Goal: Task Accomplishment & Management: Complete application form

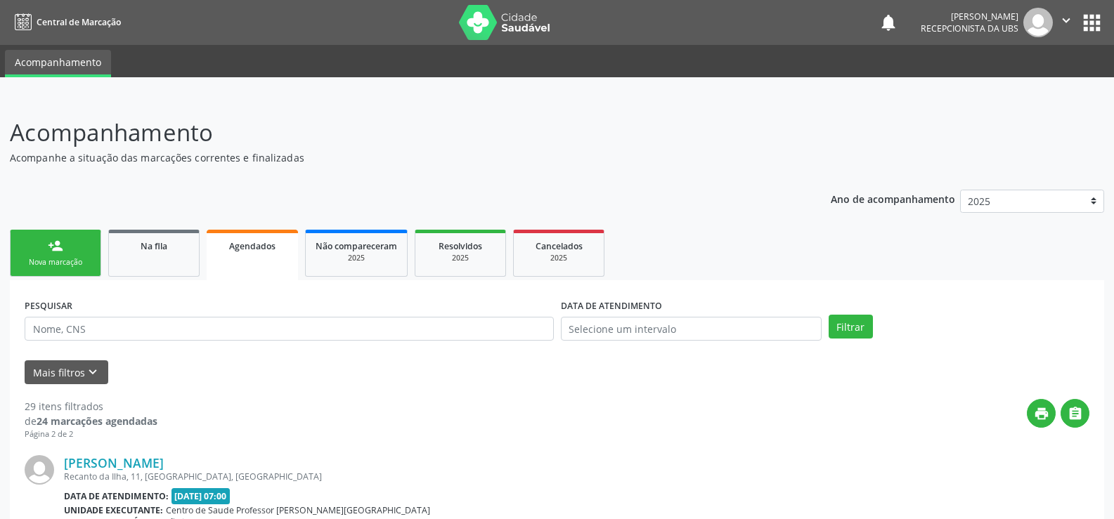
click at [246, 246] on span "Agendados" at bounding box center [252, 246] width 46 height 12
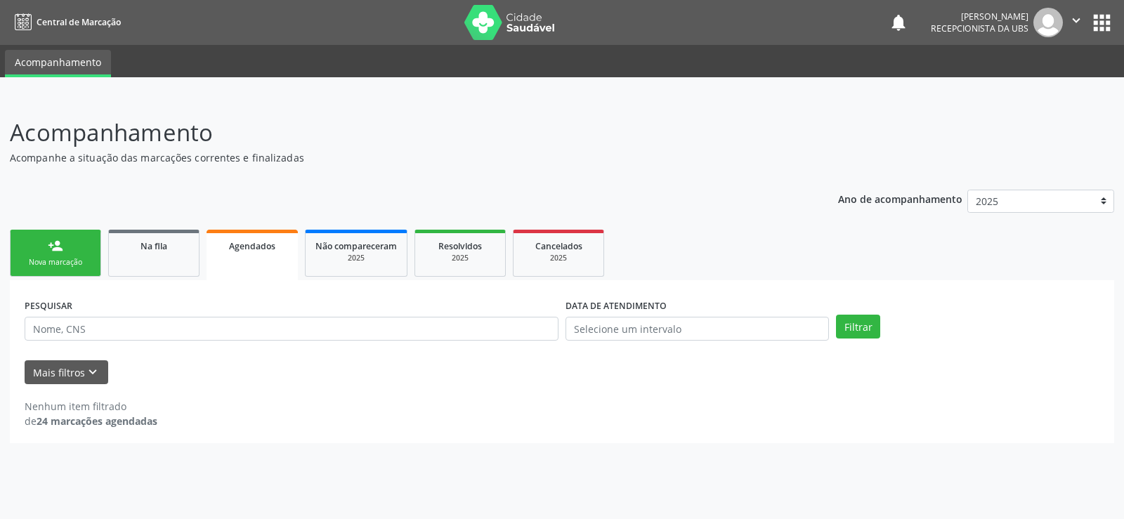
click at [54, 247] on div "person_add" at bounding box center [55, 245] width 15 height 15
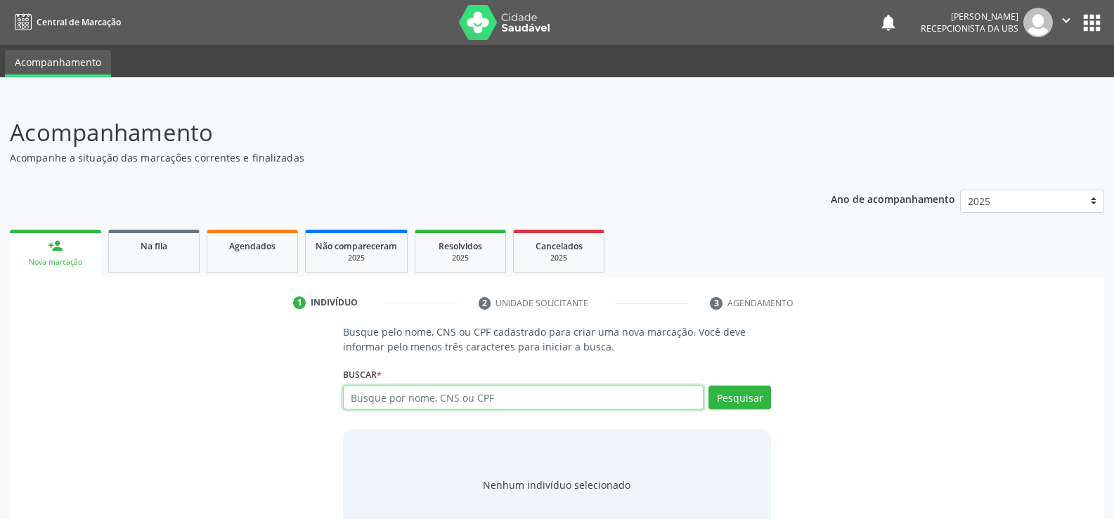
click at [370, 393] on input "text" at bounding box center [523, 398] width 360 height 24
type input "0"
type input "702606258714140"
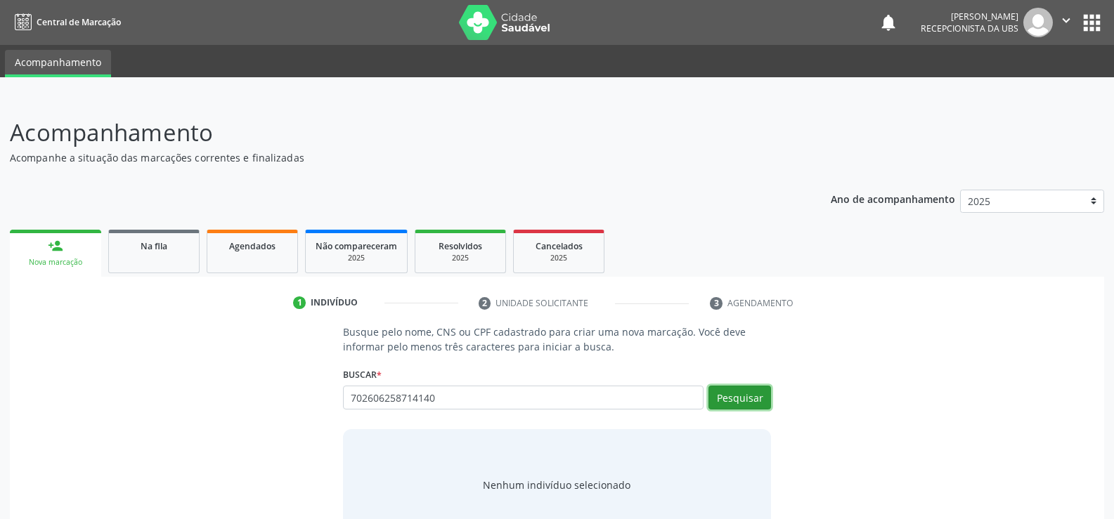
click at [737, 397] on button "Pesquisar" at bounding box center [739, 398] width 63 height 24
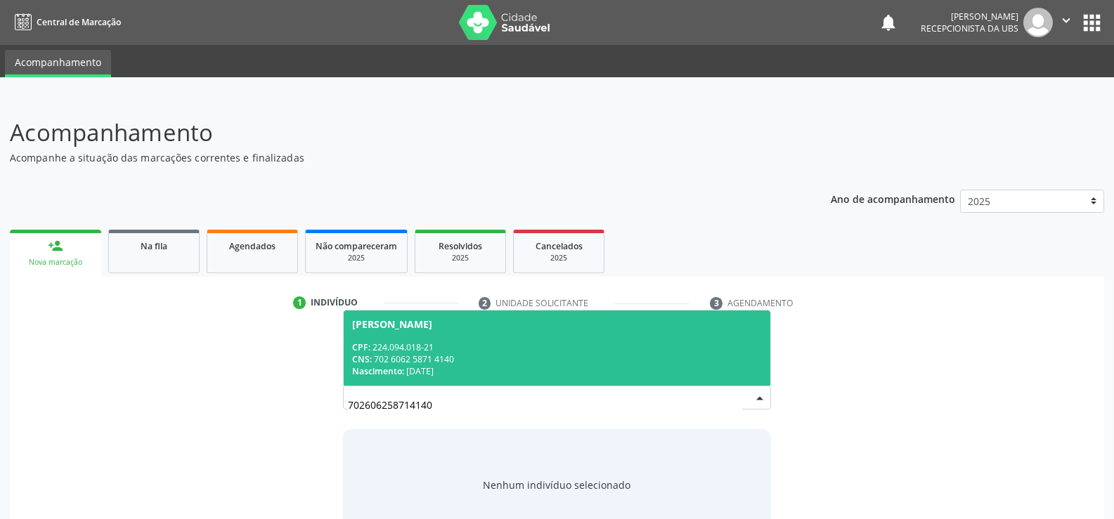
click at [438, 364] on div "CNS: 702 6062 5871 4140" at bounding box center [557, 359] width 410 height 12
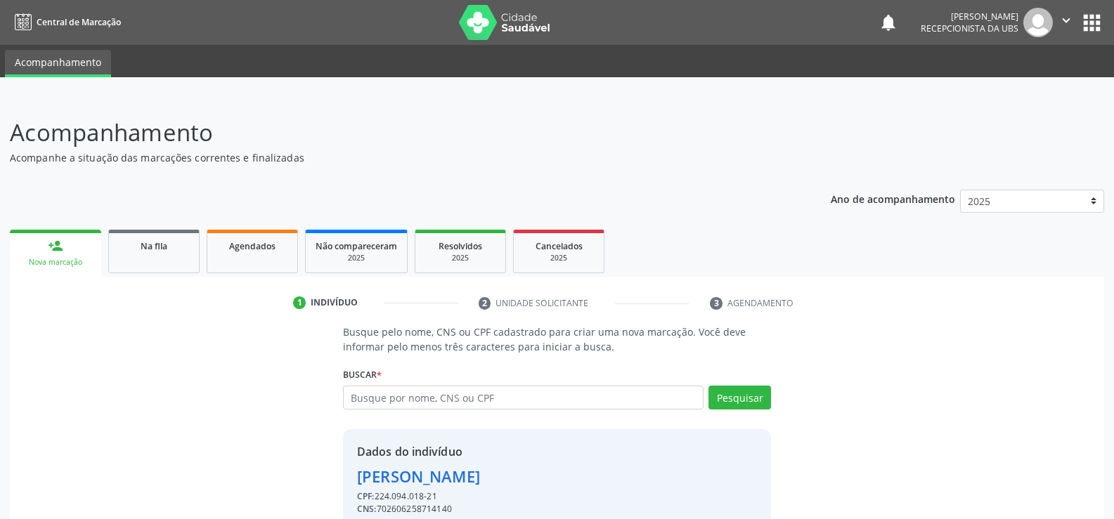
scroll to position [64, 0]
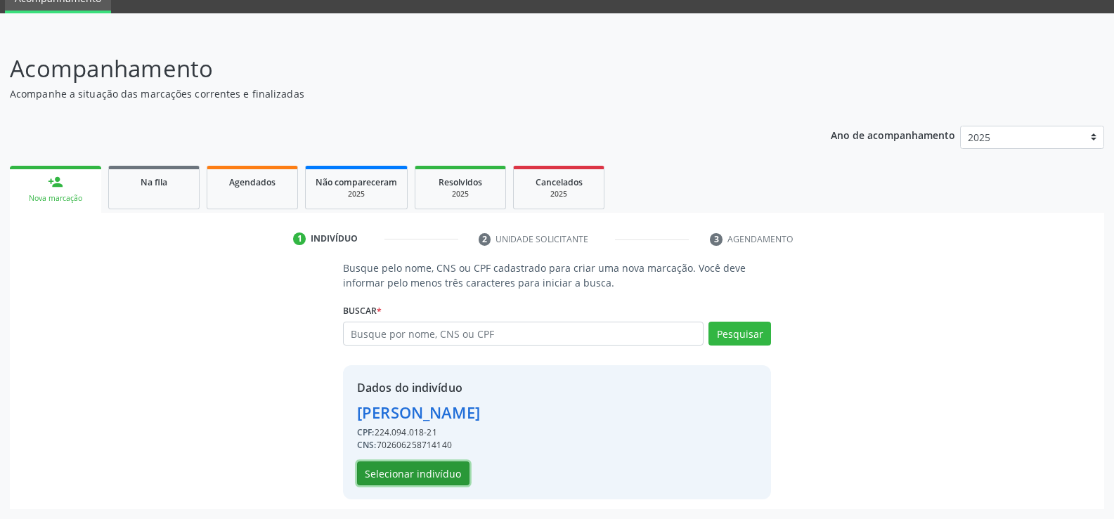
click at [396, 468] on button "Selecionar indivíduo" at bounding box center [413, 474] width 112 height 24
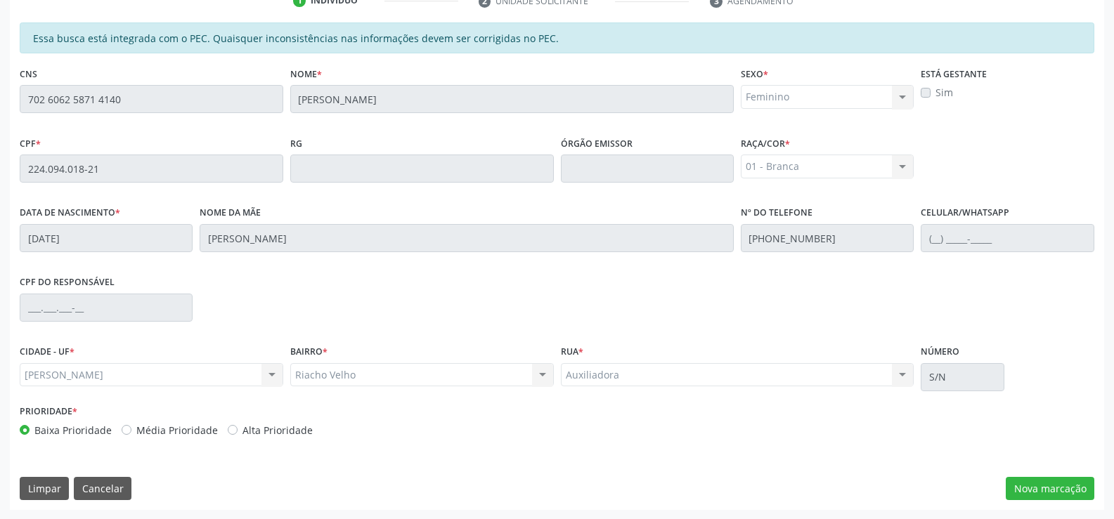
scroll to position [303, 0]
click at [1032, 490] on button "Nova marcação" at bounding box center [1050, 488] width 89 height 24
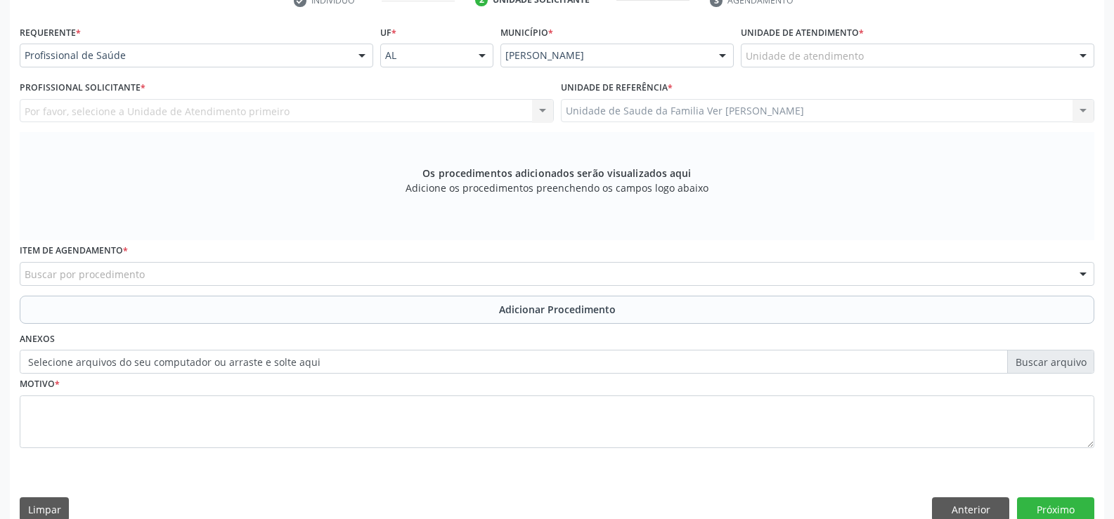
scroll to position [304, 0]
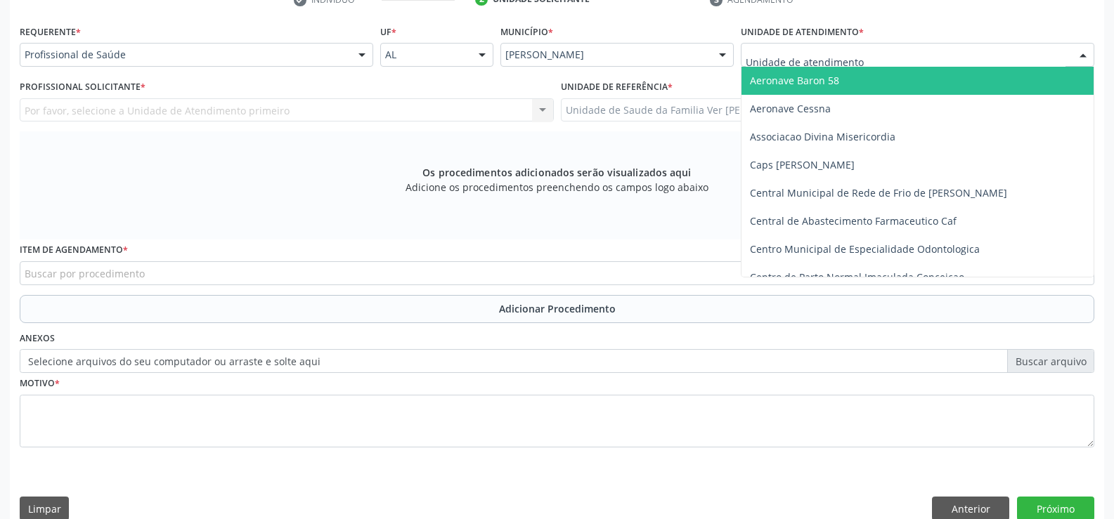
click at [1085, 50] on div at bounding box center [1082, 56] width 21 height 24
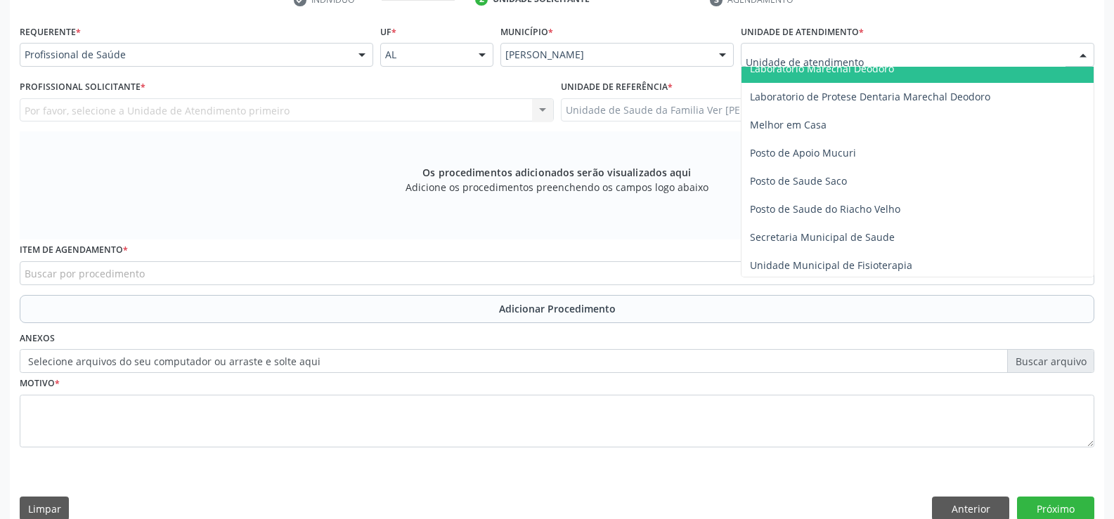
scroll to position [562, 0]
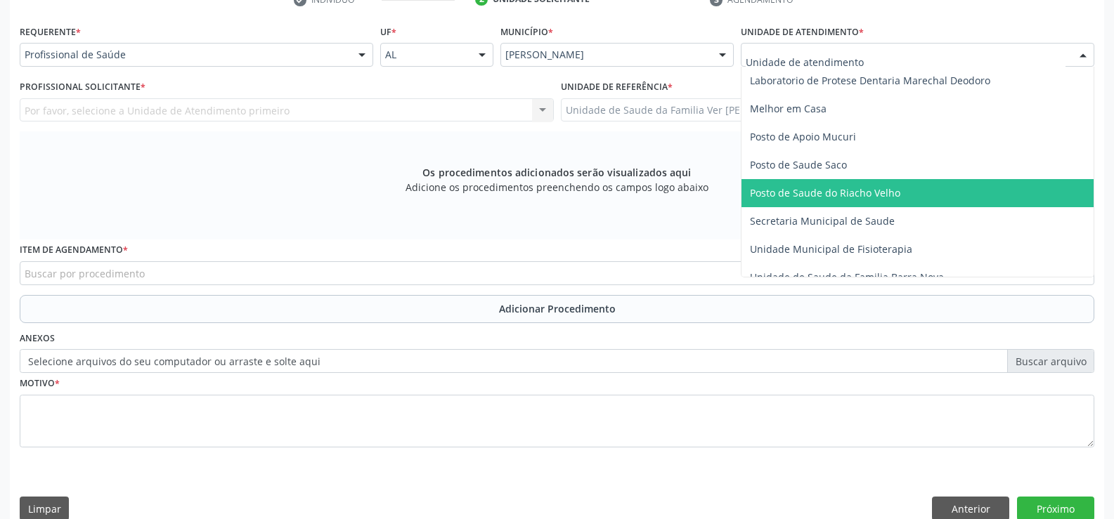
click at [893, 197] on span "Posto de Saude do Riacho Velho" at bounding box center [825, 192] width 150 height 13
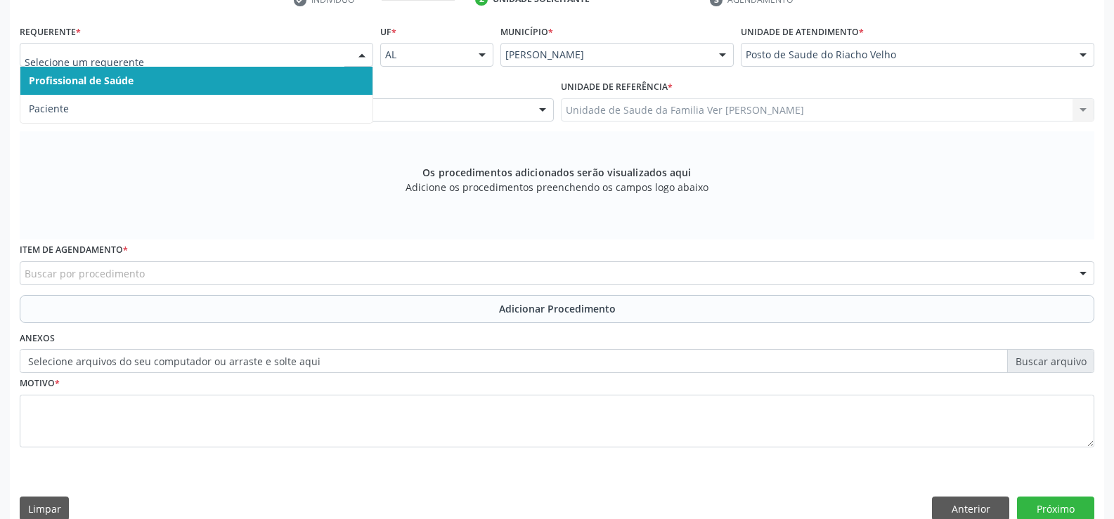
click at [365, 56] on div at bounding box center [361, 56] width 21 height 24
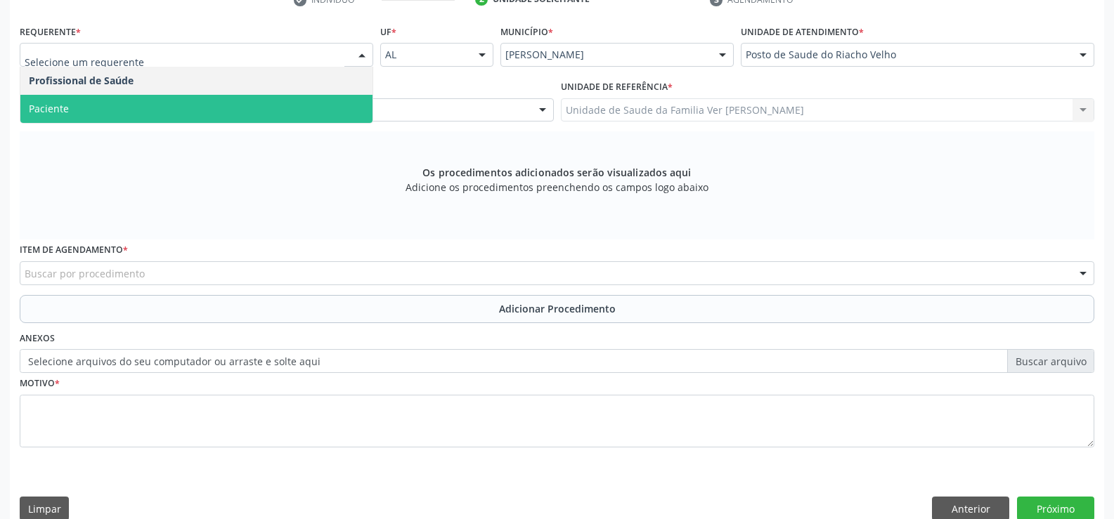
click at [180, 108] on span "Paciente" at bounding box center [196, 109] width 352 height 28
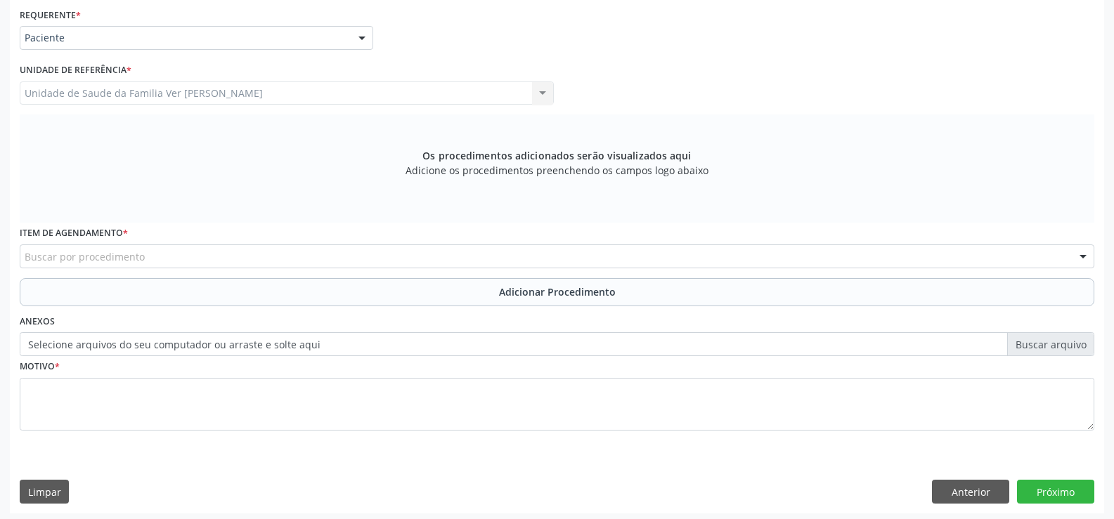
scroll to position [325, 0]
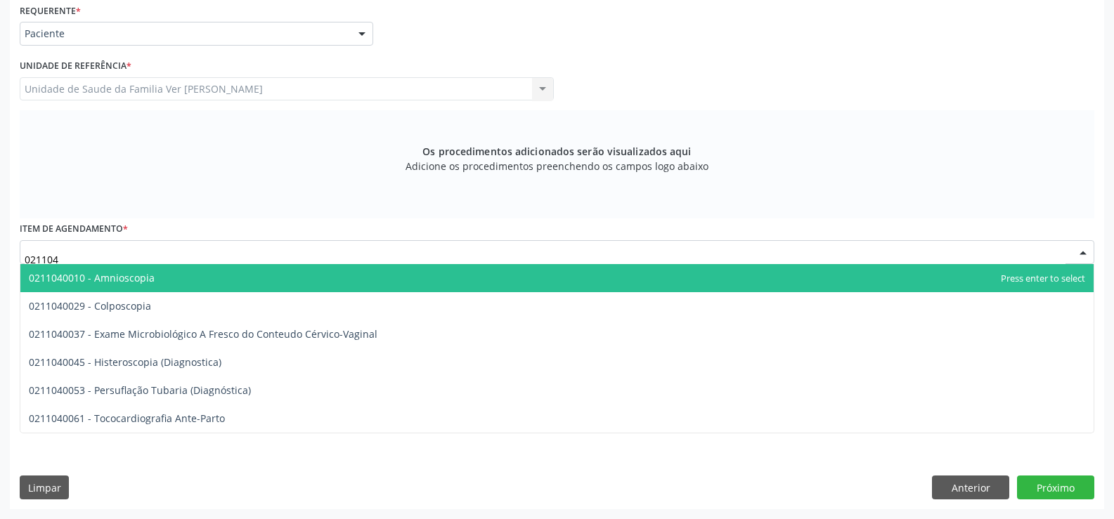
type input "0211040"
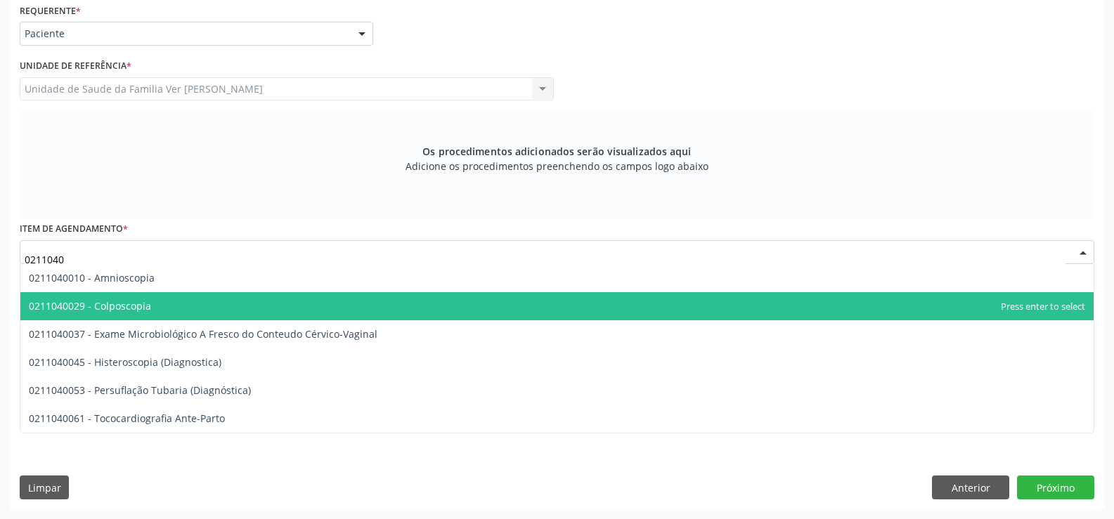
click at [113, 303] on span "0211040029 - Colposcopia" at bounding box center [90, 305] width 122 height 13
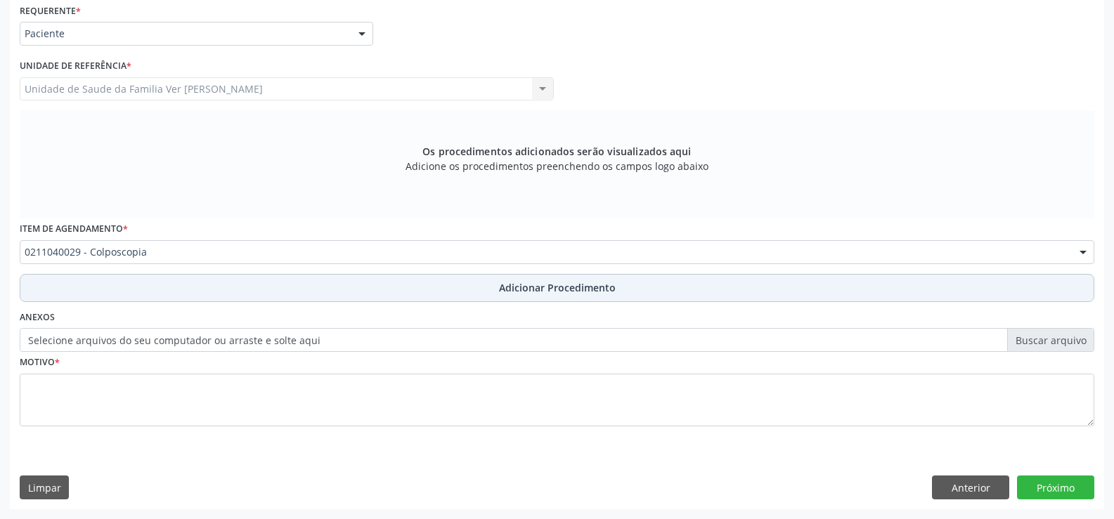
click at [526, 285] on span "Adicionar Procedimento" at bounding box center [557, 287] width 117 height 15
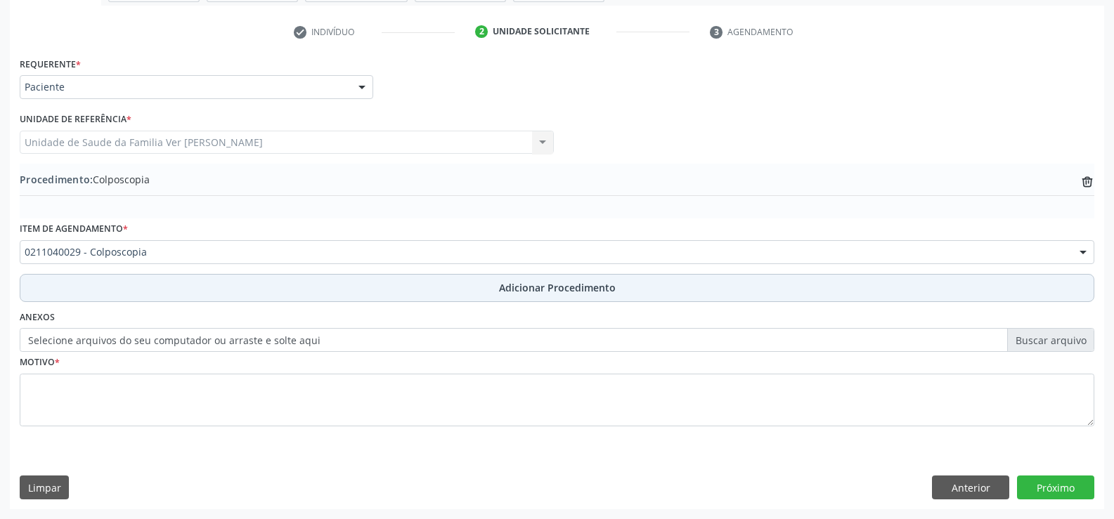
scroll to position [271, 0]
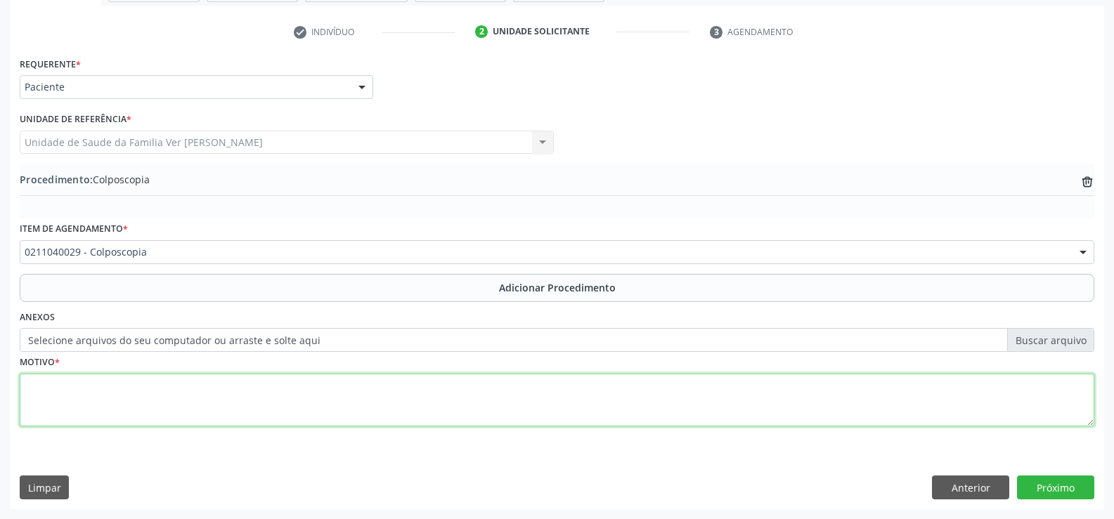
click at [40, 388] on textarea at bounding box center [557, 400] width 1074 height 53
type textarea "avaliação"
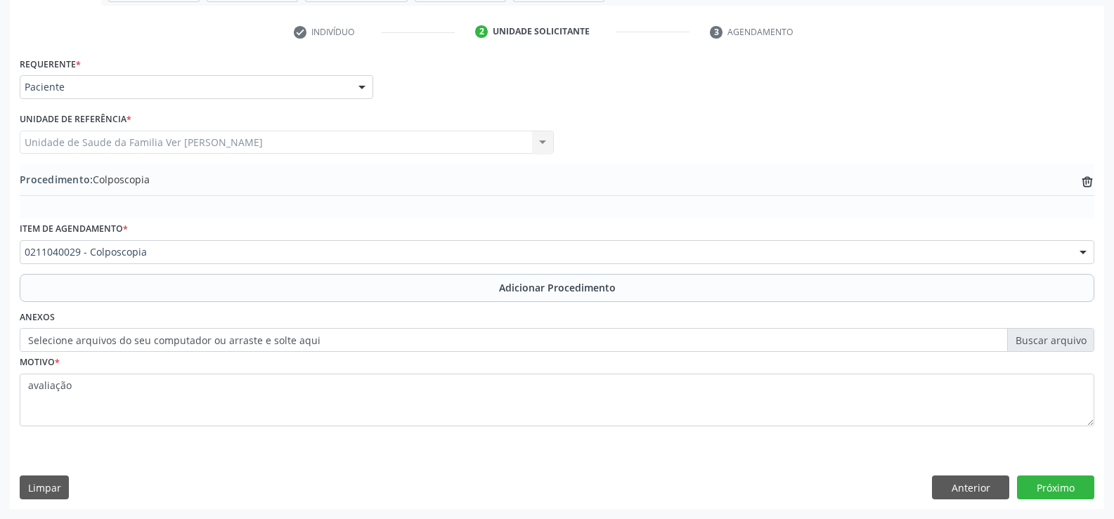
click at [454, 344] on label "Selecione arquivos do seu computador ou arraste e solte aqui" at bounding box center [557, 340] width 1074 height 24
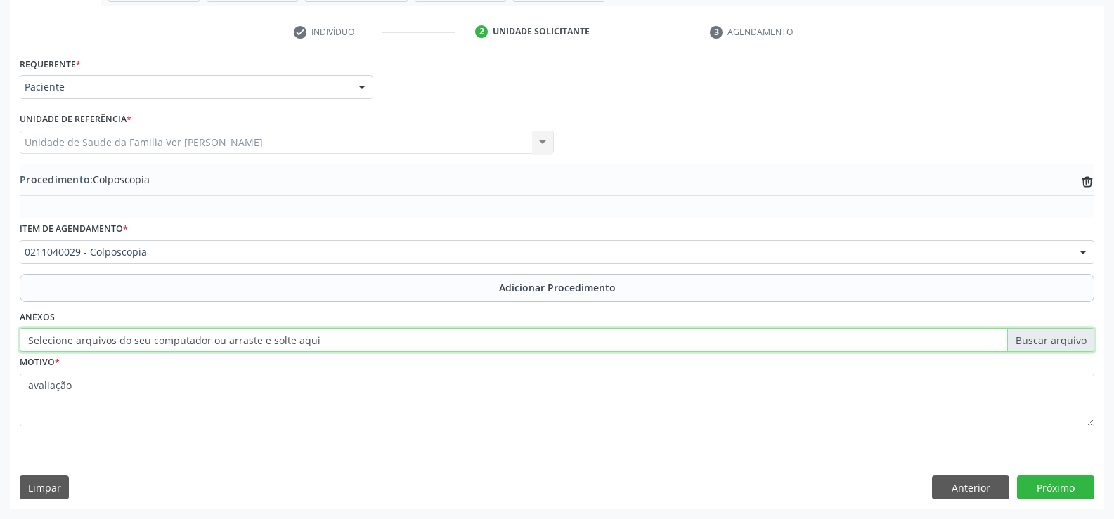
click at [454, 344] on input "Selecione arquivos do seu computador ou arraste e solte aqui" at bounding box center [557, 340] width 1074 height 24
type input "C:\fakepath\WhatsApp Image [DATE] 11.49.21.jpeg"
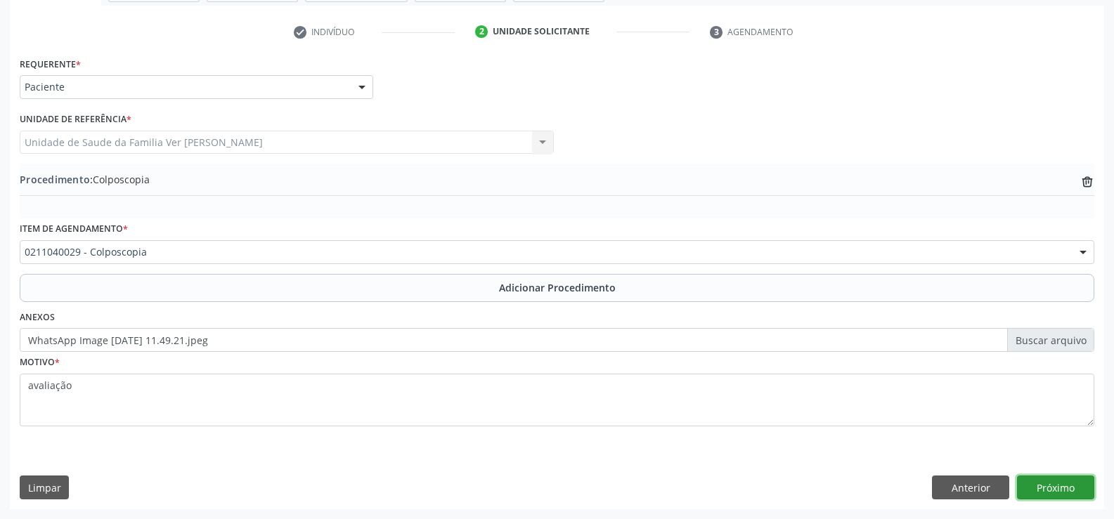
click at [1056, 486] on button "Próximo" at bounding box center [1055, 488] width 77 height 24
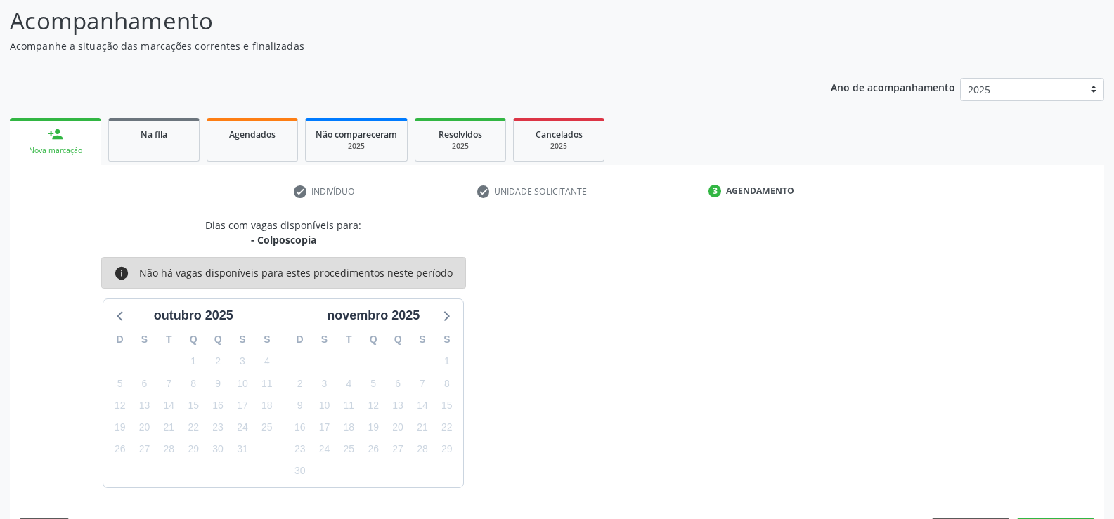
scroll to position [153, 0]
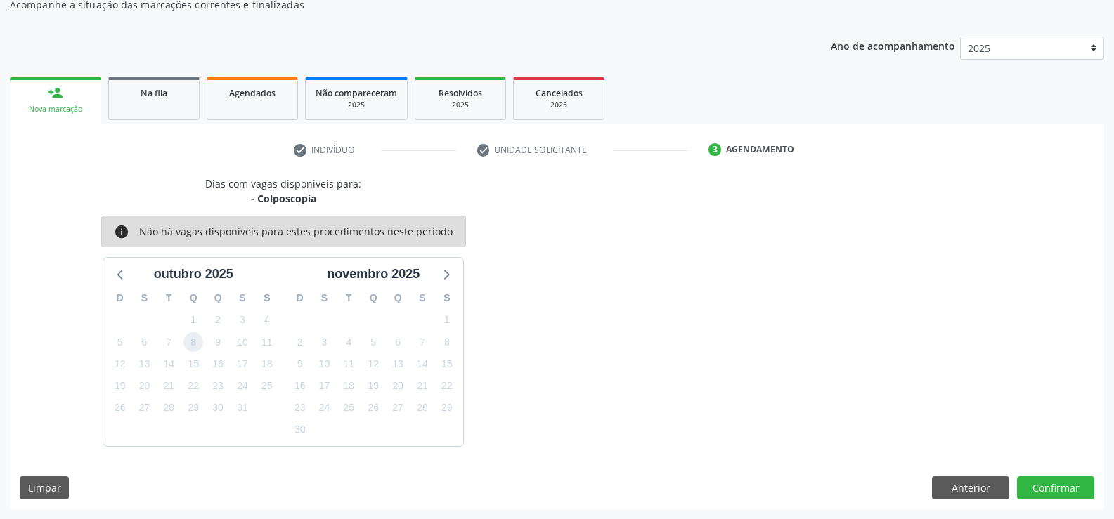
click at [196, 341] on span "8" at bounding box center [193, 342] width 20 height 20
click at [1062, 487] on button "Confirmar" at bounding box center [1055, 488] width 77 height 24
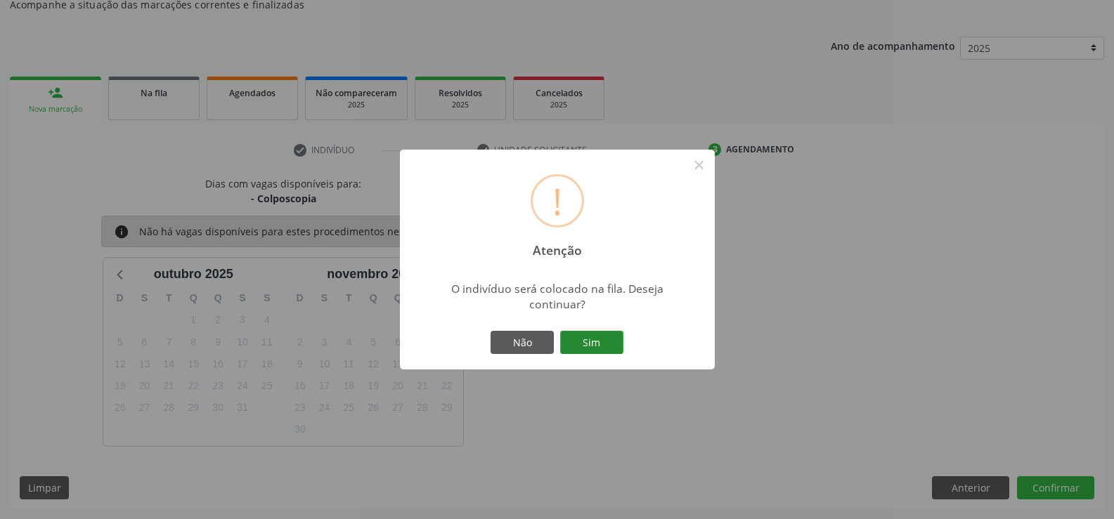
click at [598, 351] on button "Sim" at bounding box center [591, 343] width 63 height 24
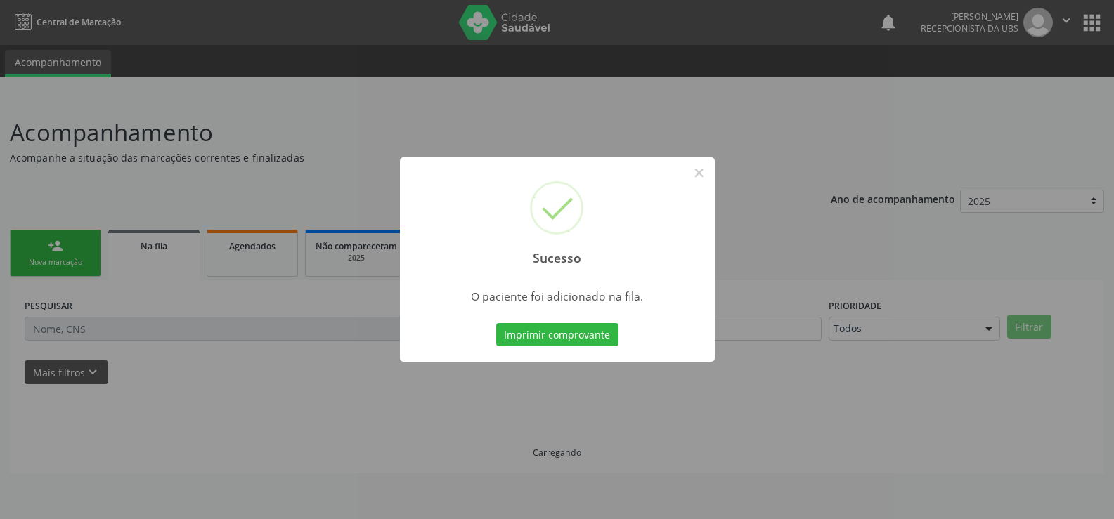
scroll to position [0, 0]
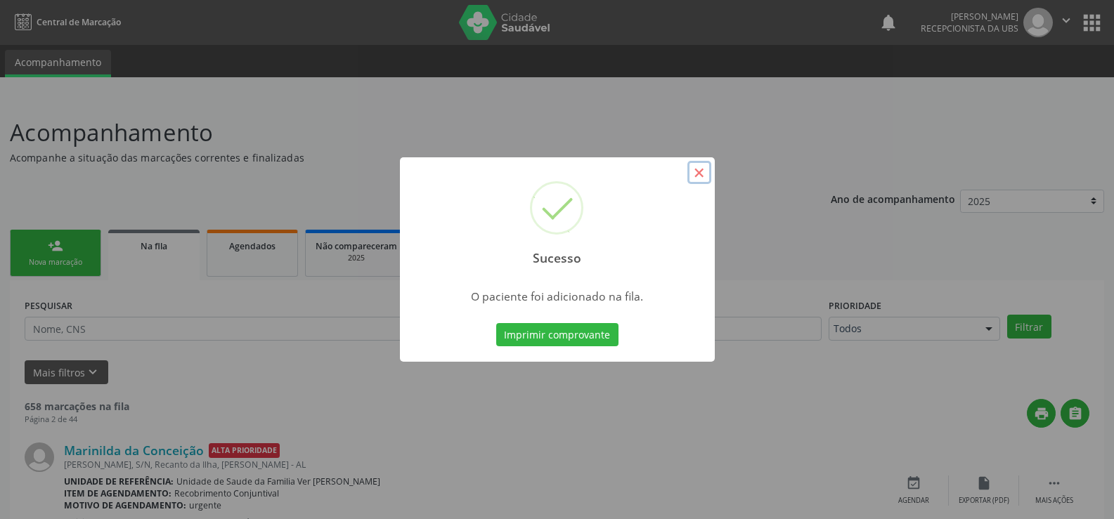
click at [706, 174] on button "×" at bounding box center [699, 173] width 24 height 24
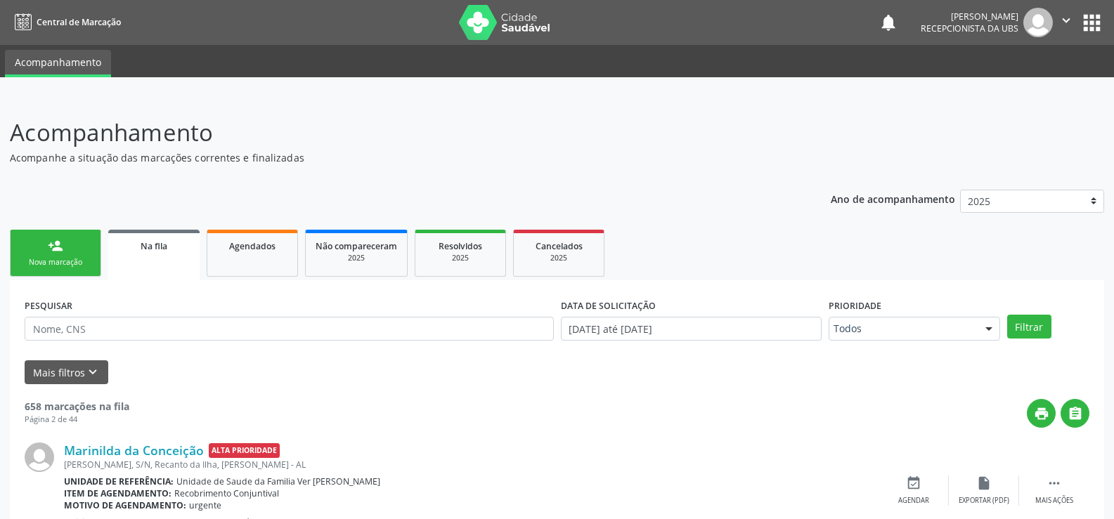
click at [41, 246] on link "person_add Nova marcação" at bounding box center [55, 253] width 91 height 47
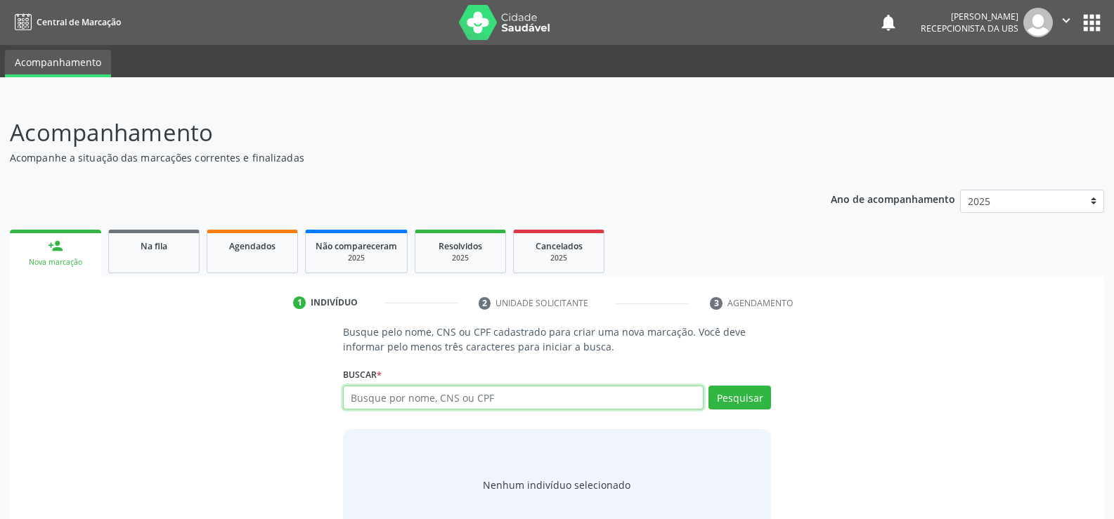
click at [372, 393] on input "text" at bounding box center [523, 398] width 360 height 24
type input "64696600459"
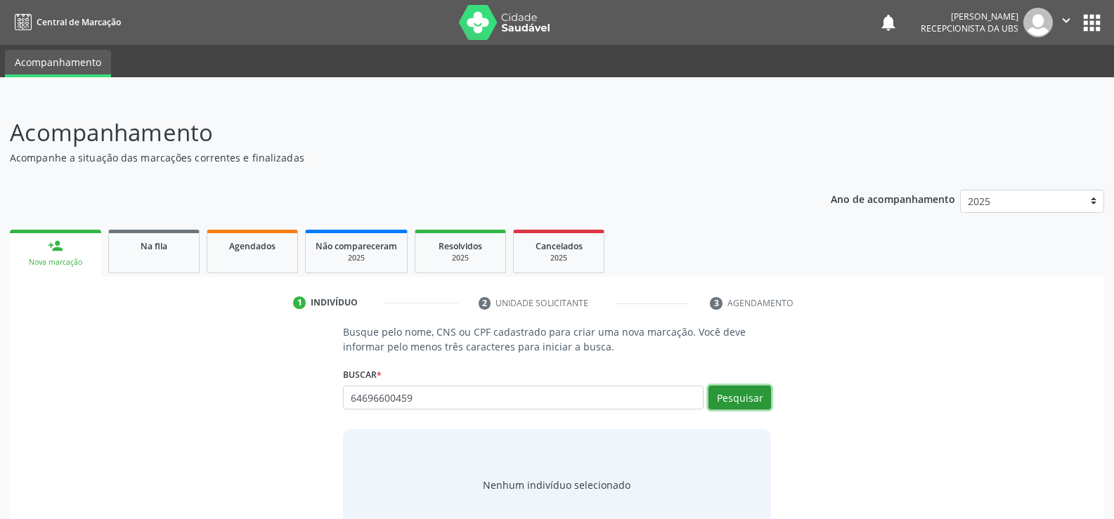
click at [737, 397] on button "Pesquisar" at bounding box center [739, 398] width 63 height 24
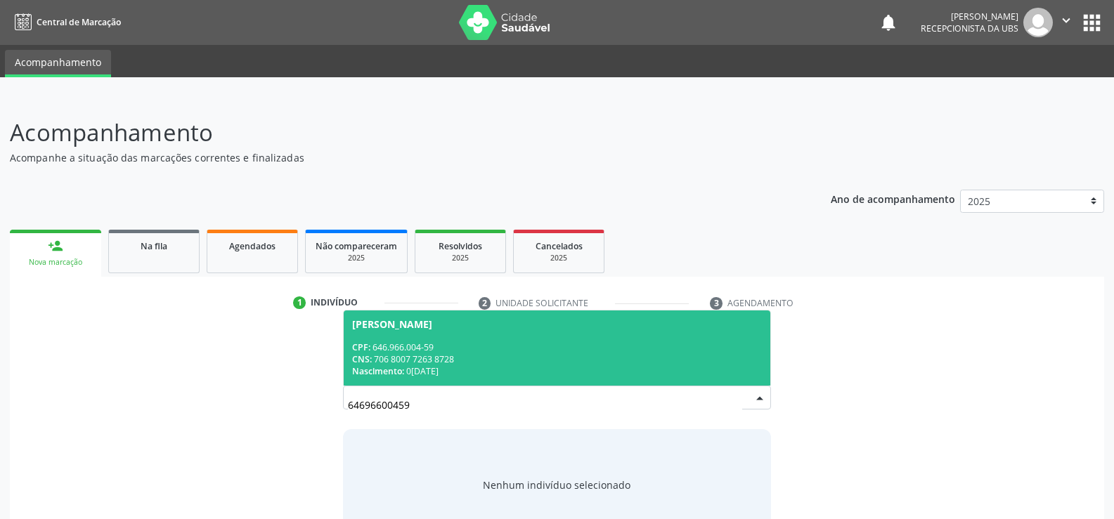
click at [385, 356] on div "CNS: 706 8007 7263 8728" at bounding box center [557, 359] width 410 height 12
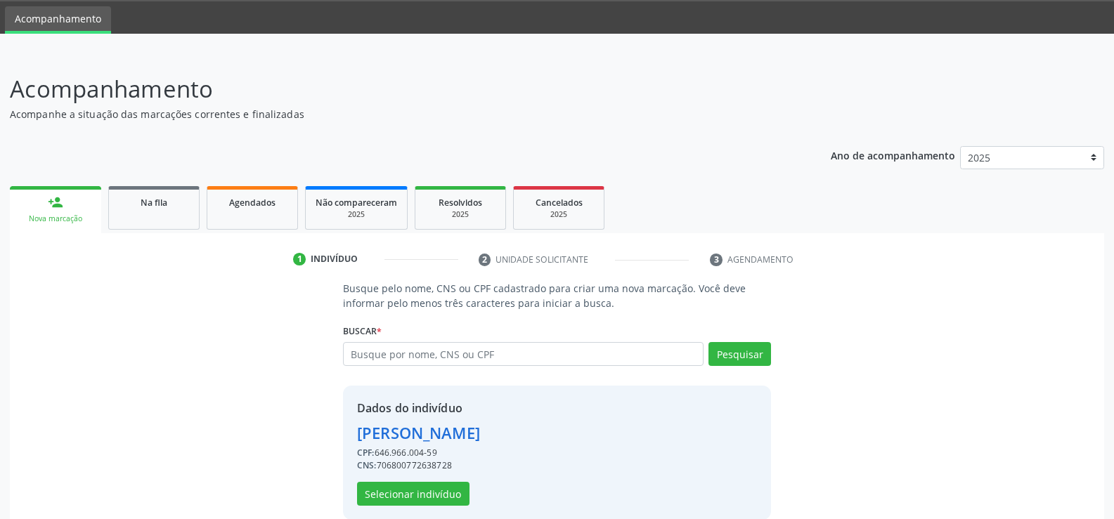
scroll to position [64, 0]
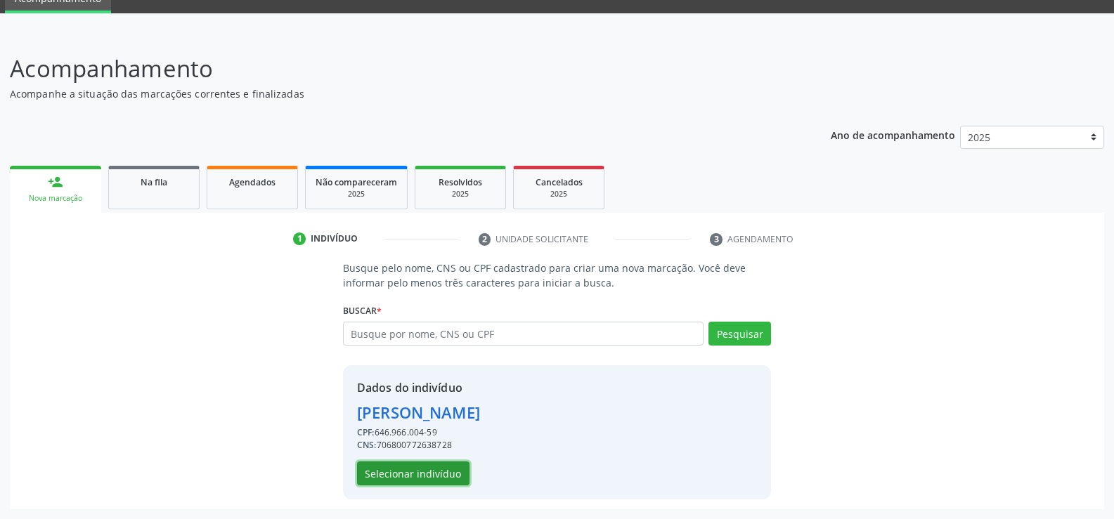
click at [440, 479] on button "Selecionar indivíduo" at bounding box center [413, 474] width 112 height 24
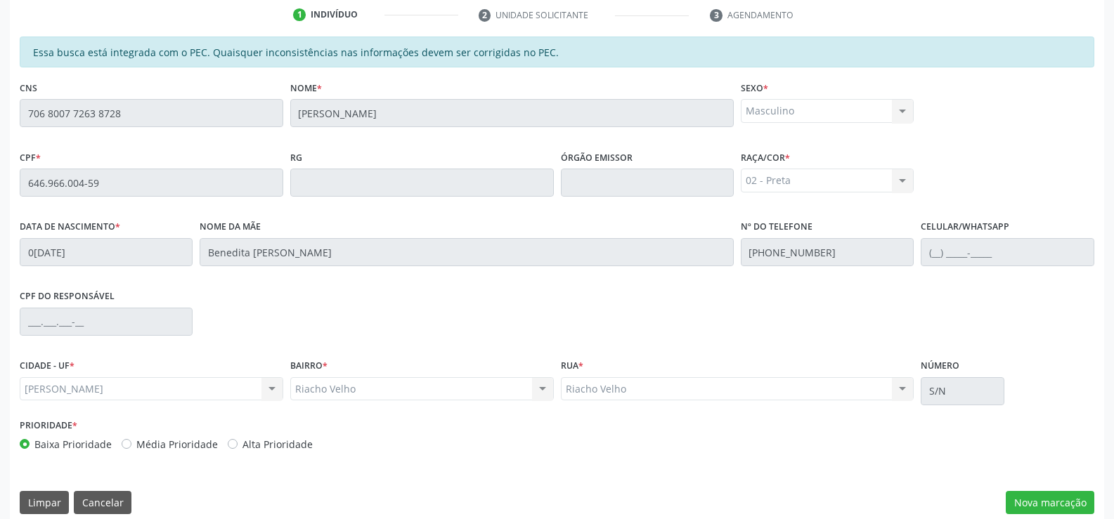
scroll to position [303, 0]
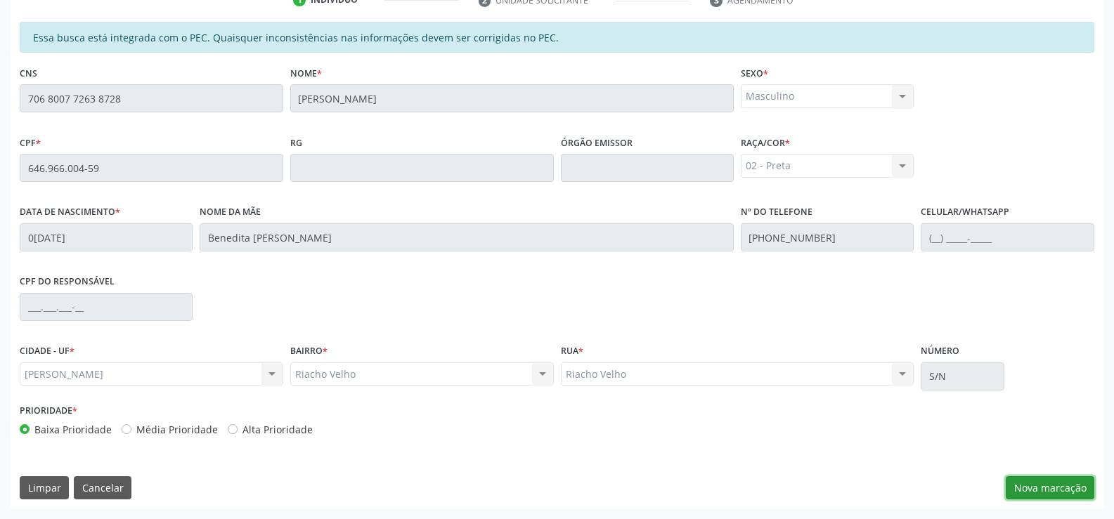
click at [1052, 487] on button "Nova marcação" at bounding box center [1050, 488] width 89 height 24
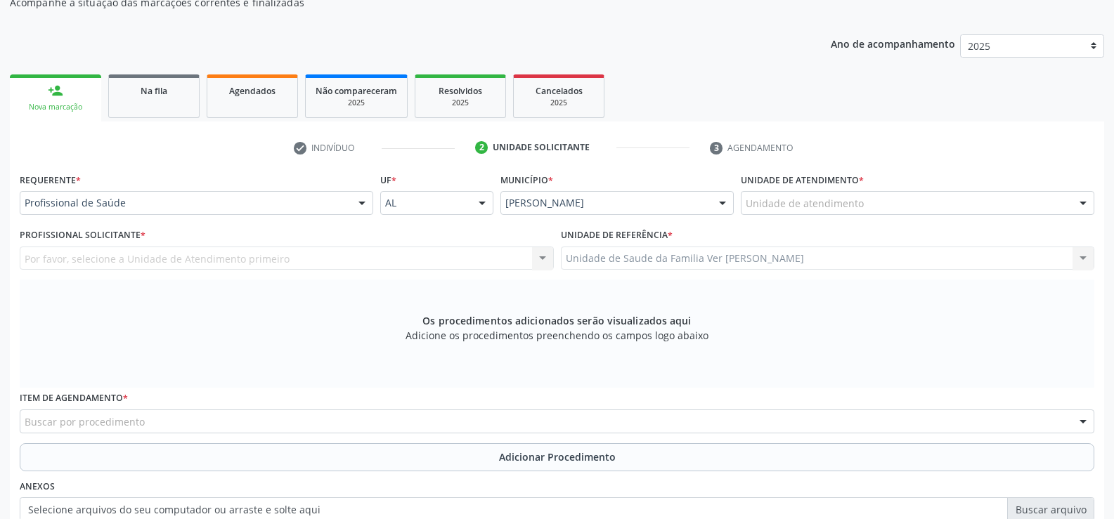
scroll to position [114, 0]
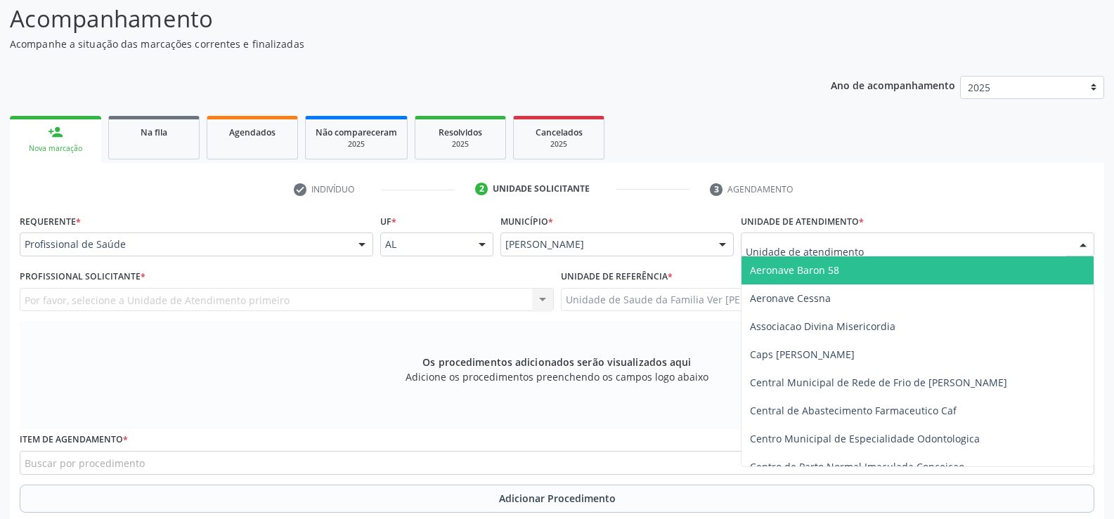
click at [1086, 249] on div at bounding box center [1082, 245] width 21 height 24
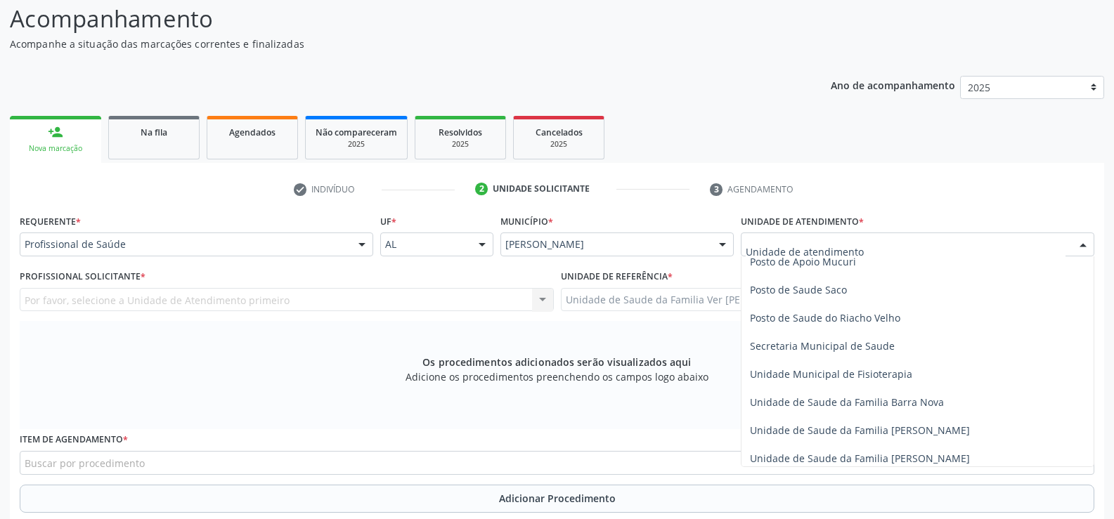
scroll to position [632, 0]
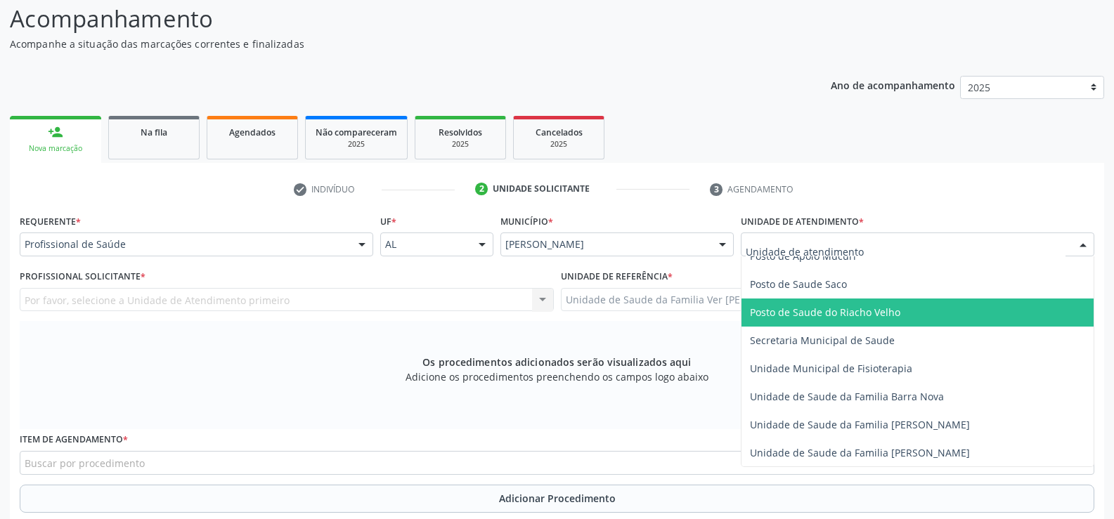
click at [899, 316] on span "Posto de Saude do Riacho Velho" at bounding box center [917, 313] width 352 height 28
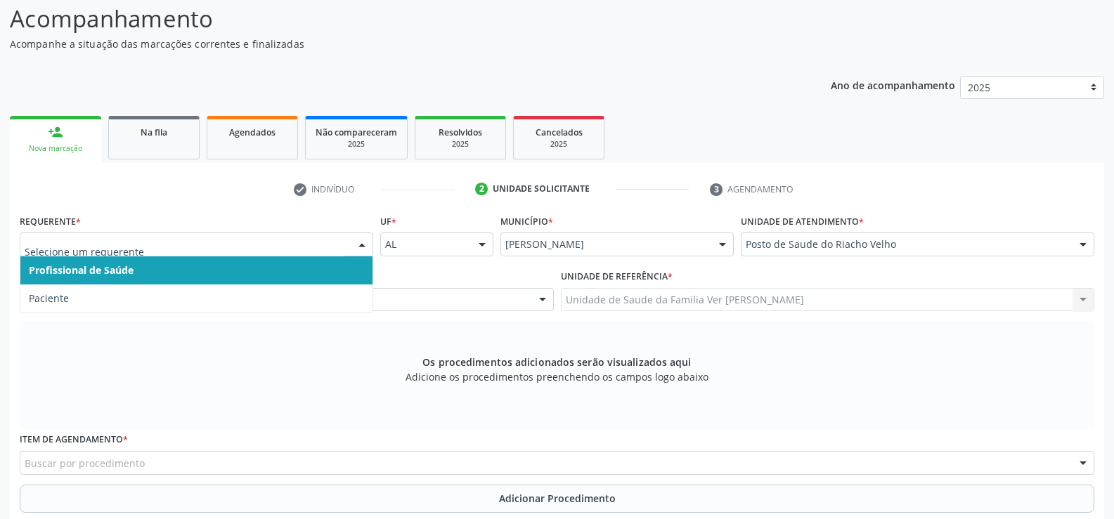
click at [358, 242] on div at bounding box center [361, 245] width 21 height 24
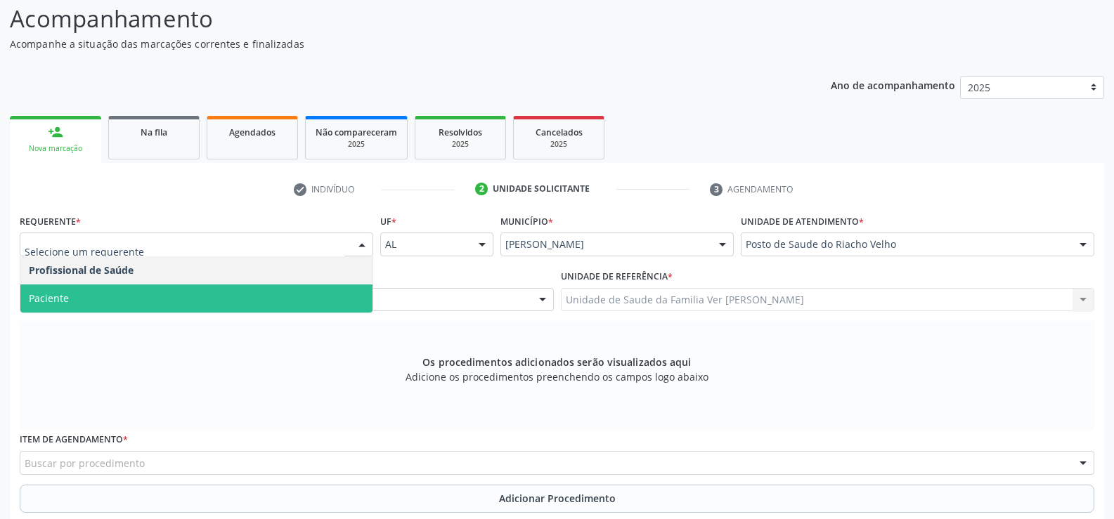
click at [233, 291] on span "Paciente" at bounding box center [196, 299] width 352 height 28
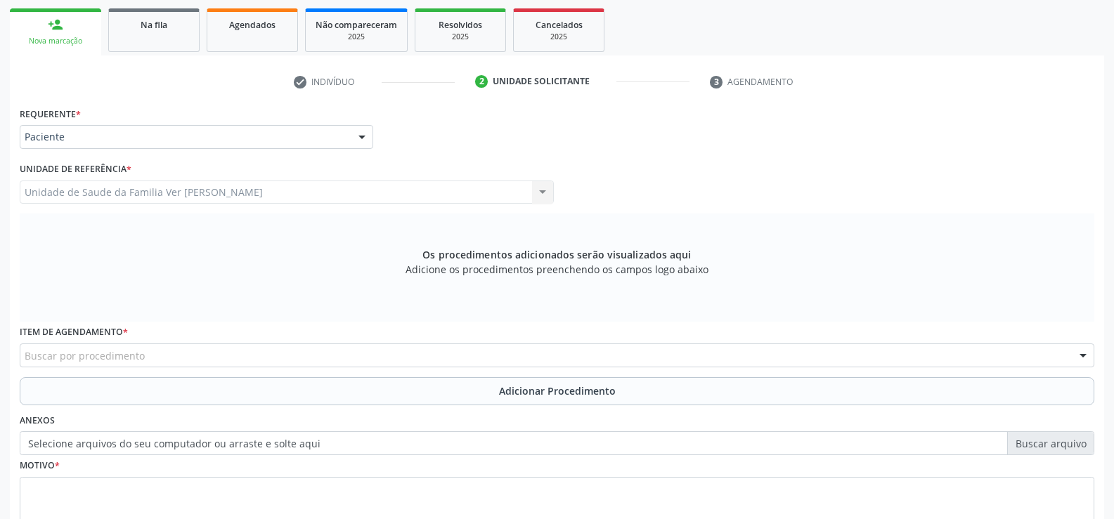
scroll to position [254, 0]
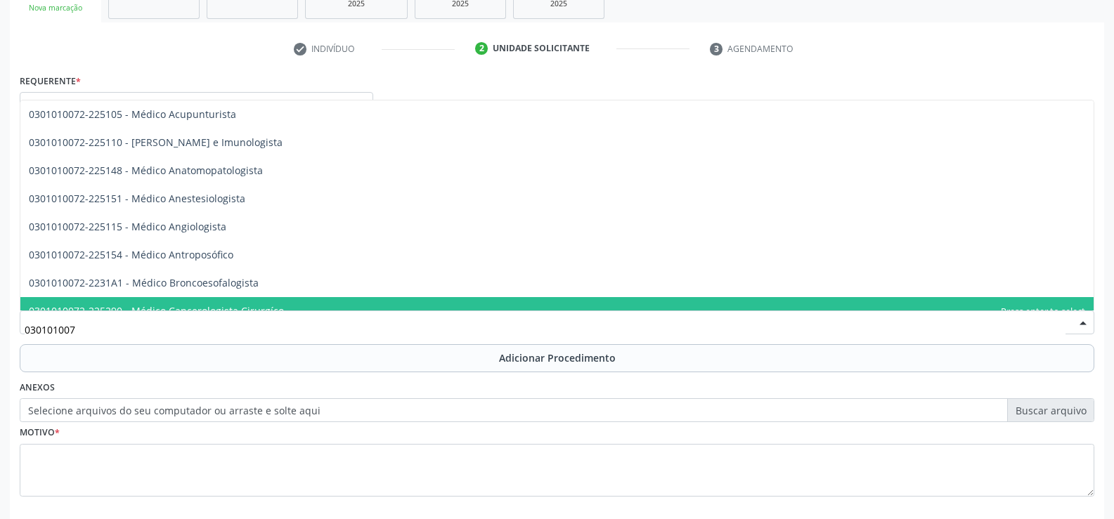
type input "0301010072"
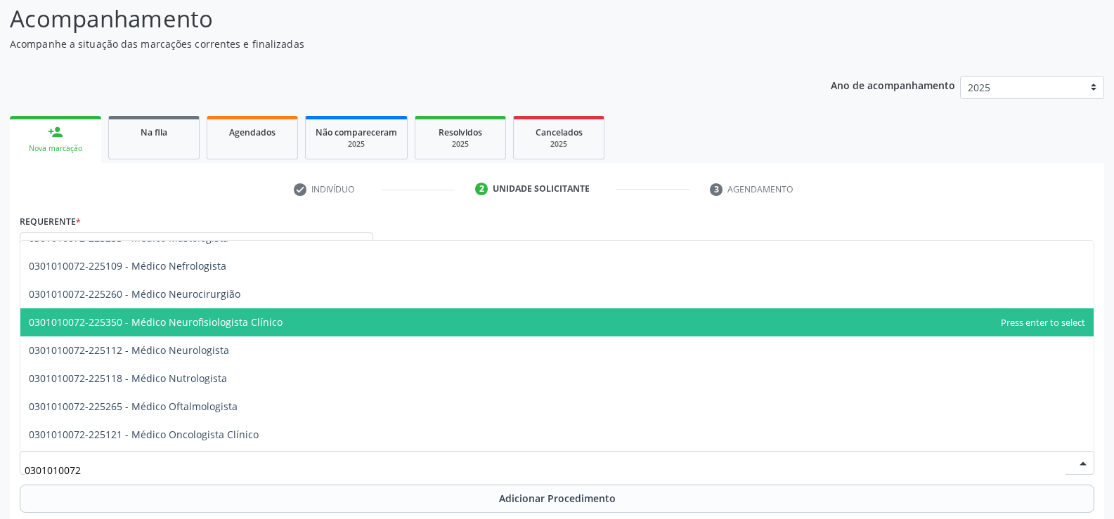
scroll to position [1054, 0]
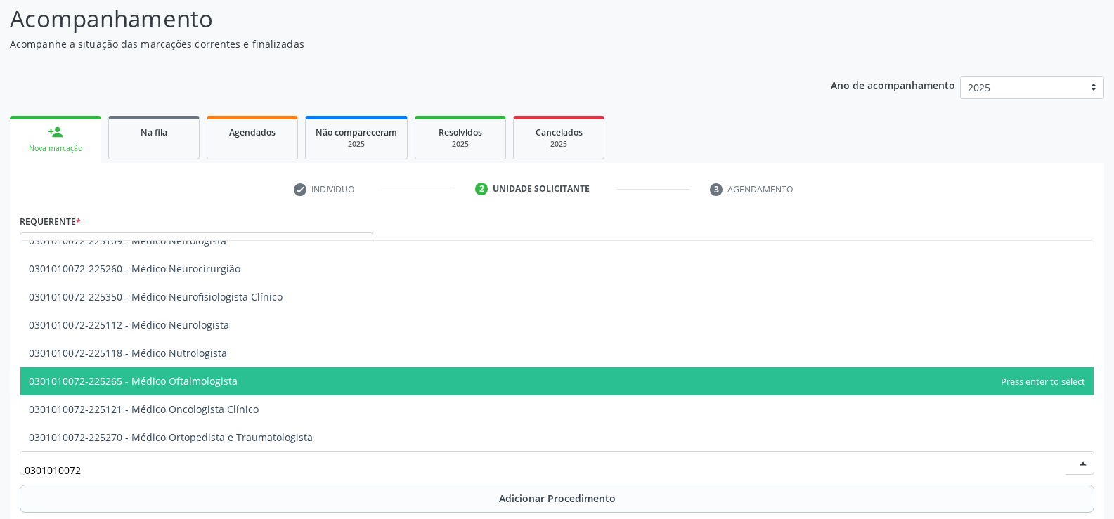
click at [150, 377] on span "0301010072-225265 - Médico Oftalmologista" at bounding box center [133, 381] width 209 height 13
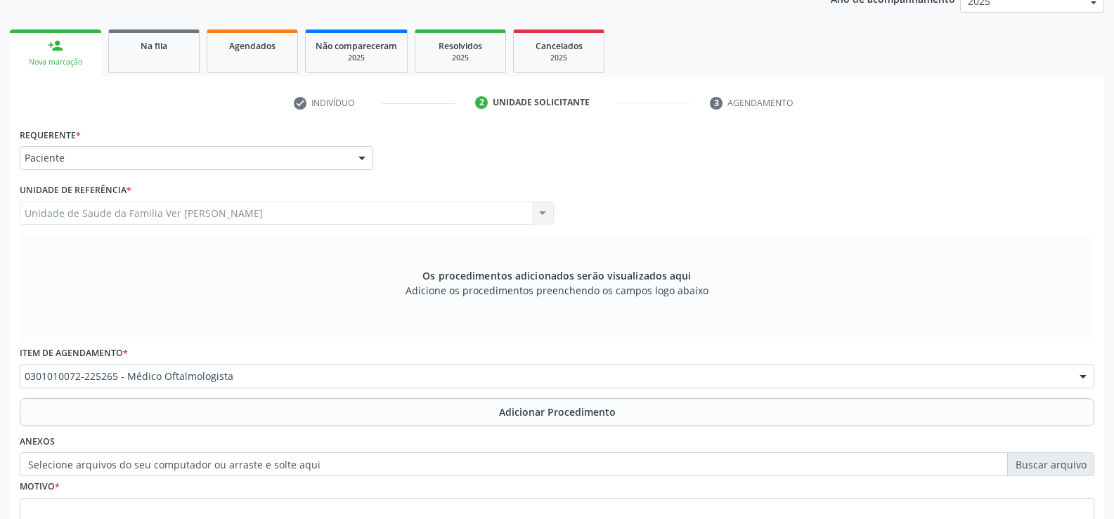
scroll to position [325, 0]
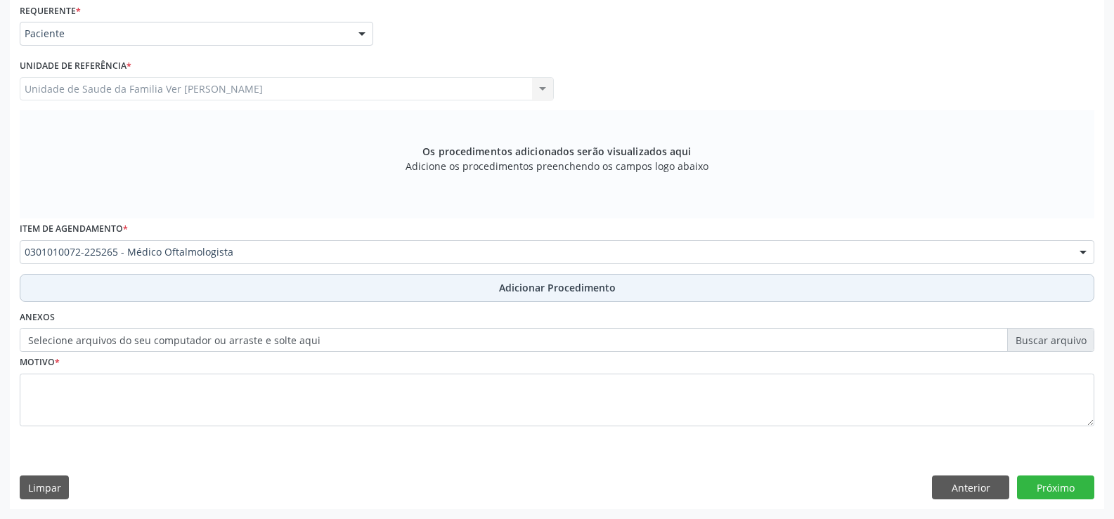
click at [571, 284] on span "Adicionar Procedimento" at bounding box center [557, 287] width 117 height 15
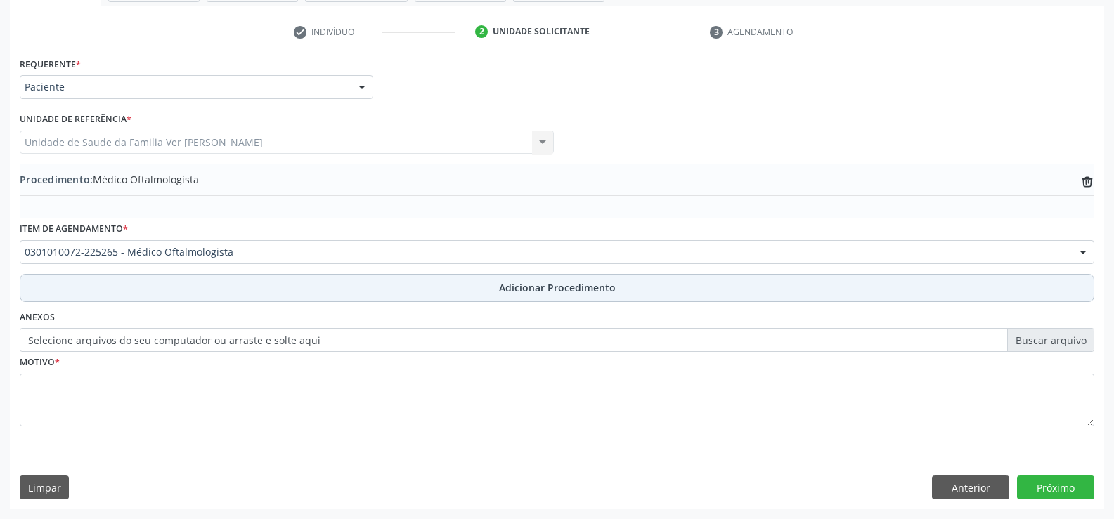
scroll to position [271, 0]
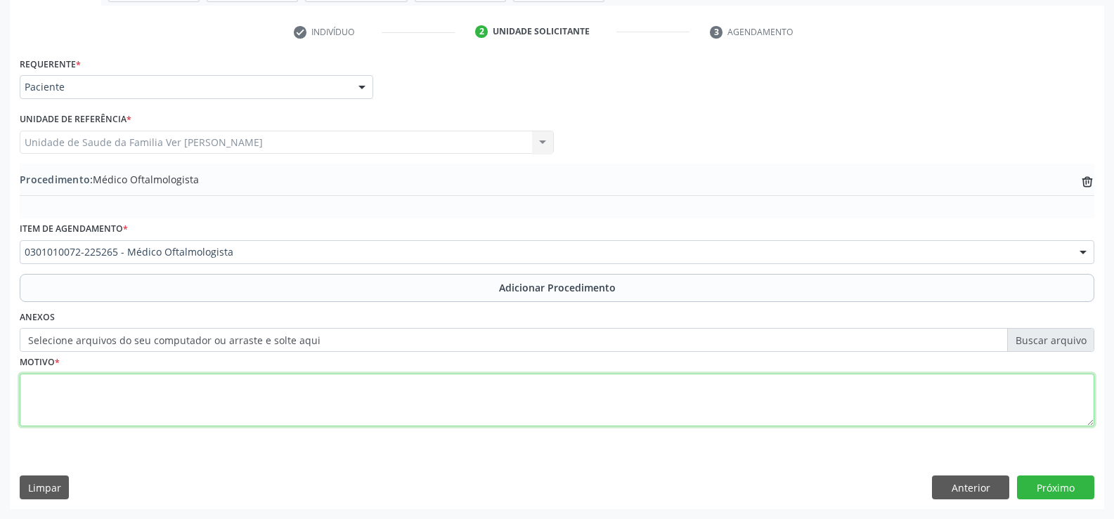
click at [50, 384] on textarea at bounding box center [557, 400] width 1074 height 53
type textarea "dificuldade visual"
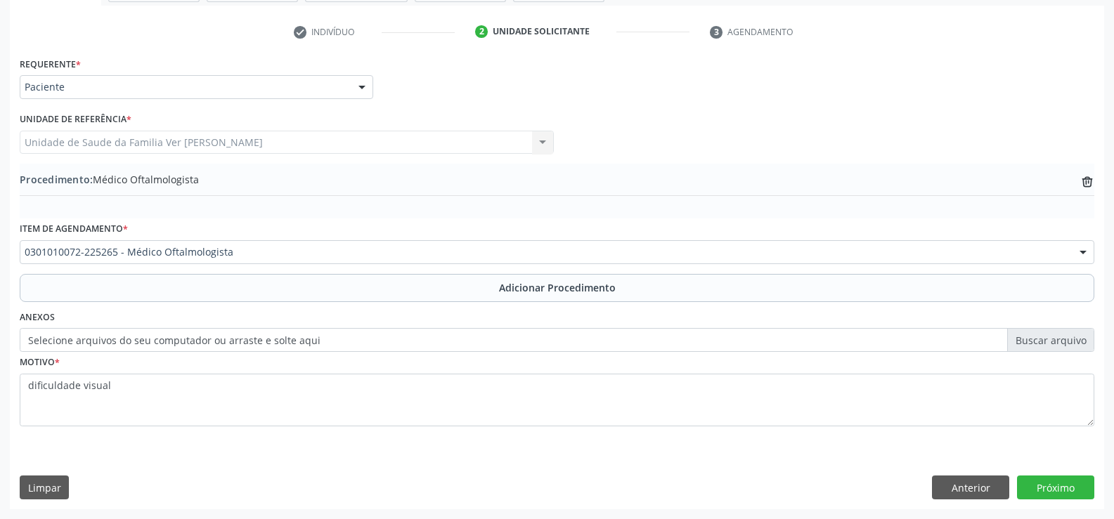
click at [197, 339] on label "Selecione arquivos do seu computador ou arraste e solte aqui" at bounding box center [557, 340] width 1074 height 24
click at [197, 339] on input "Selecione arquivos do seu computador ou arraste e solte aqui" at bounding box center [557, 340] width 1074 height 24
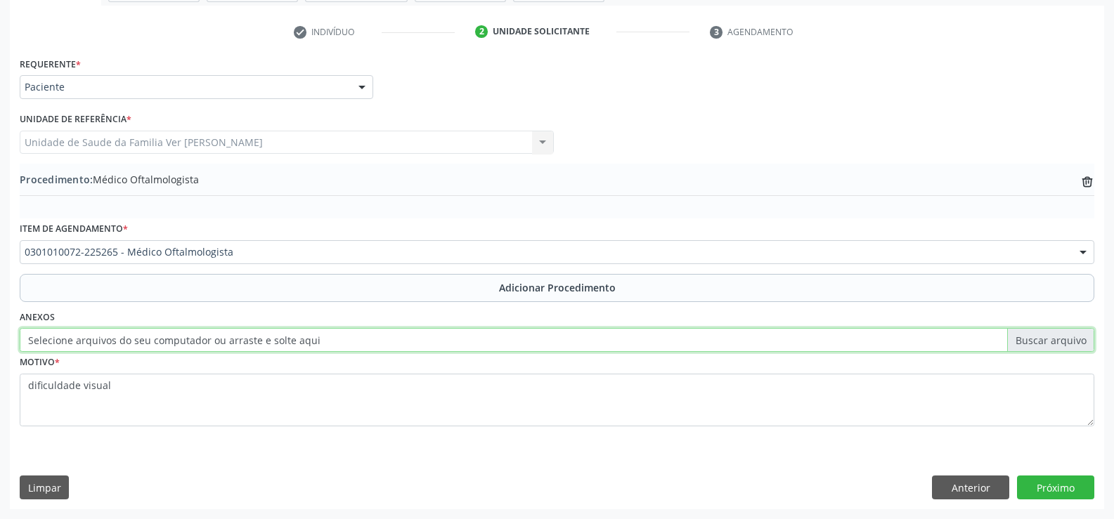
type input "C:\fakepath\WhatsApp Image [DATE] 11.56.19.jpeg"
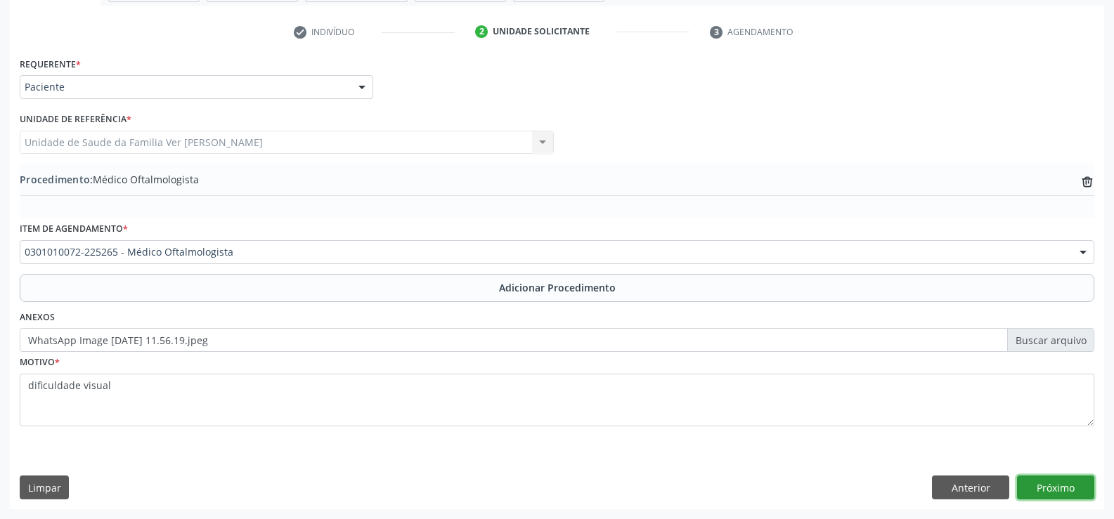
click at [1053, 482] on button "Próximo" at bounding box center [1055, 488] width 77 height 24
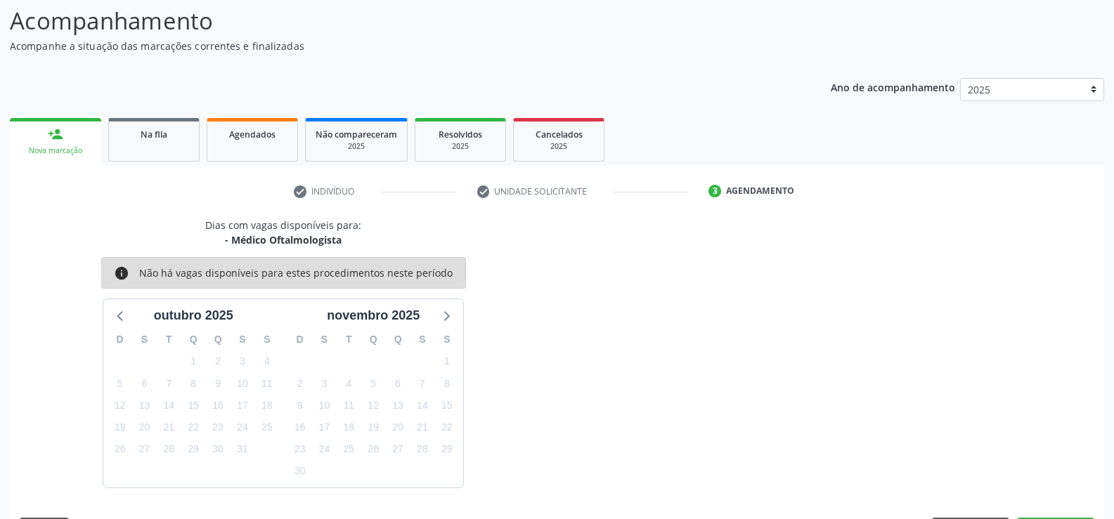
scroll to position [153, 0]
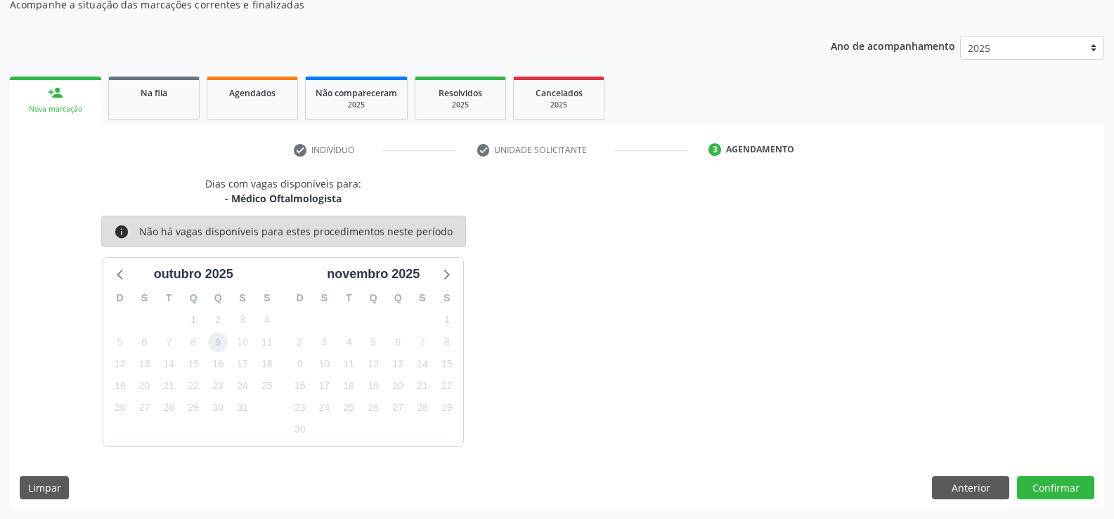
click at [213, 344] on span "9" at bounding box center [218, 342] width 20 height 20
click at [216, 344] on span "9" at bounding box center [218, 342] width 20 height 20
click at [1061, 488] on button "Confirmar" at bounding box center [1055, 488] width 77 height 24
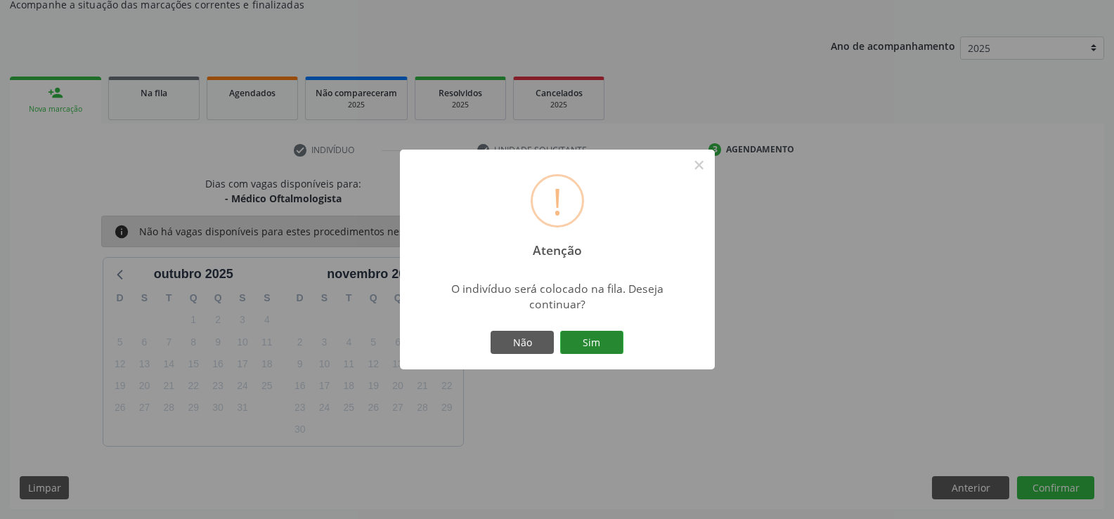
click at [587, 339] on button "Sim" at bounding box center [591, 343] width 63 height 24
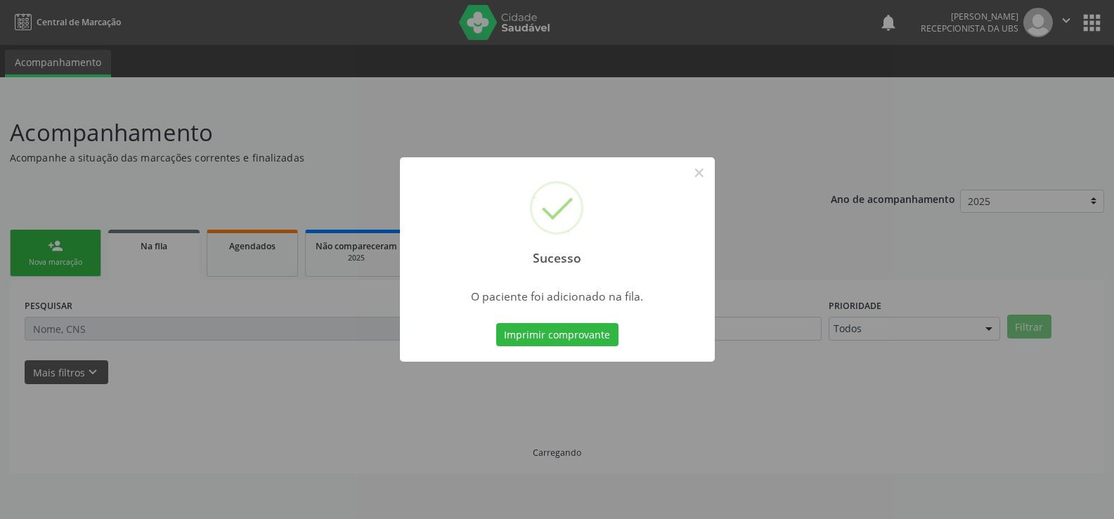
scroll to position [0, 0]
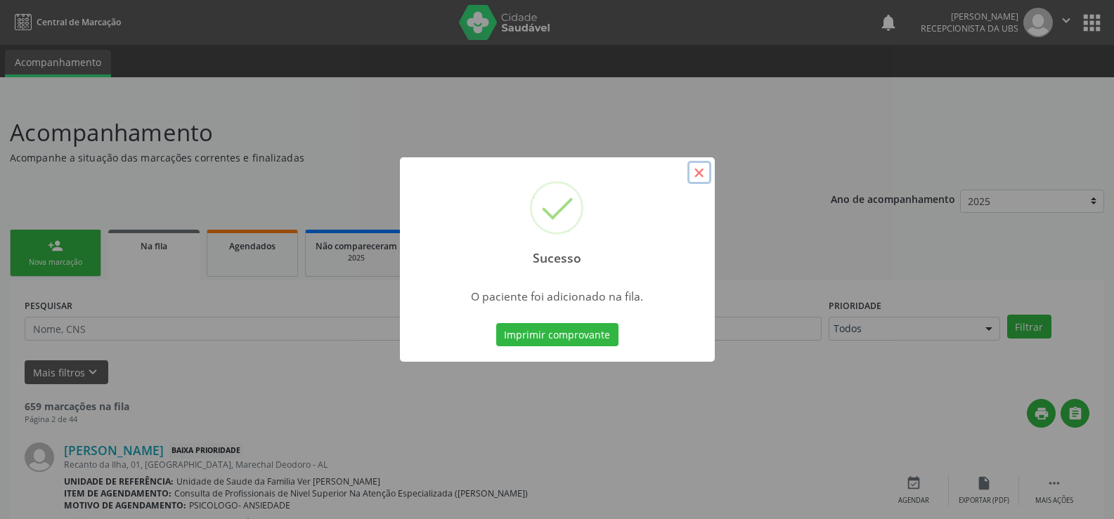
click at [698, 171] on button "×" at bounding box center [699, 173] width 24 height 24
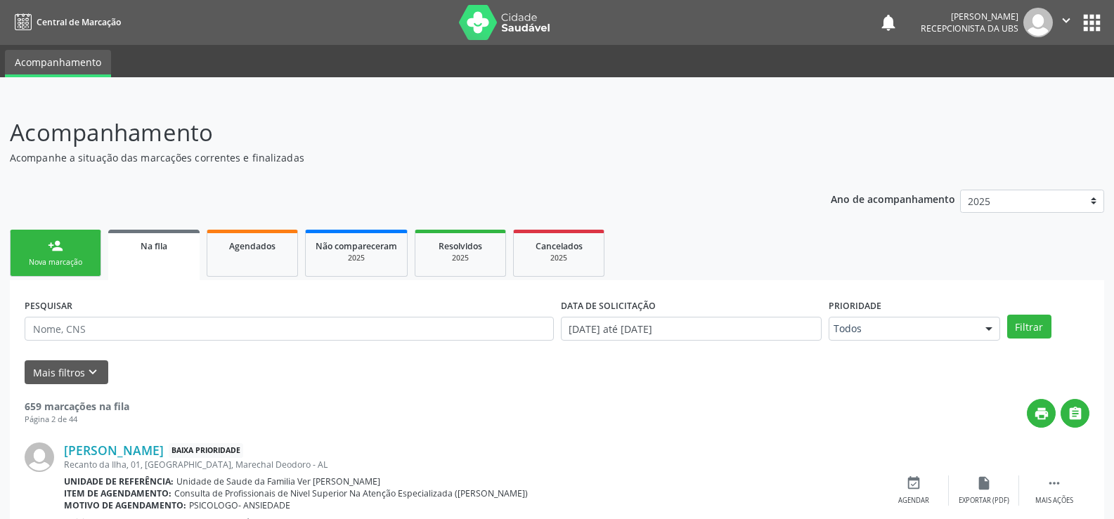
click at [76, 268] on div "Nova marcação" at bounding box center [55, 262] width 70 height 11
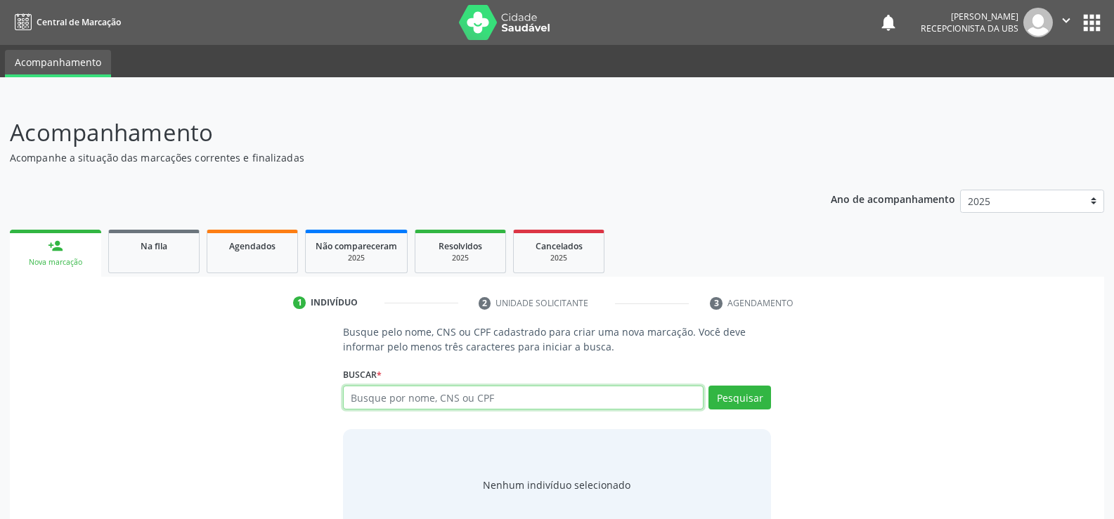
click at [373, 391] on input "text" at bounding box center [523, 398] width 360 height 24
type input "708000828013721"
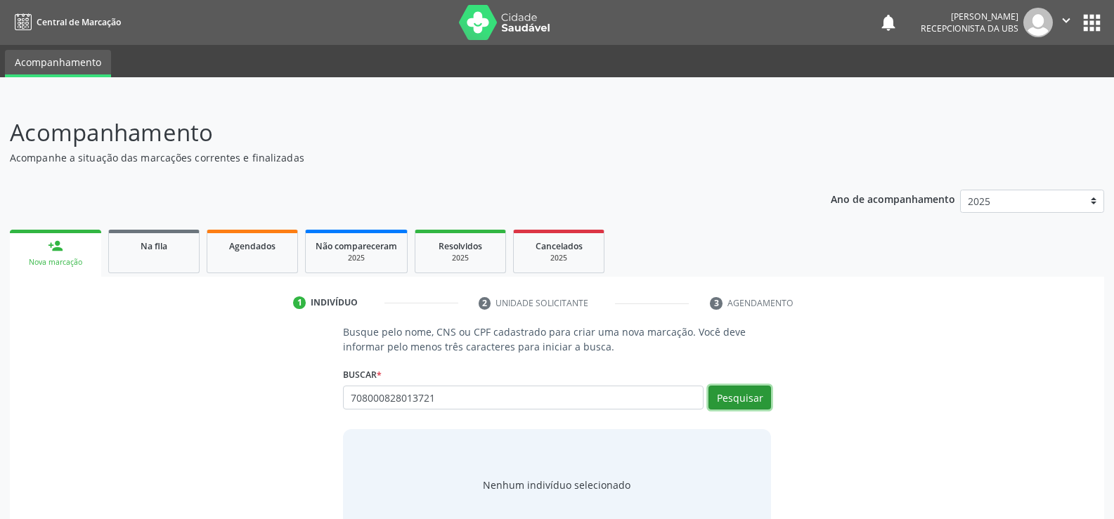
click at [739, 392] on button "Pesquisar" at bounding box center [739, 398] width 63 height 24
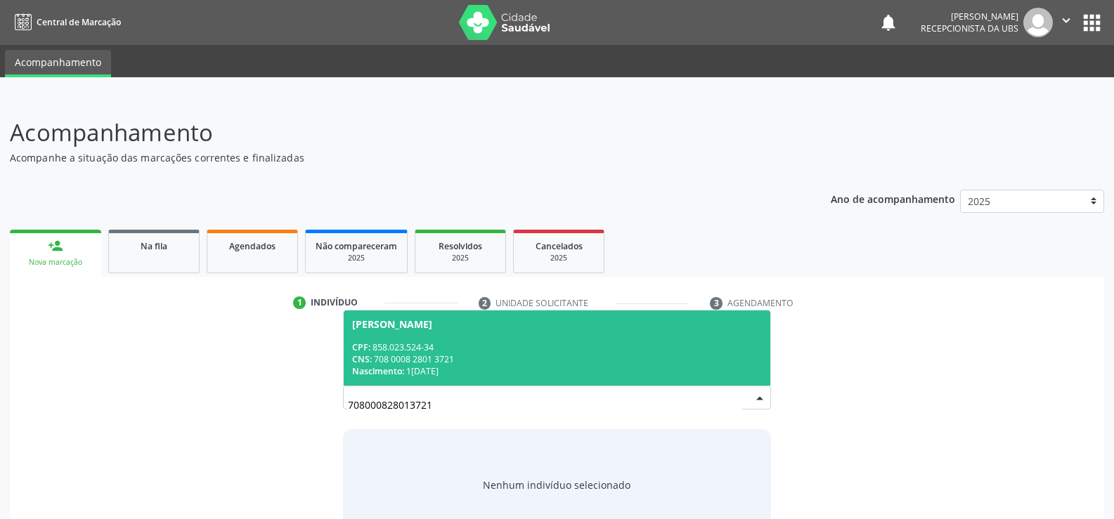
click at [391, 356] on div "CNS: 708 0008 2801 3721" at bounding box center [557, 359] width 410 height 12
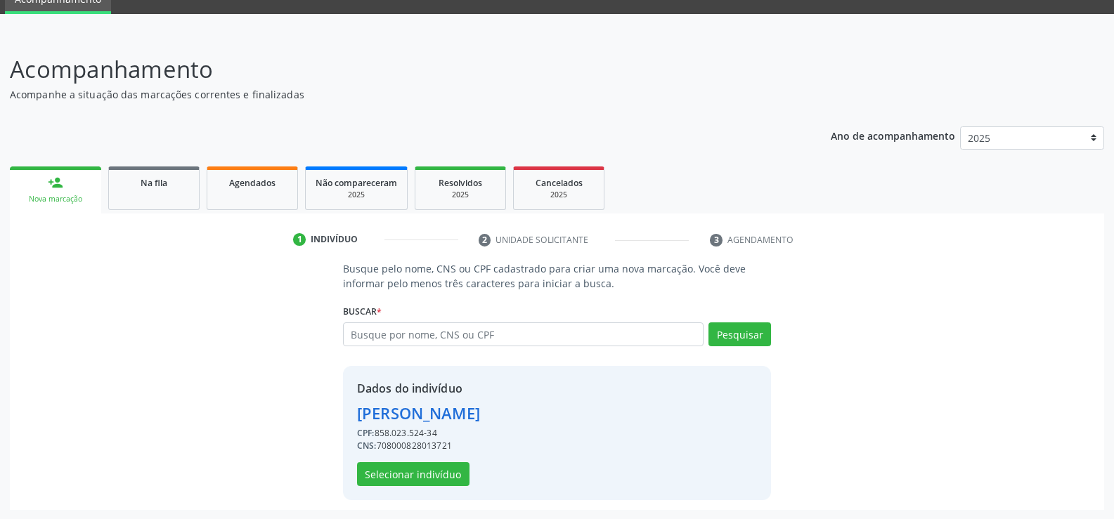
scroll to position [64, 0]
click at [408, 474] on button "Selecionar indivíduo" at bounding box center [413, 474] width 112 height 24
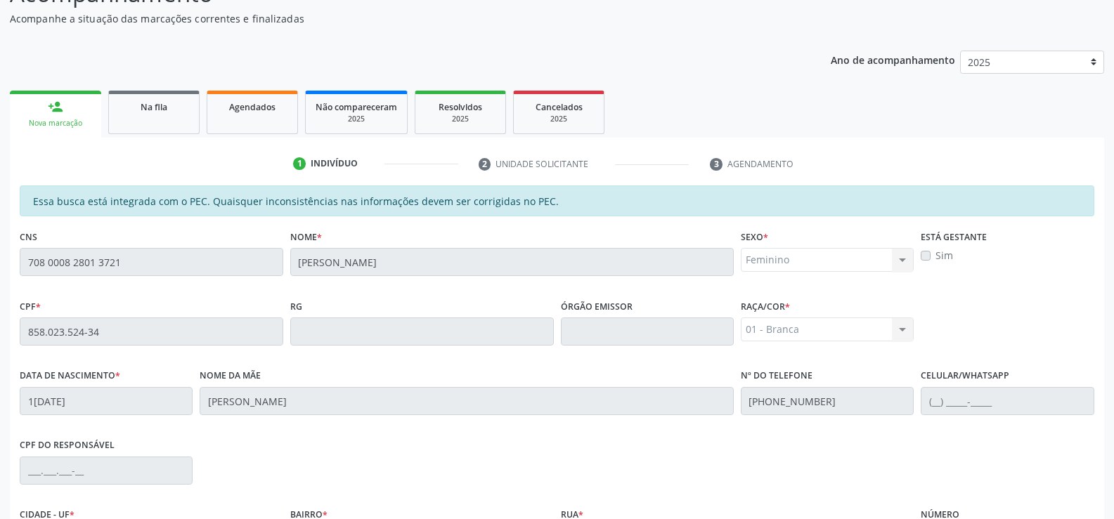
scroll to position [303, 0]
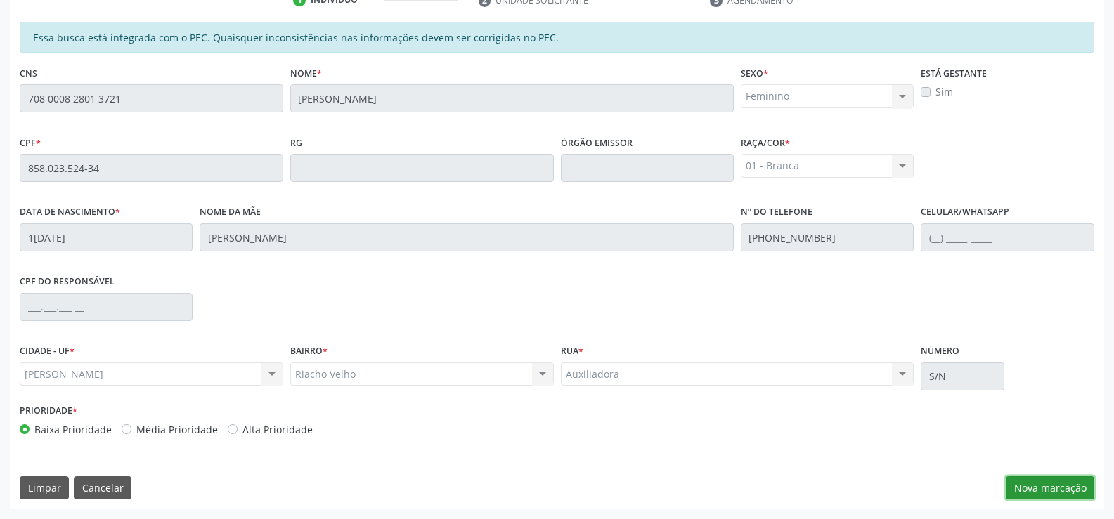
click at [1041, 488] on button "Nova marcação" at bounding box center [1050, 488] width 89 height 24
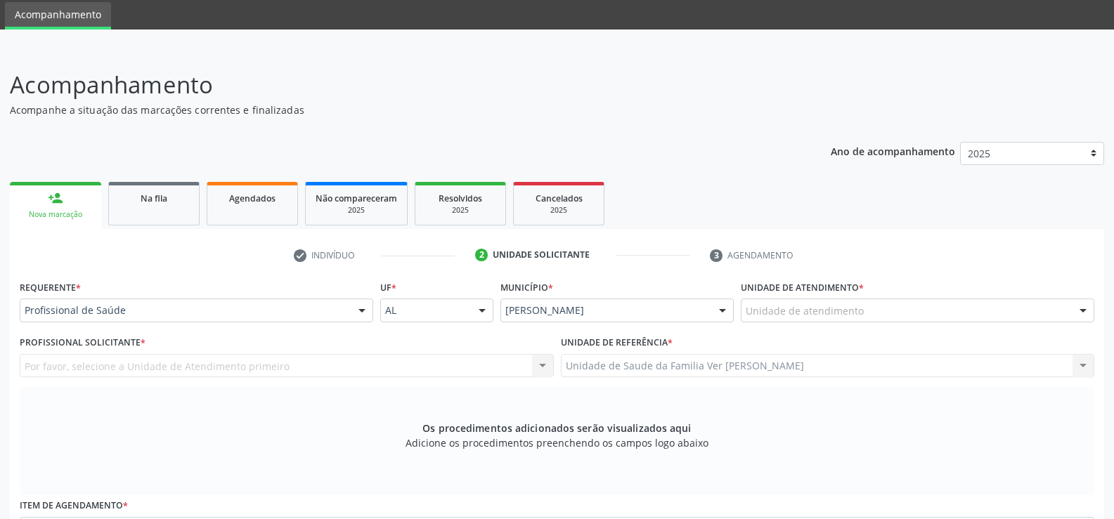
scroll to position [0, 0]
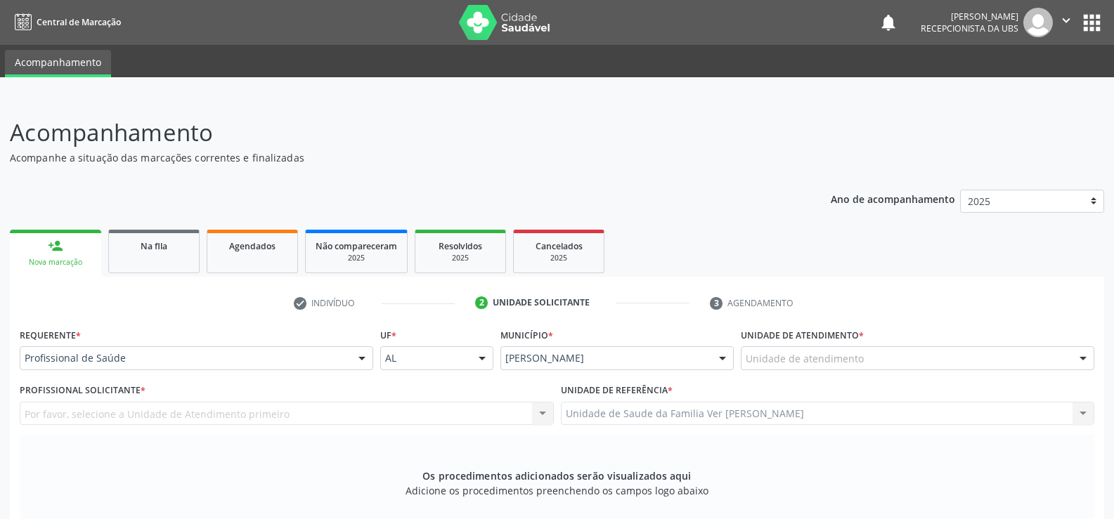
click at [1076, 357] on div at bounding box center [1082, 359] width 21 height 24
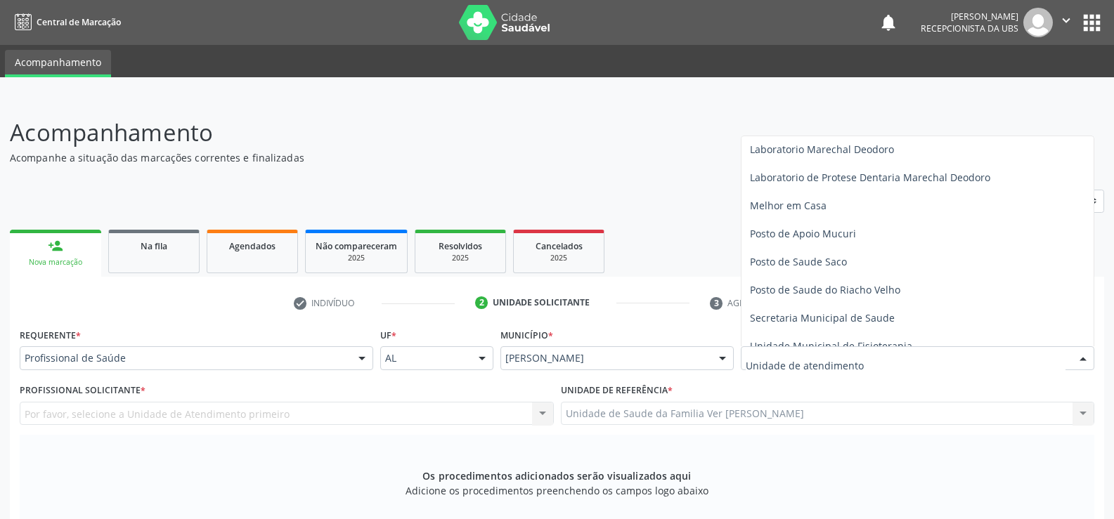
scroll to position [562, 0]
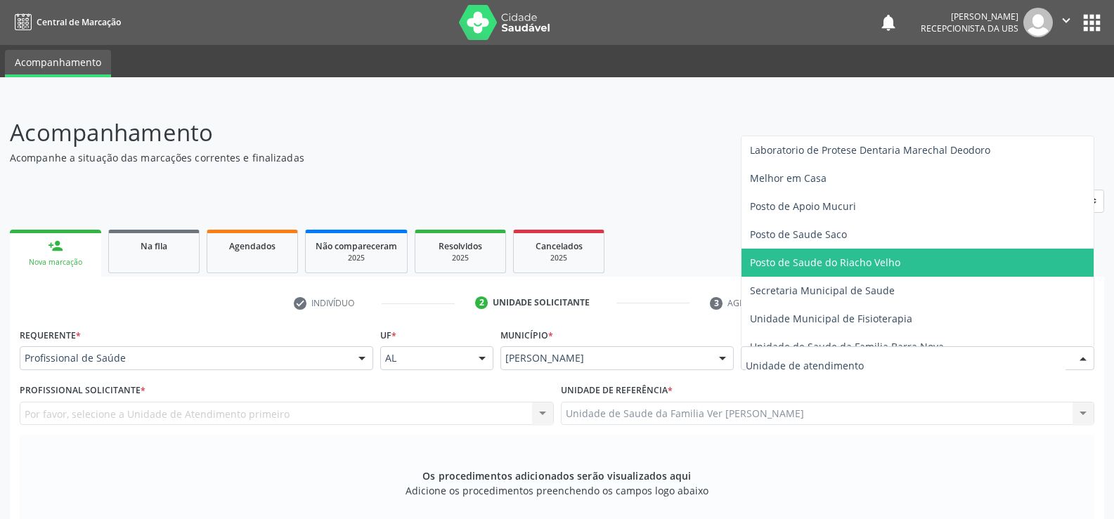
click at [877, 256] on span "Posto de Saude do Riacho Velho" at bounding box center [825, 262] width 150 height 13
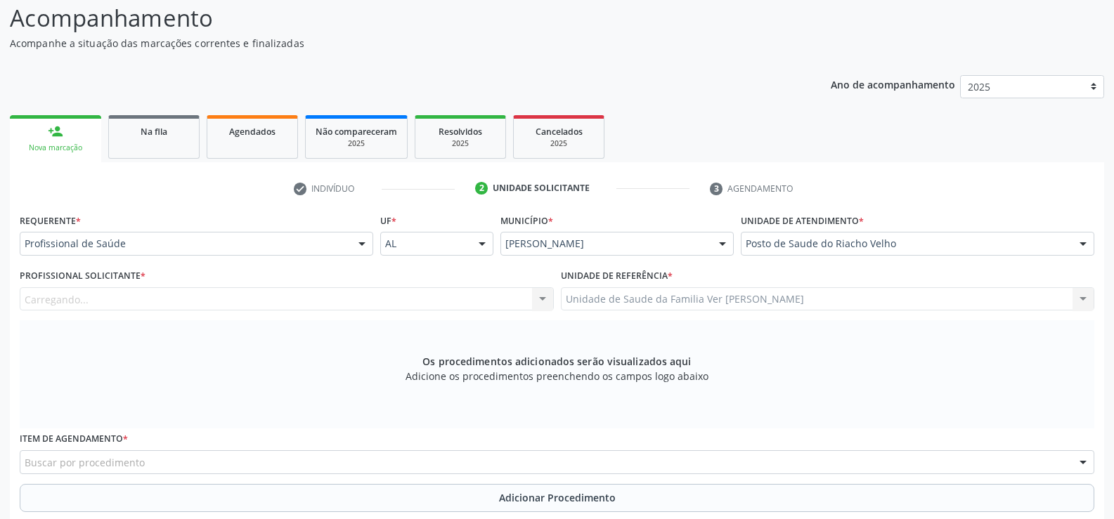
scroll to position [281, 0]
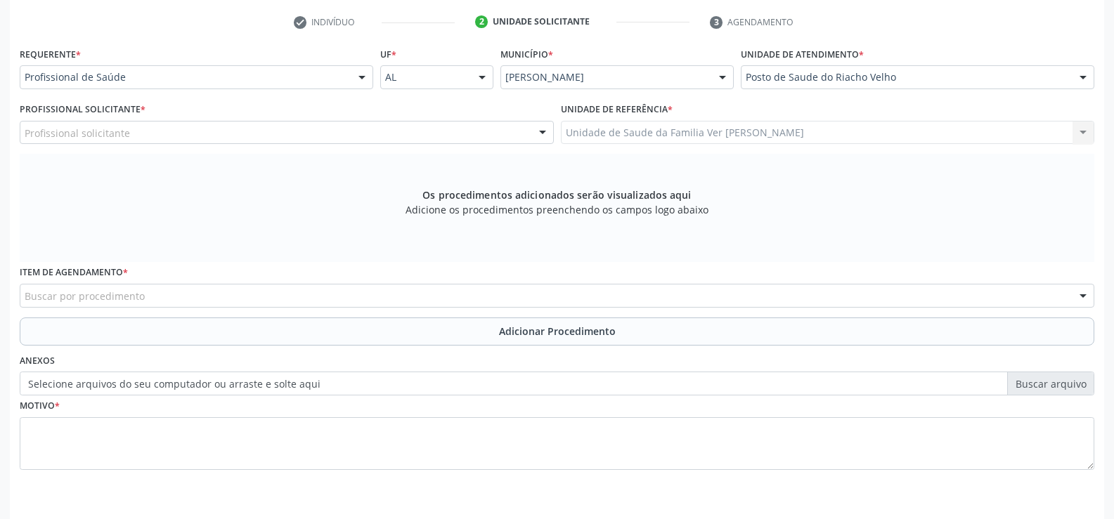
click at [545, 130] on div at bounding box center [542, 134] width 21 height 24
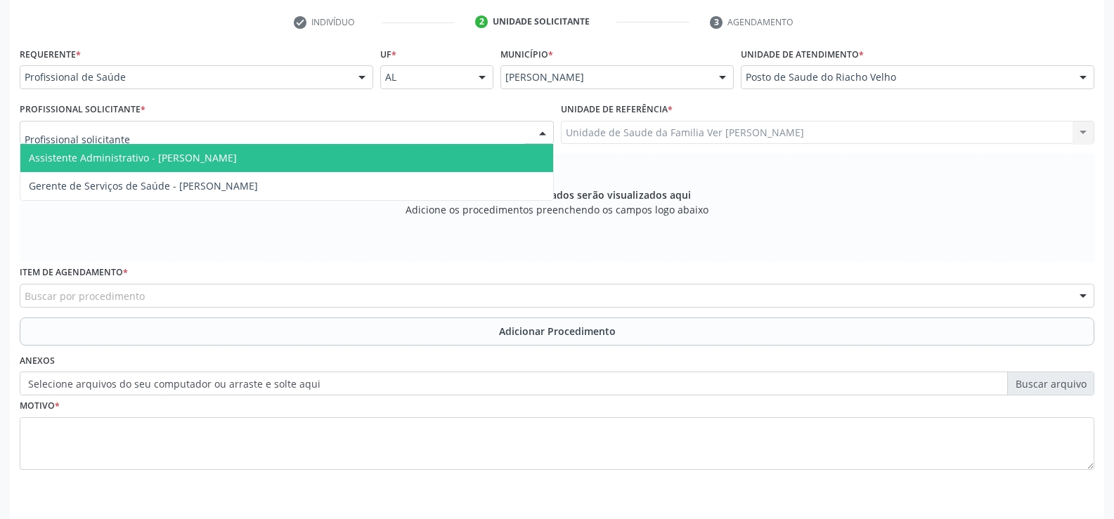
click at [542, 134] on div at bounding box center [542, 134] width 21 height 24
click at [542, 128] on div at bounding box center [542, 134] width 21 height 24
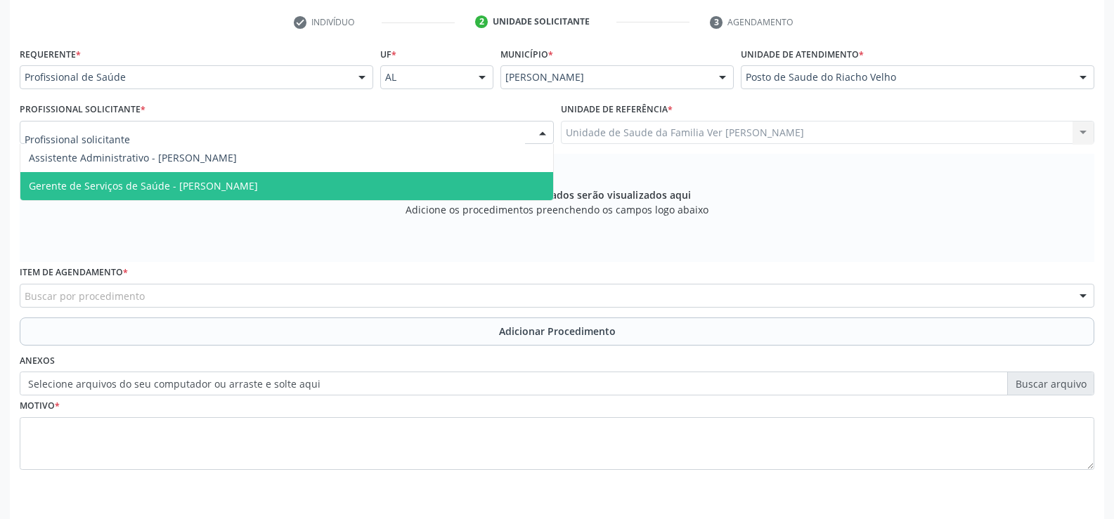
click at [327, 235] on div "Os procedimentos adicionados serão visualizados aqui Adicione os procedimentos …" at bounding box center [557, 208] width 1074 height 108
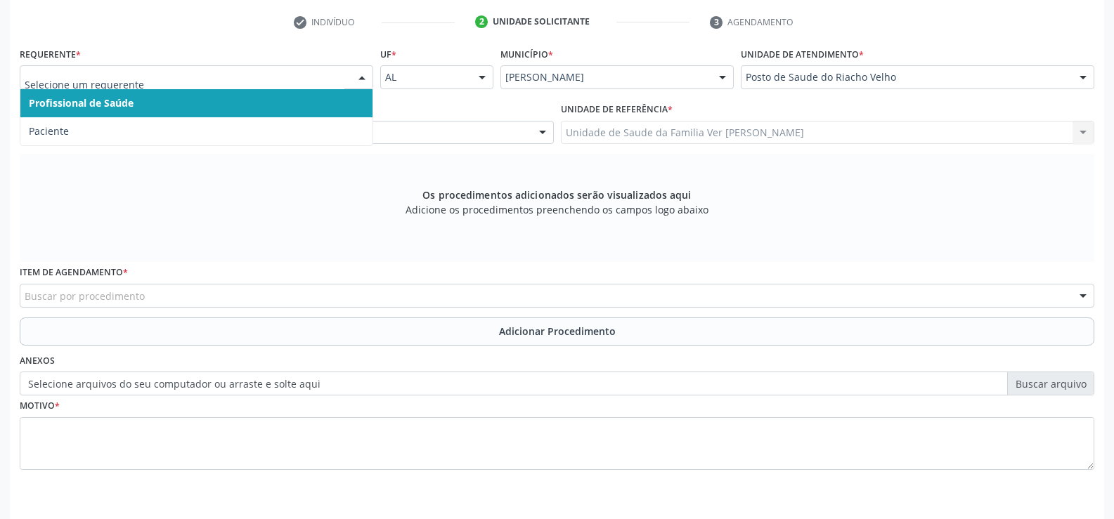
click at [360, 76] on div at bounding box center [361, 78] width 21 height 24
click at [281, 111] on span "Profissional de Saúde" at bounding box center [196, 103] width 352 height 28
click at [363, 79] on div at bounding box center [361, 78] width 21 height 24
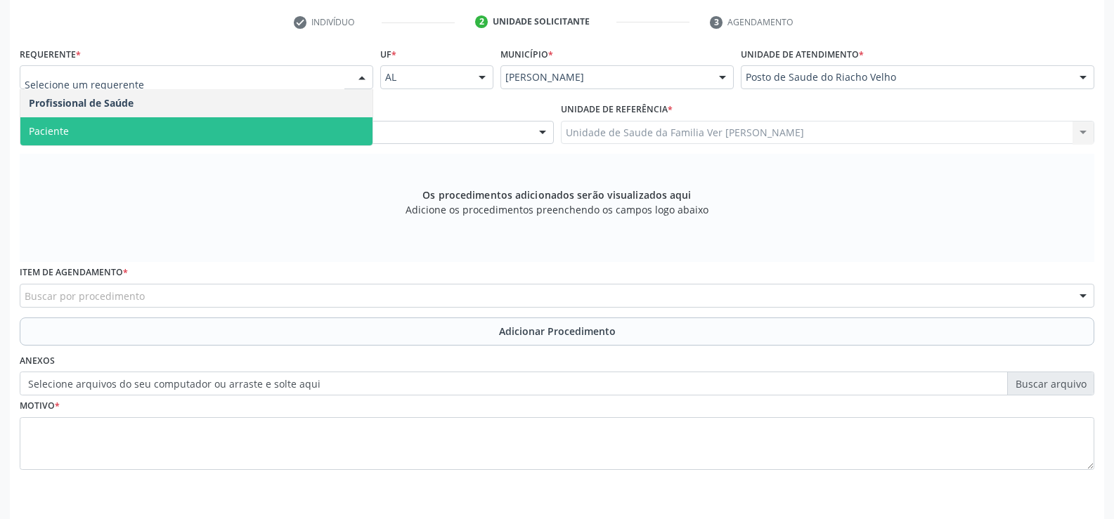
click at [261, 130] on span "Paciente" at bounding box center [196, 131] width 352 height 28
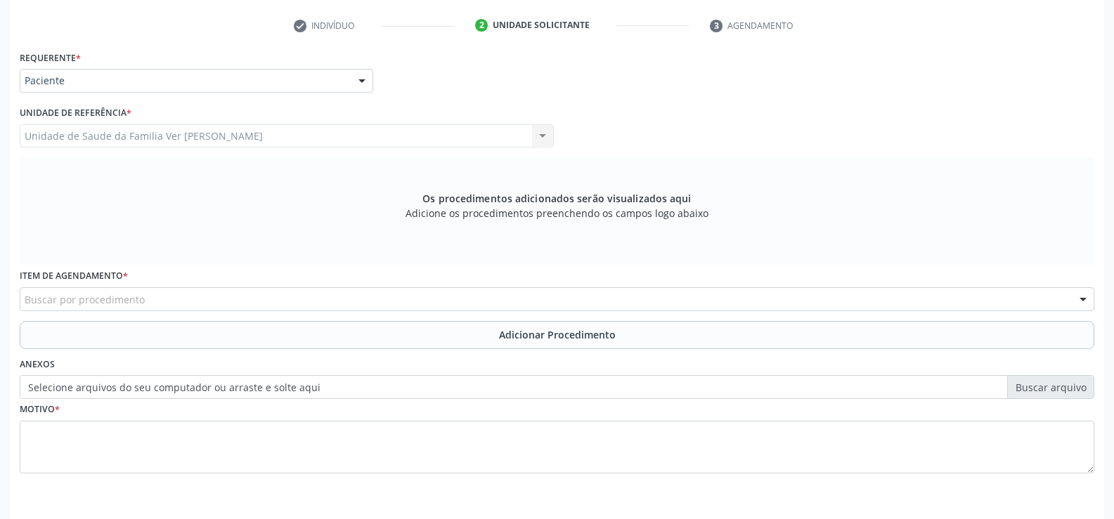
scroll to position [325, 0]
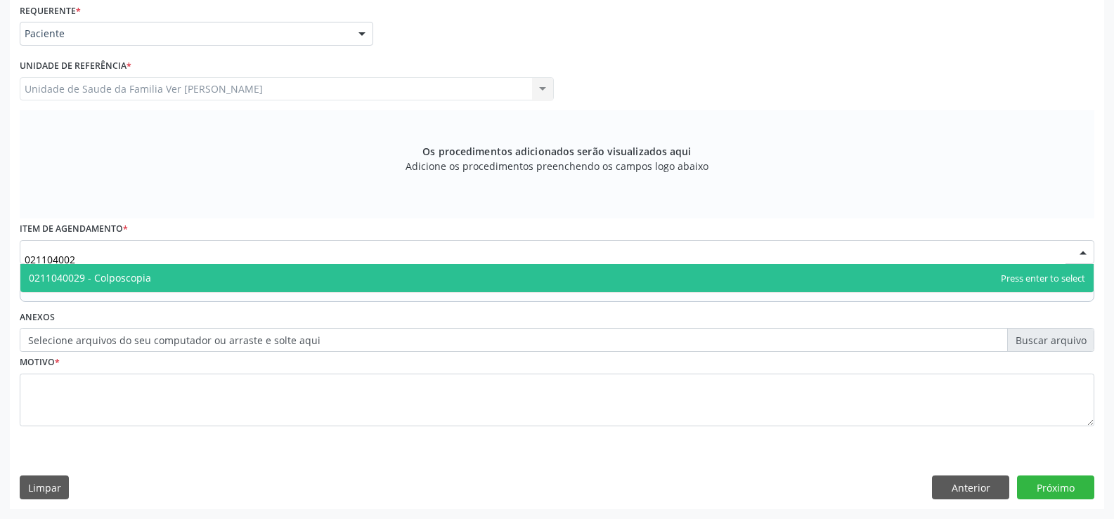
type input "0211040029"
click at [131, 279] on span "0211040029 - Colposcopia" at bounding box center [90, 277] width 122 height 13
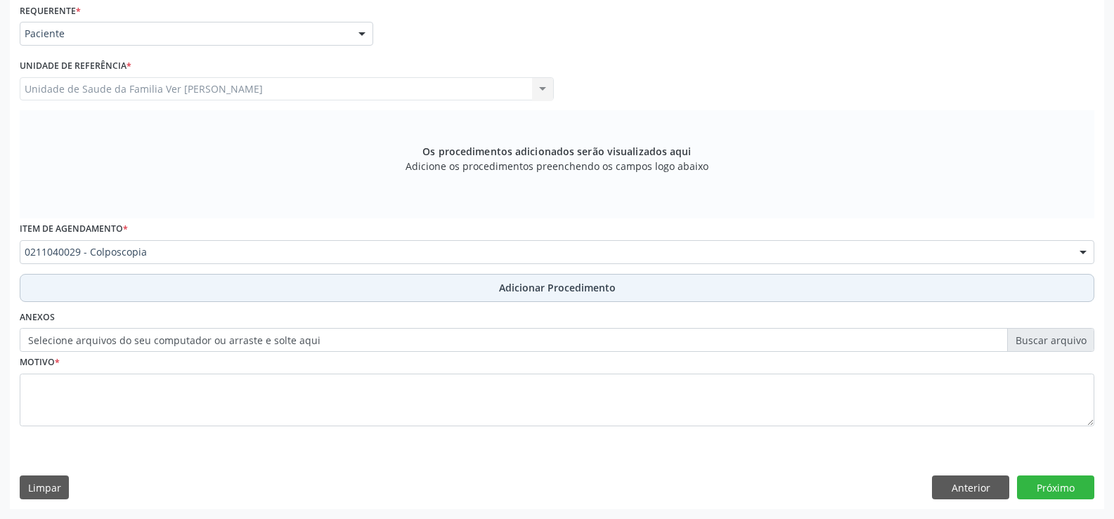
click at [601, 285] on span "Adicionar Procedimento" at bounding box center [557, 287] width 117 height 15
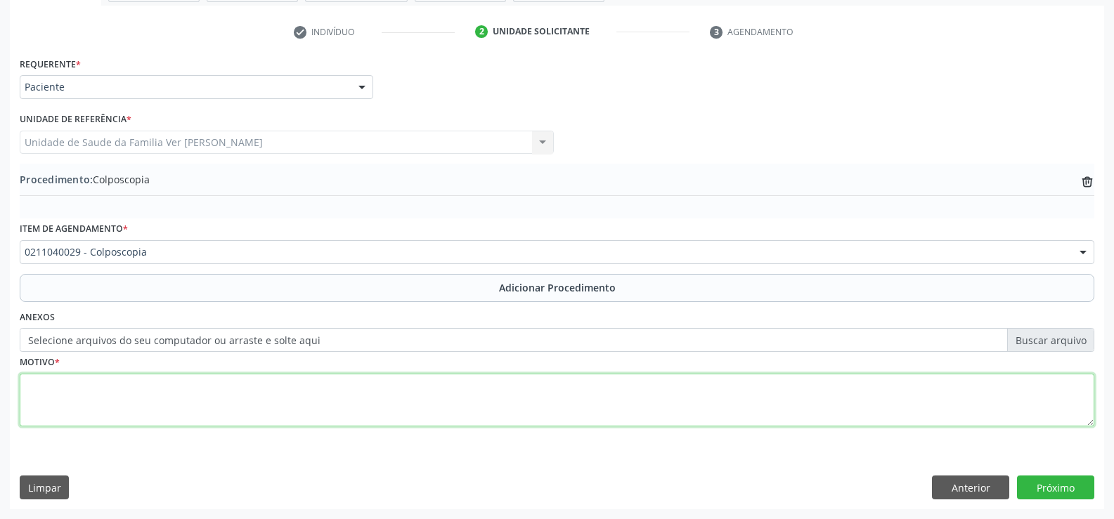
click at [44, 391] on textarea at bounding box center [557, 400] width 1074 height 53
type textarea "n"
type textarea "Não tem"
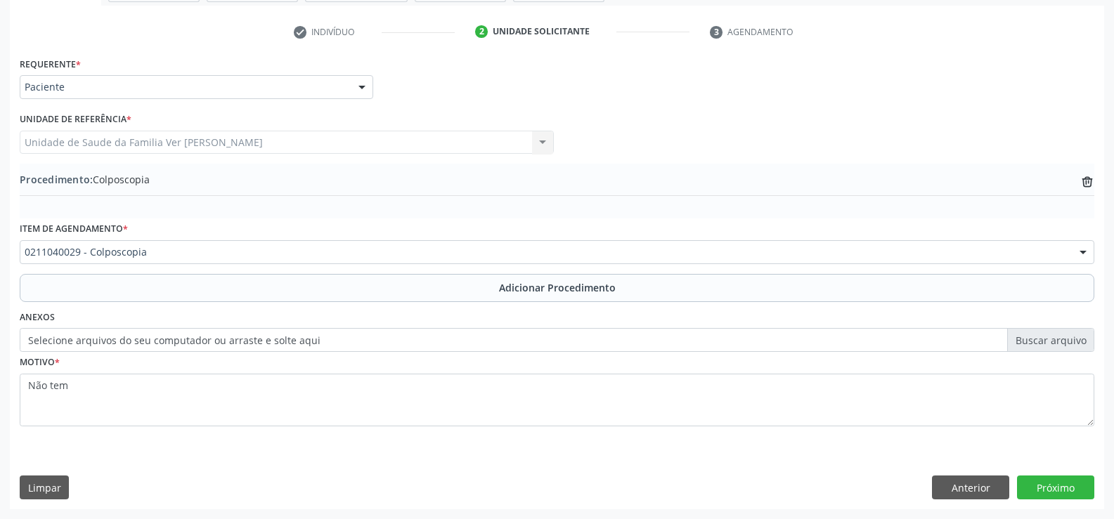
click at [1033, 340] on label "Selecione arquivos do seu computador ou arraste e solte aqui" at bounding box center [557, 340] width 1074 height 24
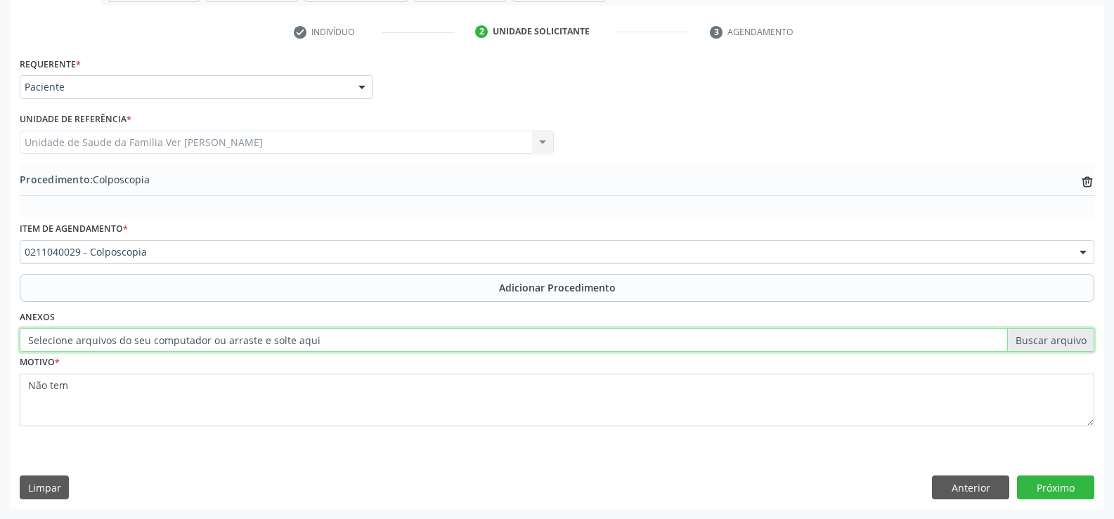
click at [1033, 340] on input "Selecione arquivos do seu computador ou arraste e solte aqui" at bounding box center [557, 340] width 1074 height 24
type input "C:\fakepath\WhatsApp Image [DATE] 12.03.06.jpeg"
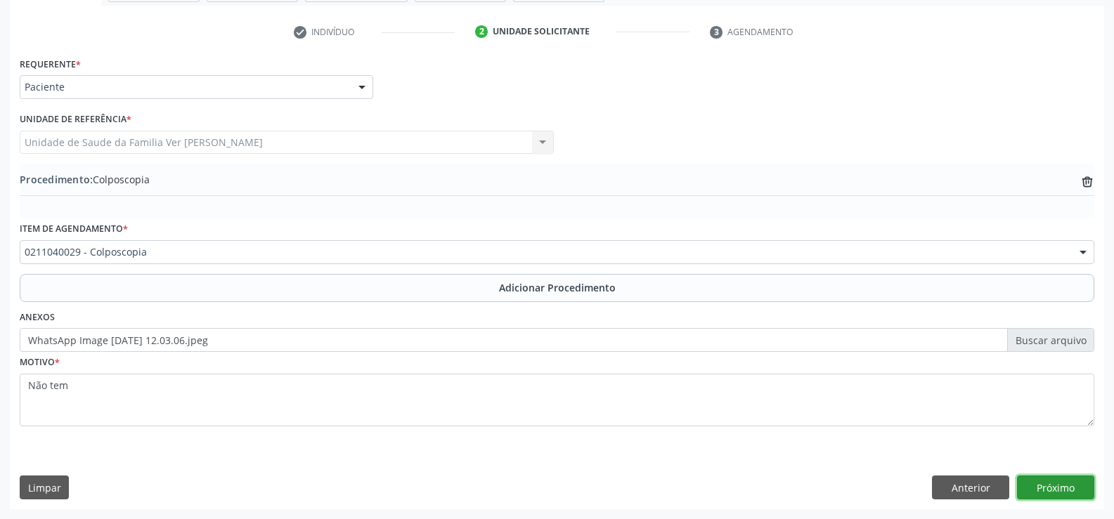
click at [1067, 489] on button "Próximo" at bounding box center [1055, 488] width 77 height 24
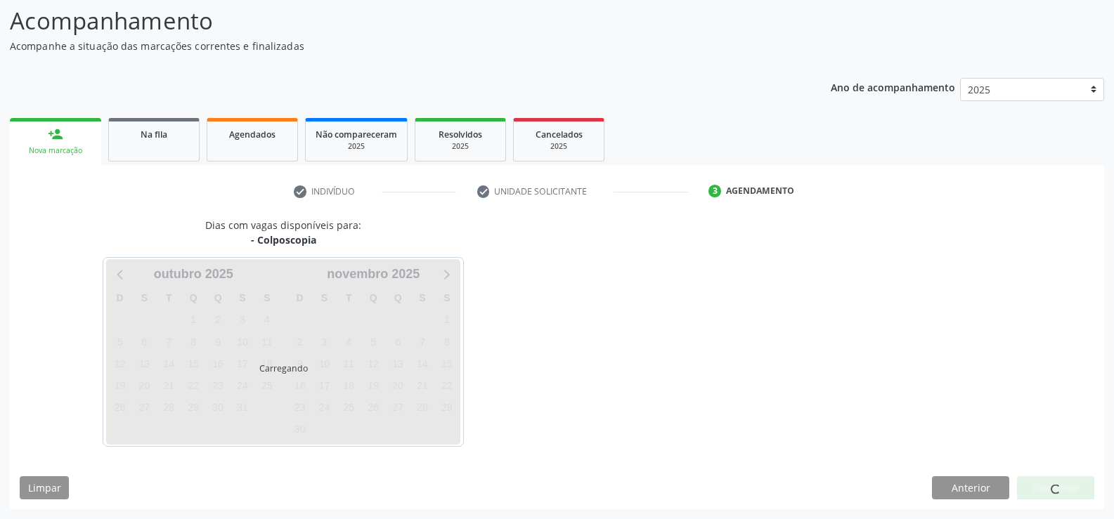
scroll to position [153, 0]
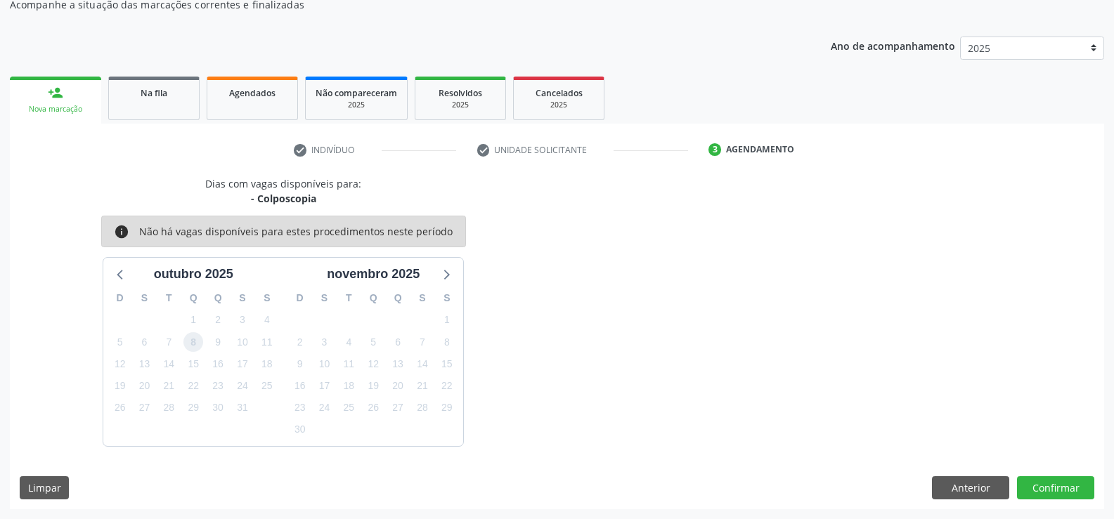
click at [193, 340] on span "8" at bounding box center [193, 342] width 20 height 20
click at [1059, 485] on button "Confirmar" at bounding box center [1055, 488] width 77 height 24
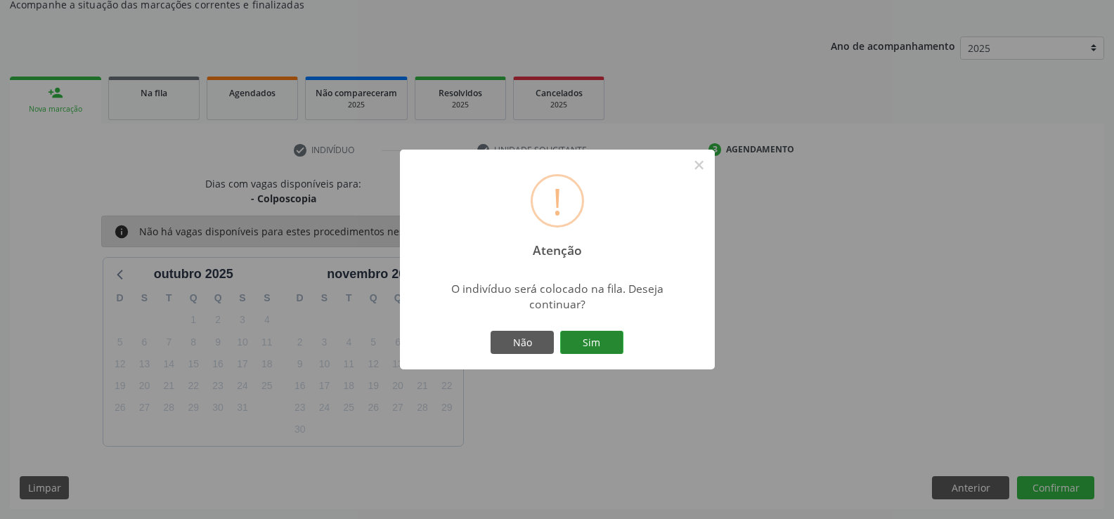
click at [583, 334] on button "Sim" at bounding box center [591, 343] width 63 height 24
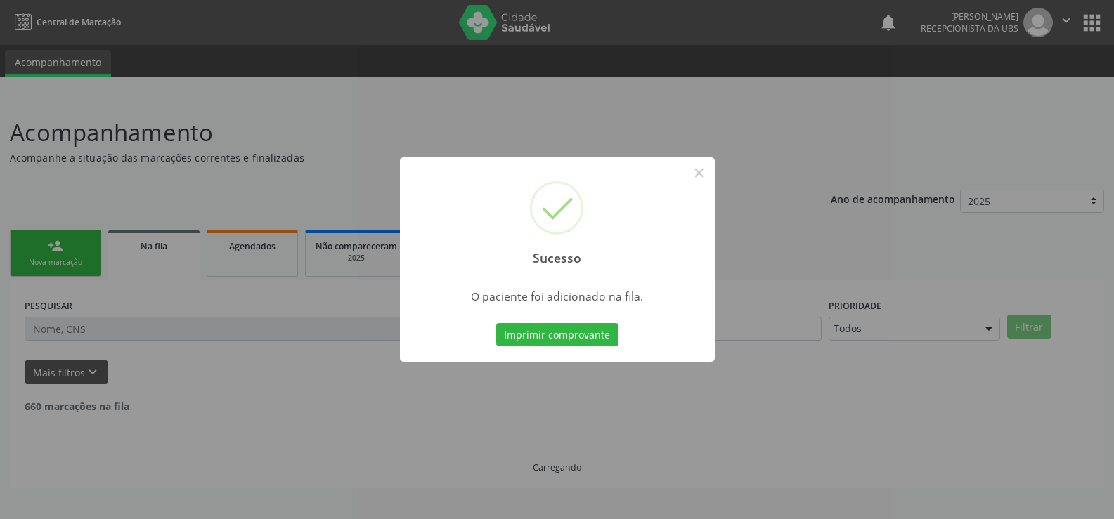
scroll to position [0, 0]
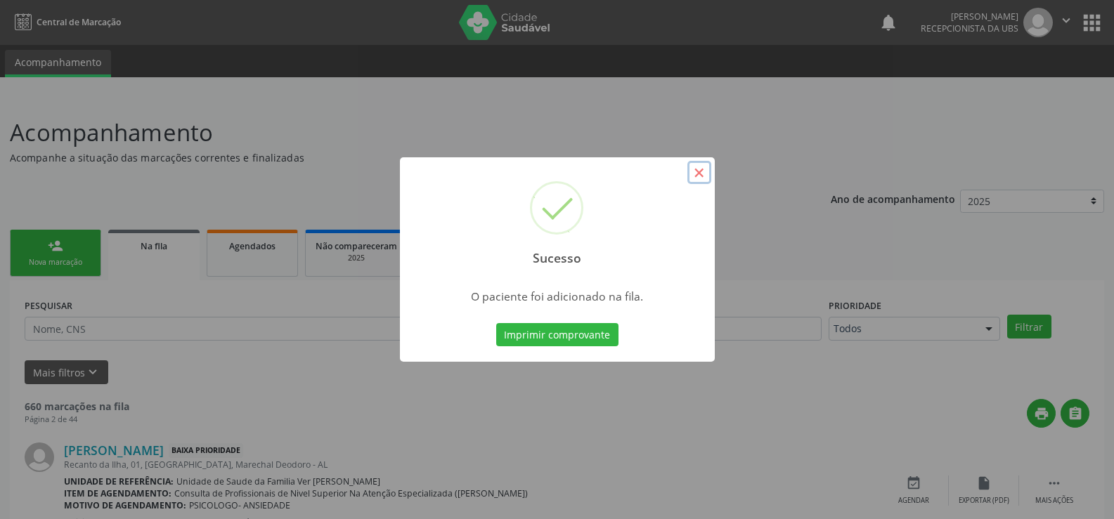
click at [700, 169] on button "×" at bounding box center [699, 173] width 24 height 24
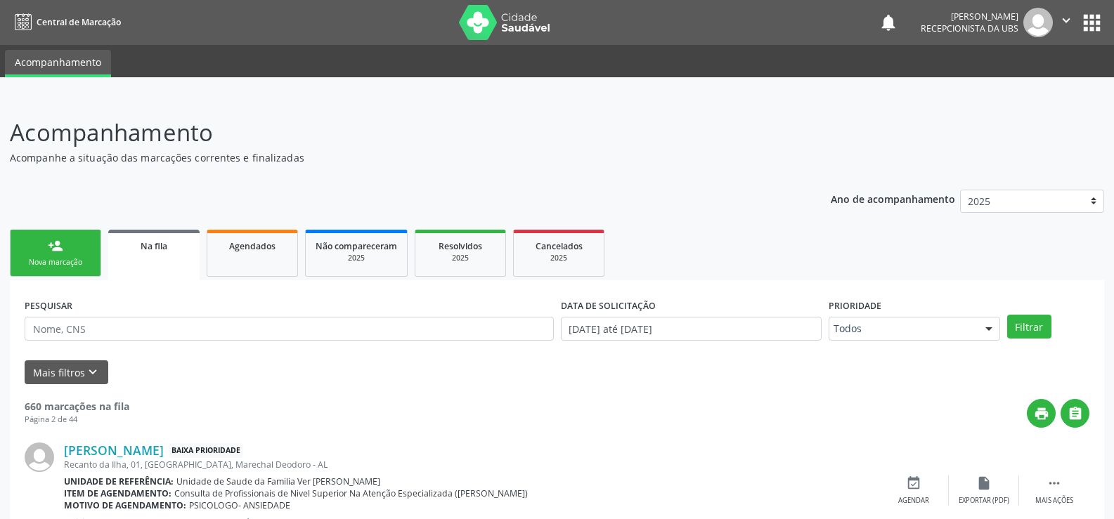
click at [49, 256] on link "person_add Nova marcação" at bounding box center [55, 253] width 91 height 47
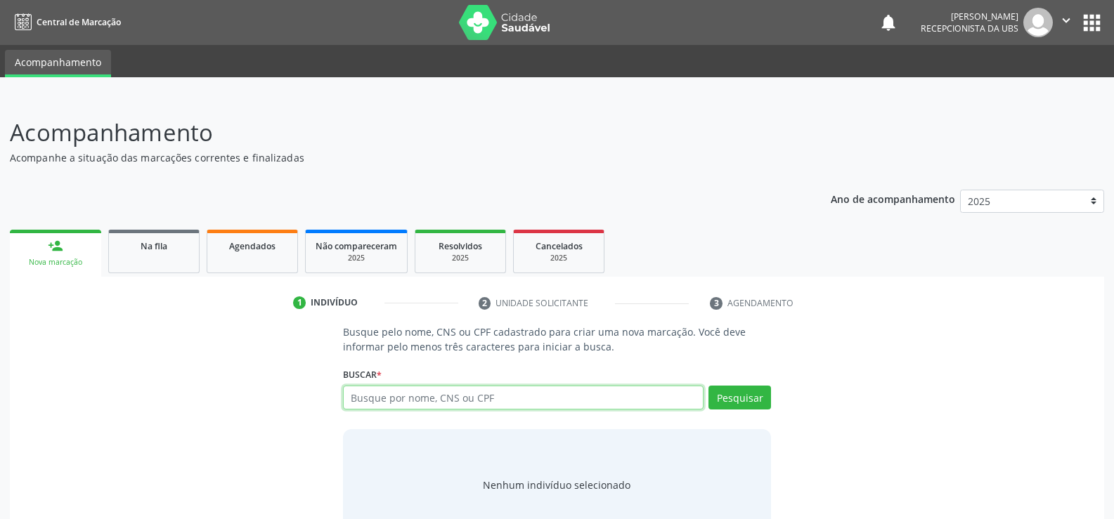
click at [375, 391] on input "text" at bounding box center [523, 398] width 360 height 24
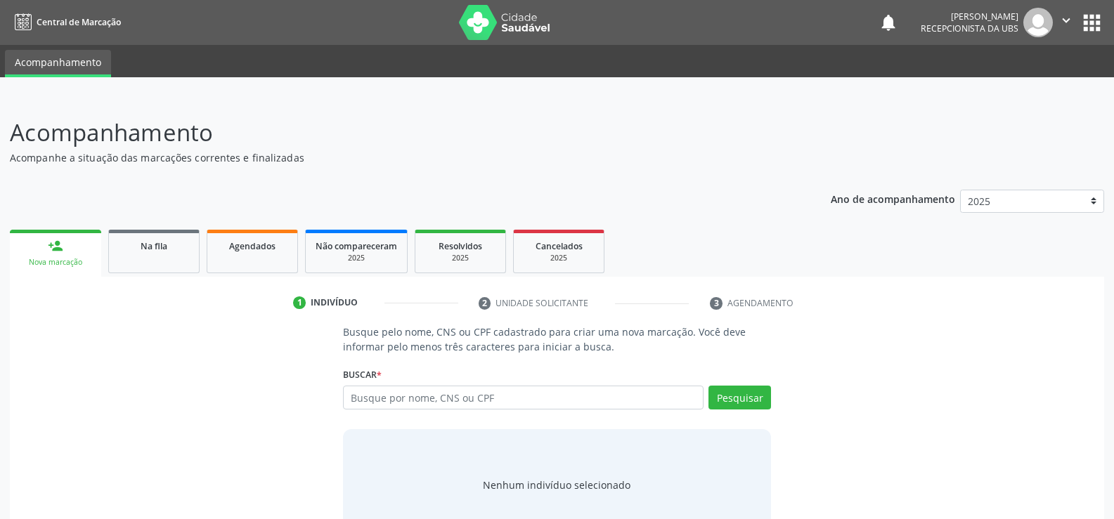
click at [369, 419] on div "Busque por nome, CNS ou CPF Nenhum resultado encontrado para: " " Digite nome, …" at bounding box center [557, 403] width 428 height 34
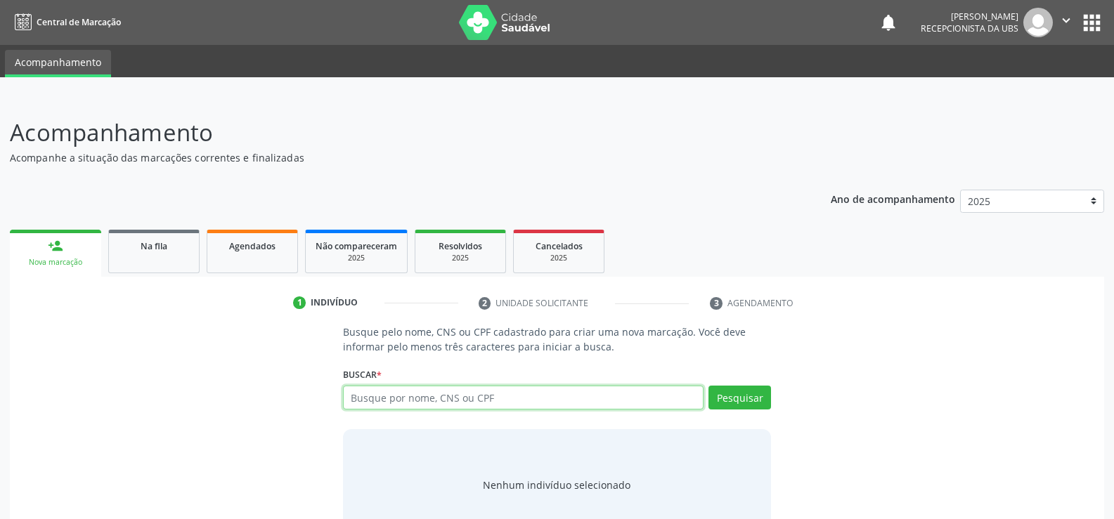
click at [354, 398] on input "text" at bounding box center [523, 398] width 360 height 24
type input "700507549171459"
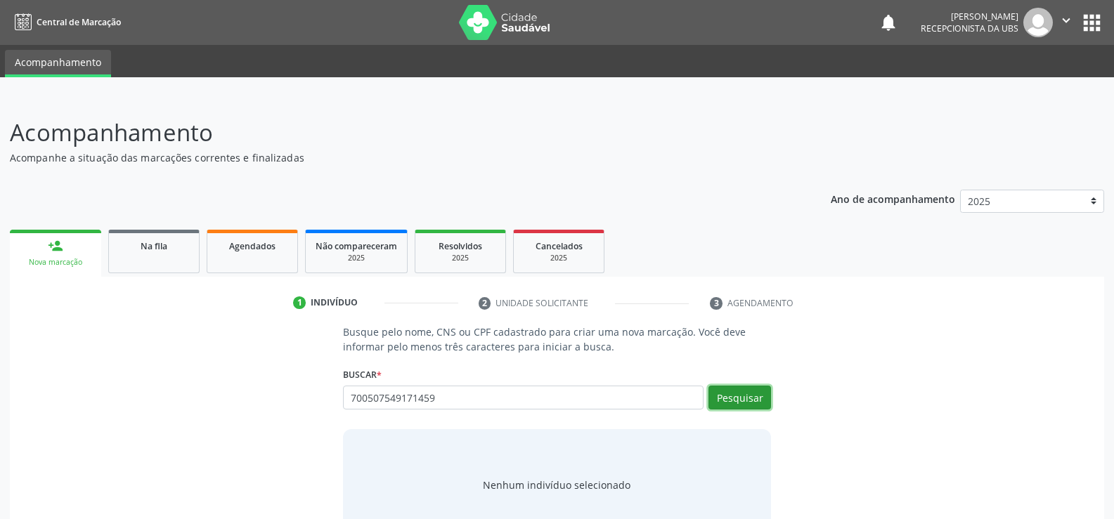
click at [756, 389] on button "Pesquisar" at bounding box center [739, 398] width 63 height 24
type input "700507549171459"
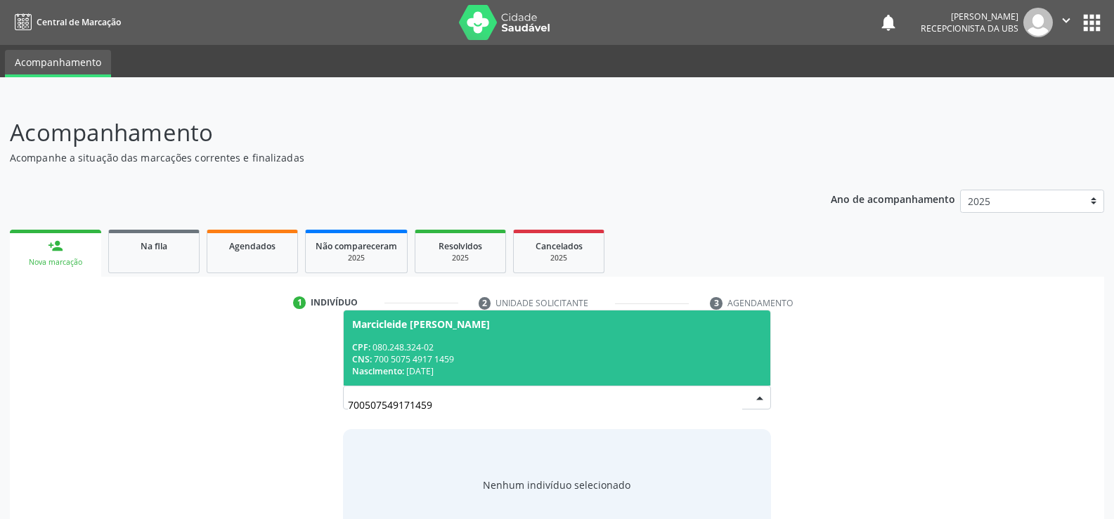
click at [438, 367] on div "Nascimento: [DATE]" at bounding box center [557, 371] width 410 height 12
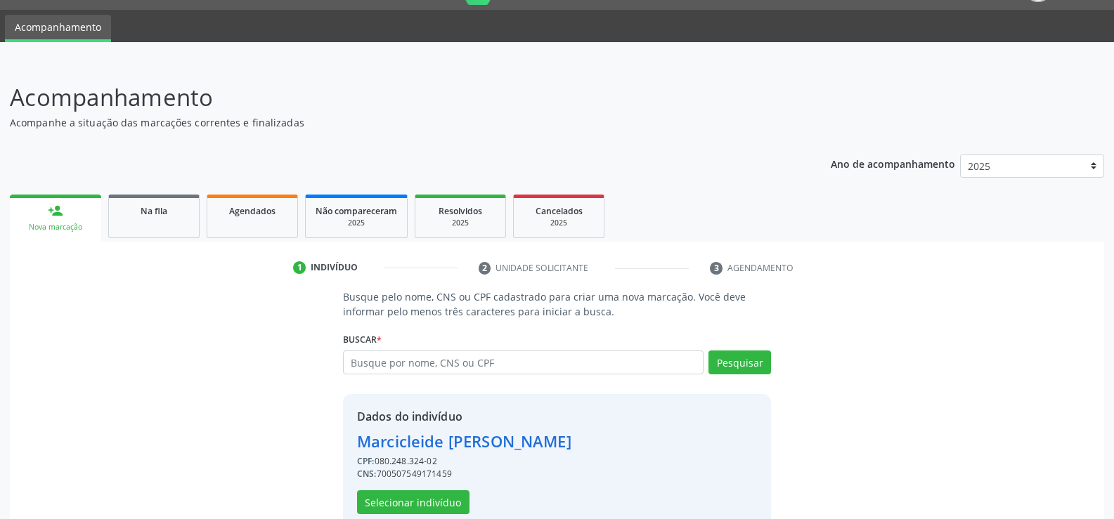
scroll to position [64, 0]
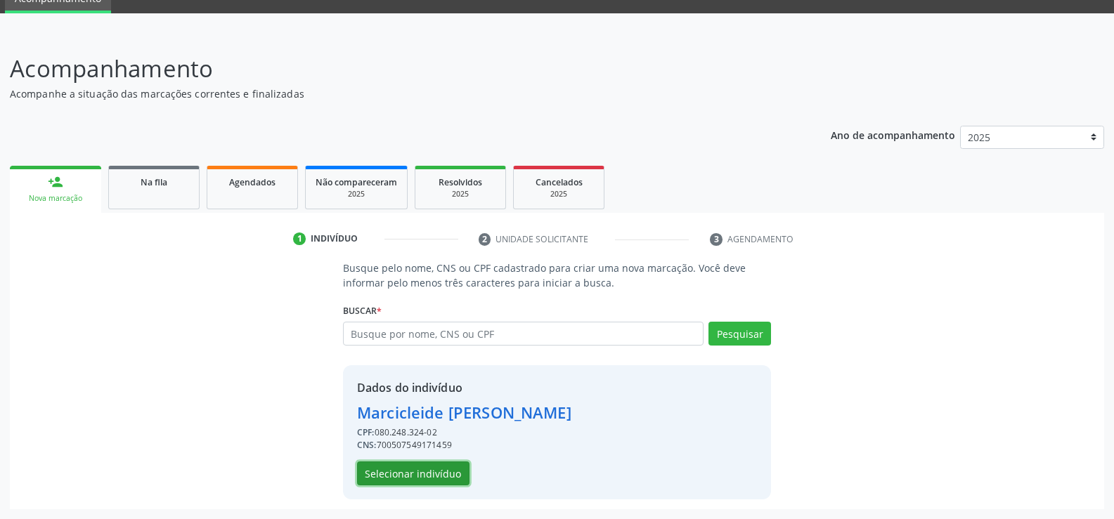
click at [430, 474] on button "Selecionar indivíduo" at bounding box center [413, 474] width 112 height 24
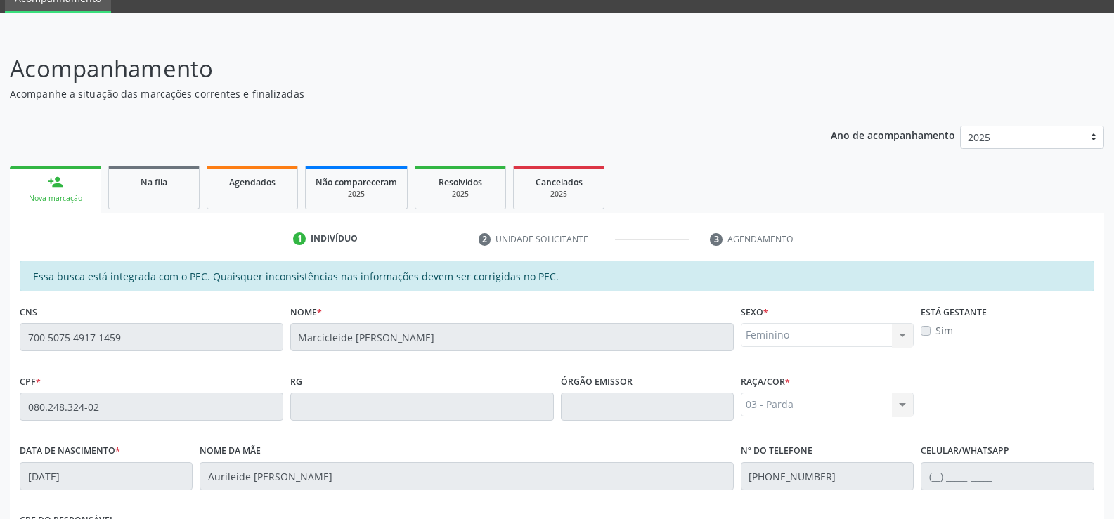
scroll to position [303, 0]
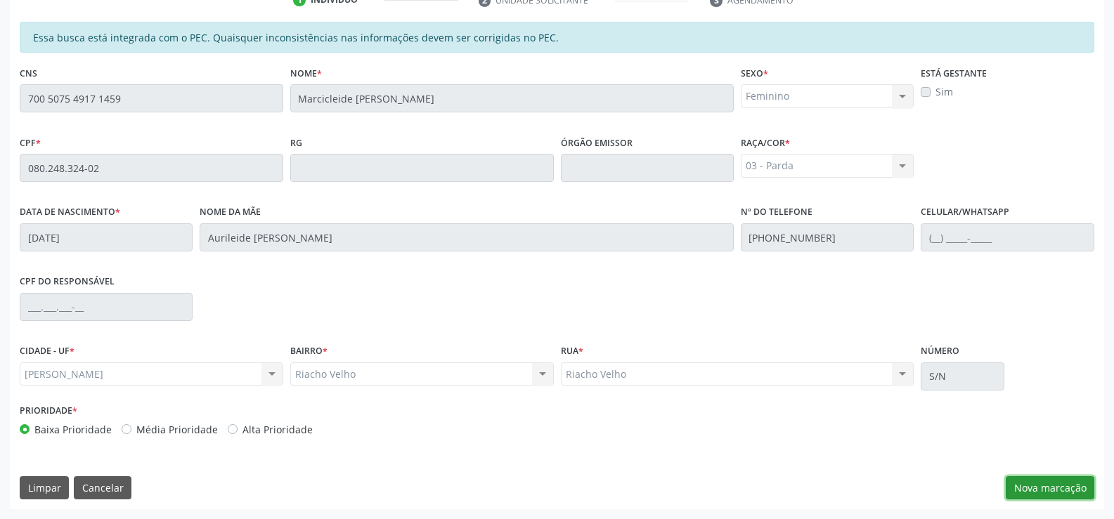
click at [1067, 489] on button "Nova marcação" at bounding box center [1050, 488] width 89 height 24
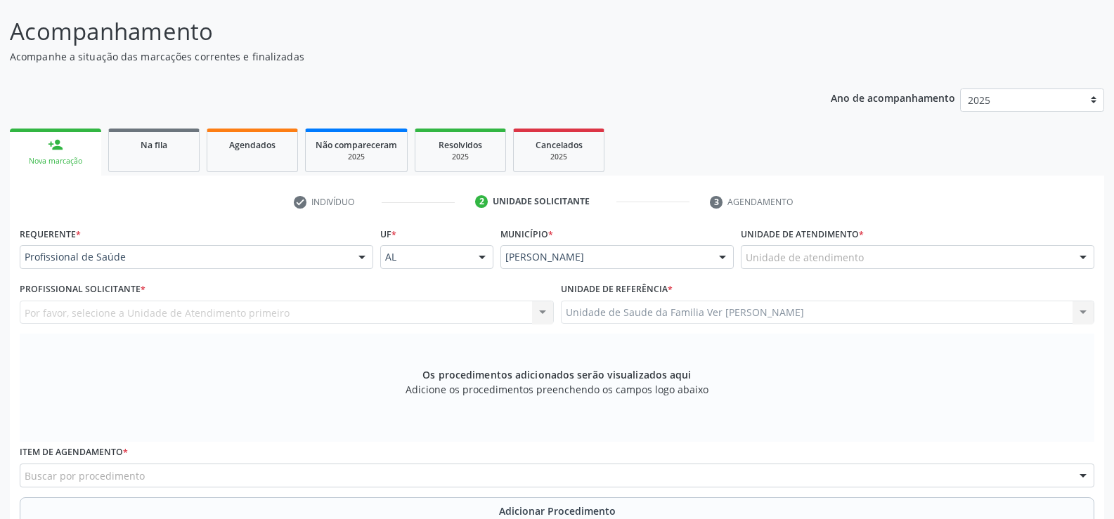
scroll to position [93, 0]
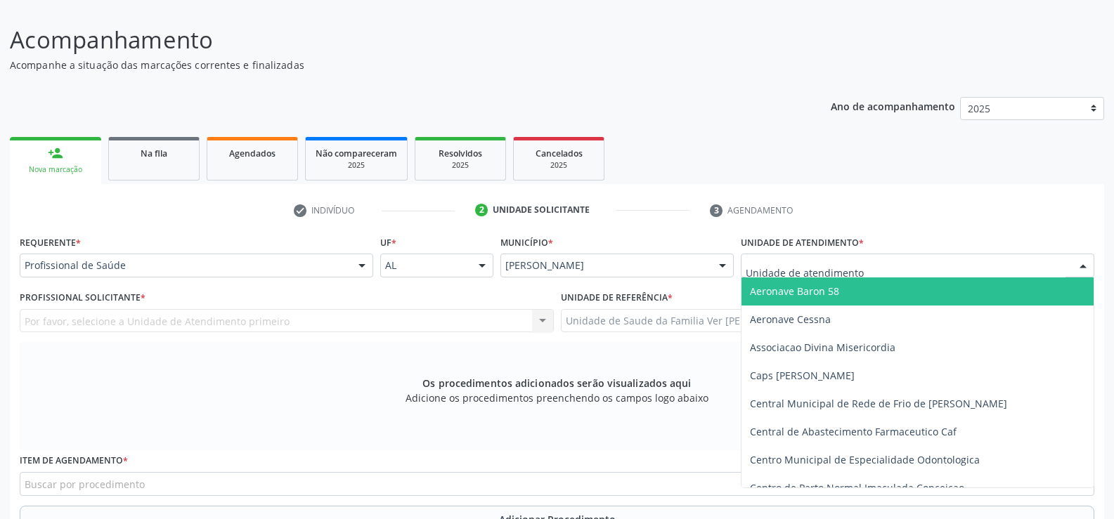
click at [1080, 263] on div at bounding box center [1082, 266] width 21 height 24
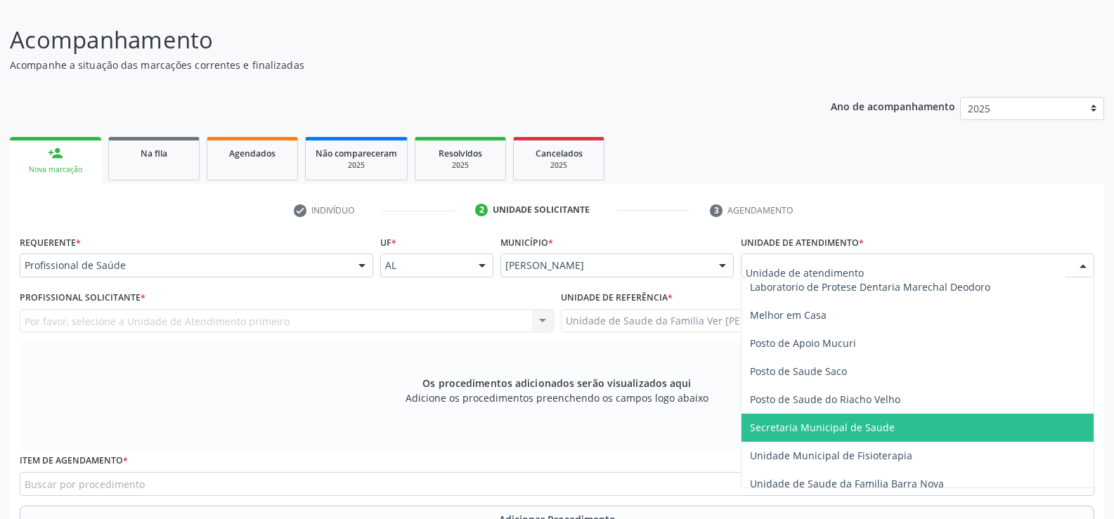
scroll to position [562, 0]
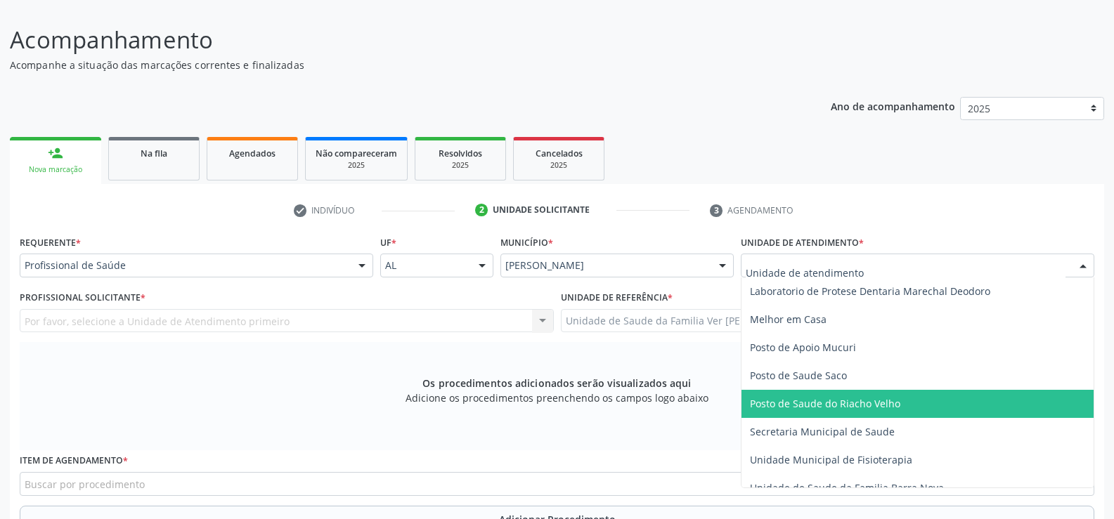
click at [852, 398] on span "Posto de Saude do Riacho Velho" at bounding box center [825, 403] width 150 height 13
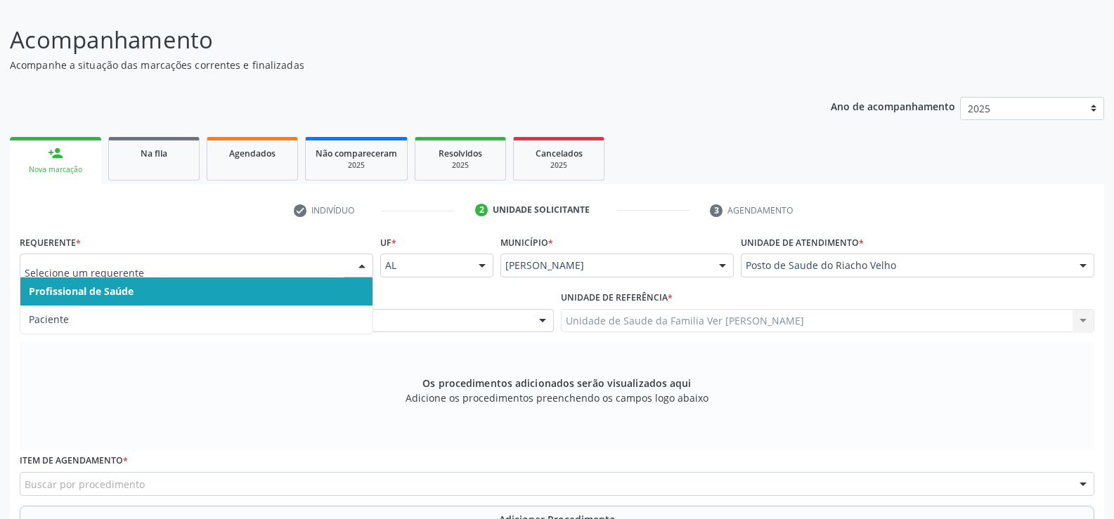
click at [362, 263] on div at bounding box center [361, 266] width 21 height 24
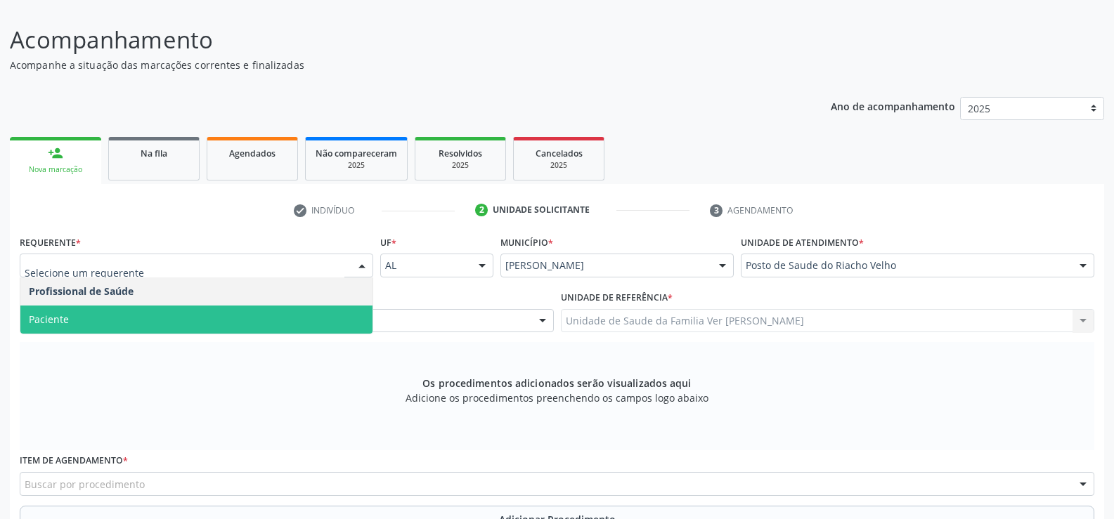
drag, startPoint x: 122, startPoint y: 313, endPoint x: 200, endPoint y: 293, distance: 81.3
click at [122, 313] on span "Paciente" at bounding box center [196, 320] width 352 height 28
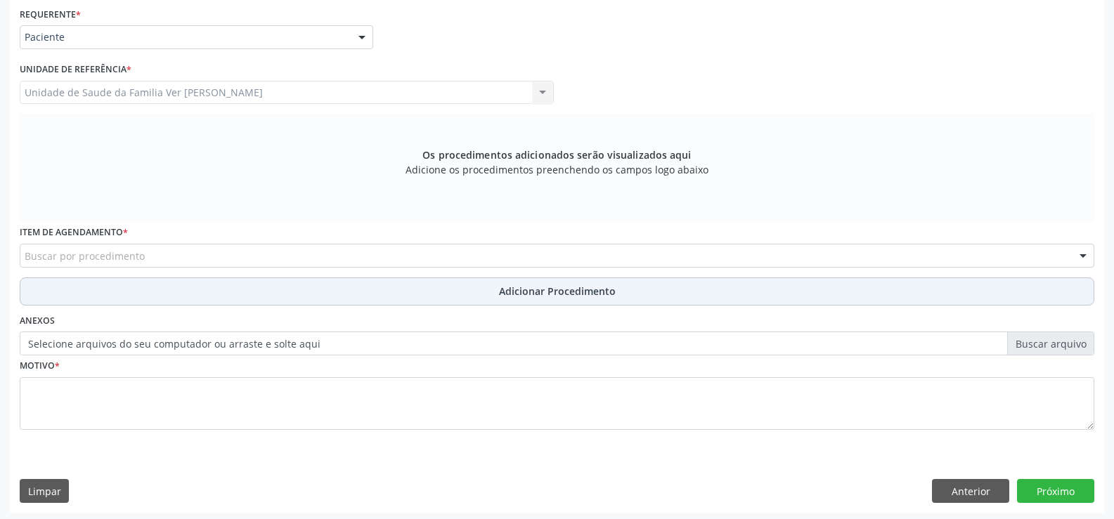
scroll to position [325, 0]
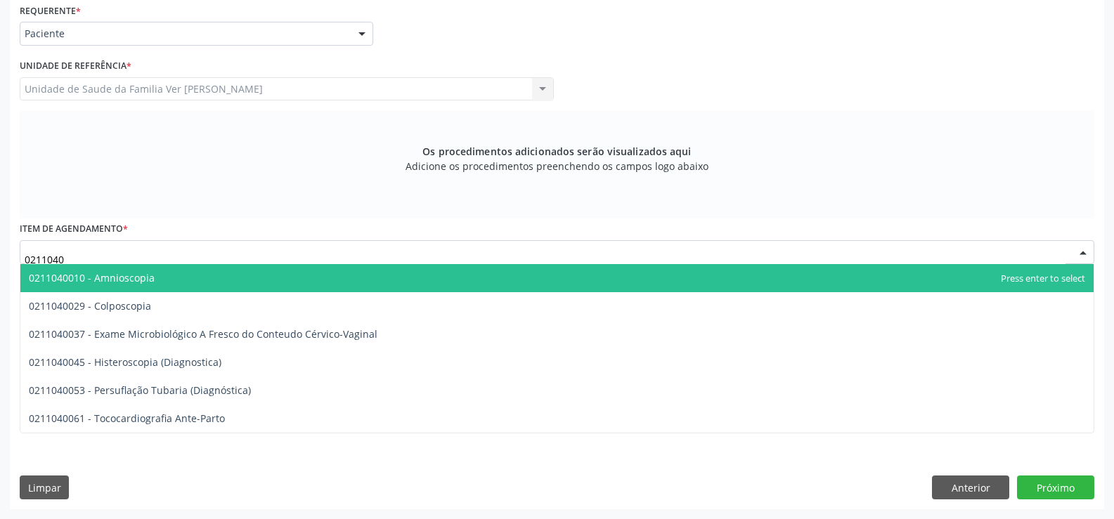
type input "02110400"
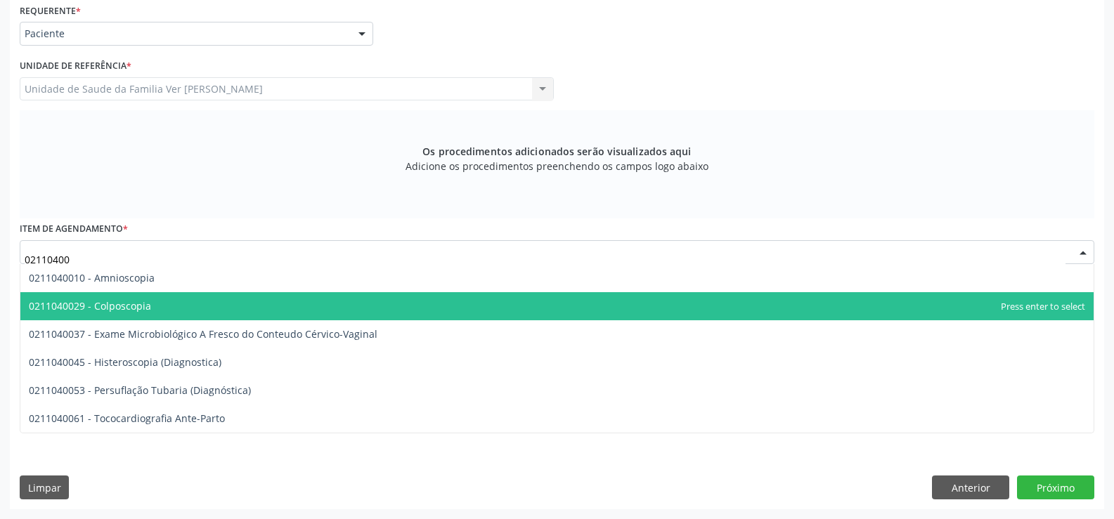
click at [102, 307] on span "0211040029 - Colposcopia" at bounding box center [90, 305] width 122 height 13
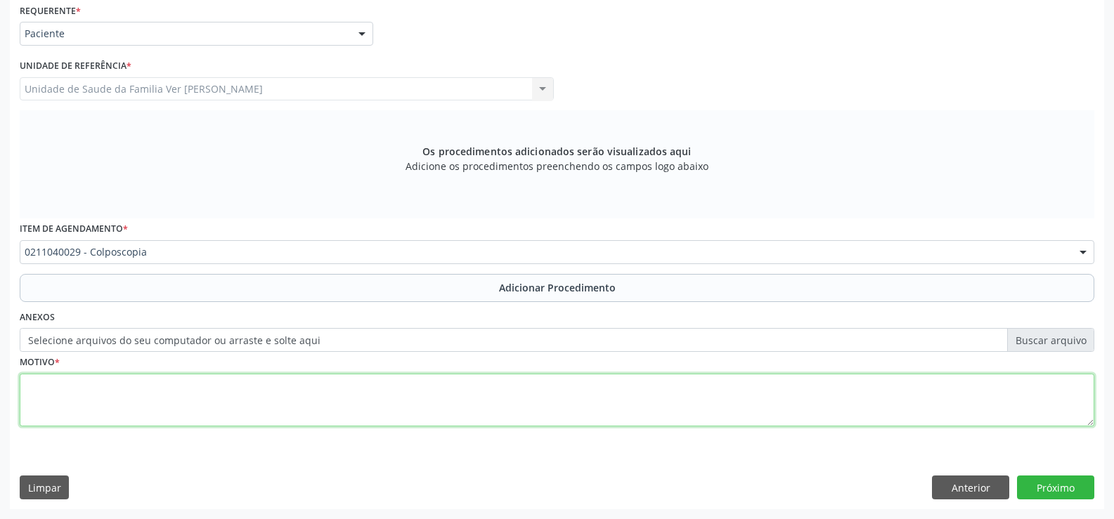
click at [46, 395] on textarea at bounding box center [557, 400] width 1074 height 53
type textarea "avaliação"
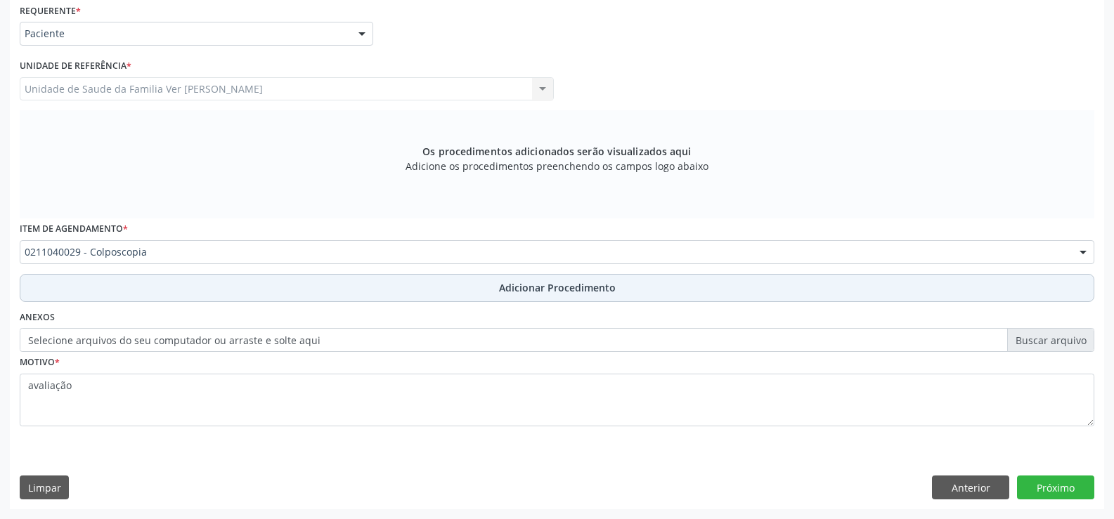
click at [538, 287] on span "Adicionar Procedimento" at bounding box center [557, 287] width 117 height 15
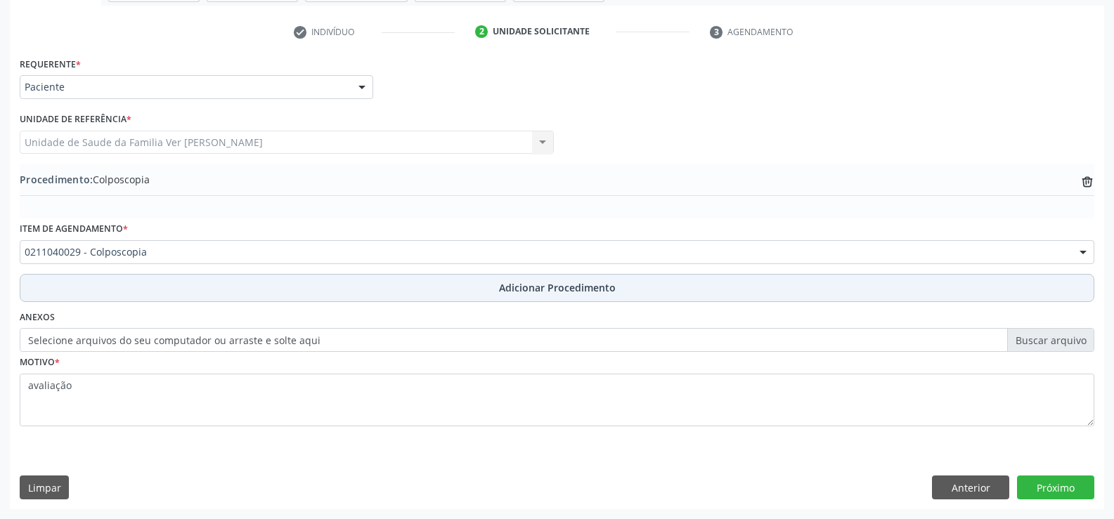
scroll to position [271, 0]
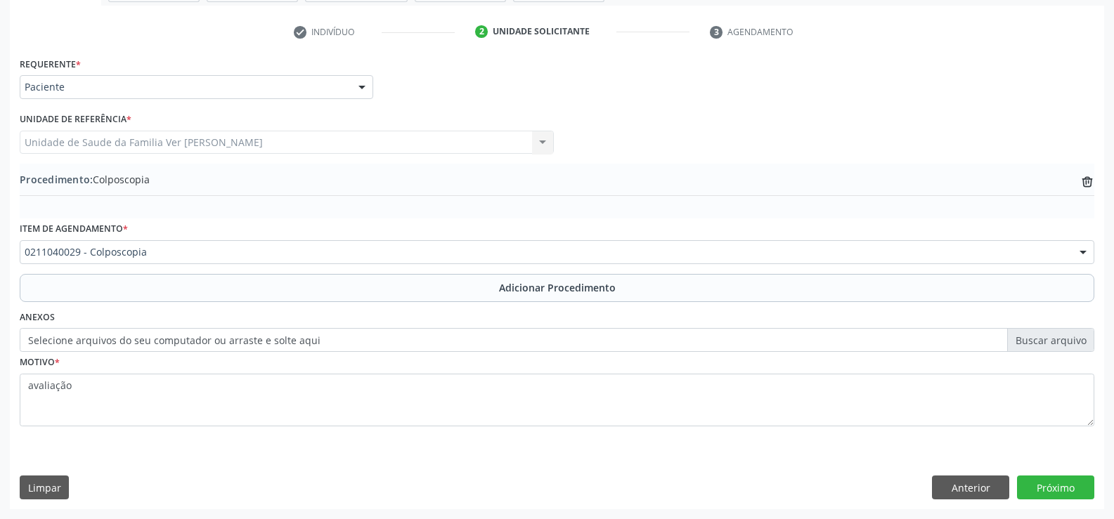
click at [301, 343] on label "Selecione arquivos do seu computador ou arraste e solte aqui" at bounding box center [557, 340] width 1074 height 24
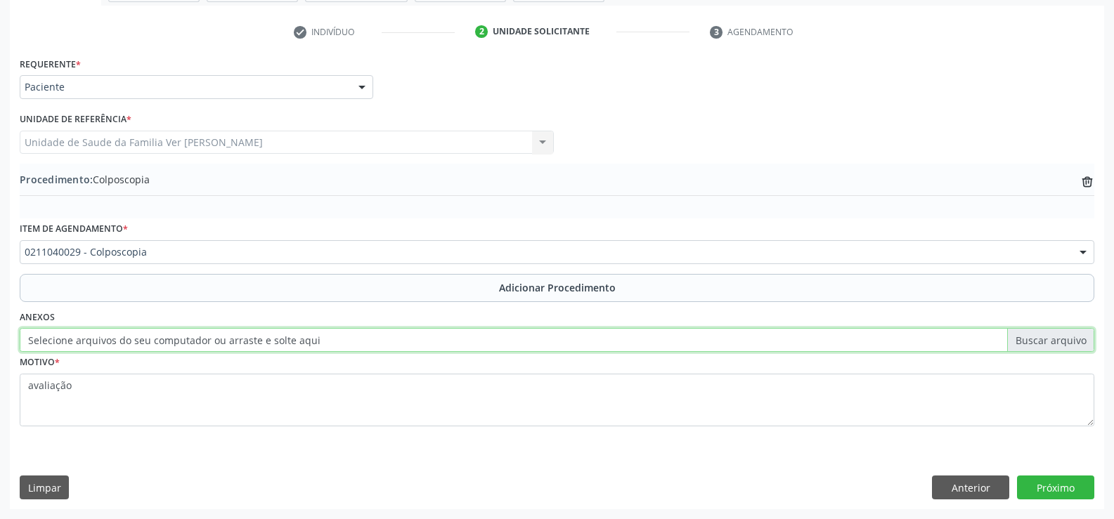
click at [301, 343] on input "Selecione arquivos do seu computador ou arraste e solte aqui" at bounding box center [557, 340] width 1074 height 24
type input "C:\fakepath\WhatsApp Image [DATE] 12.06.32.jpeg"
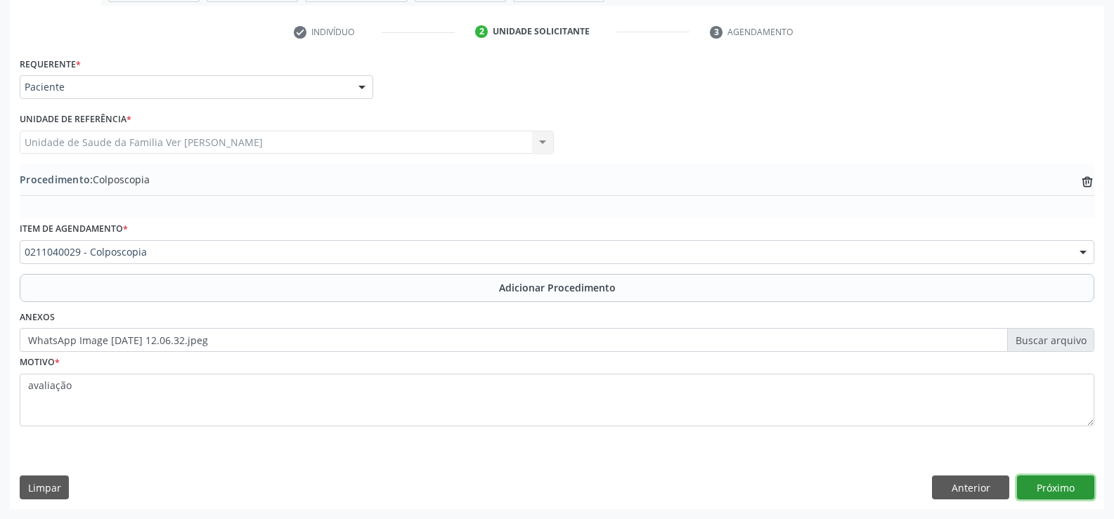
click at [1066, 483] on button "Próximo" at bounding box center [1055, 488] width 77 height 24
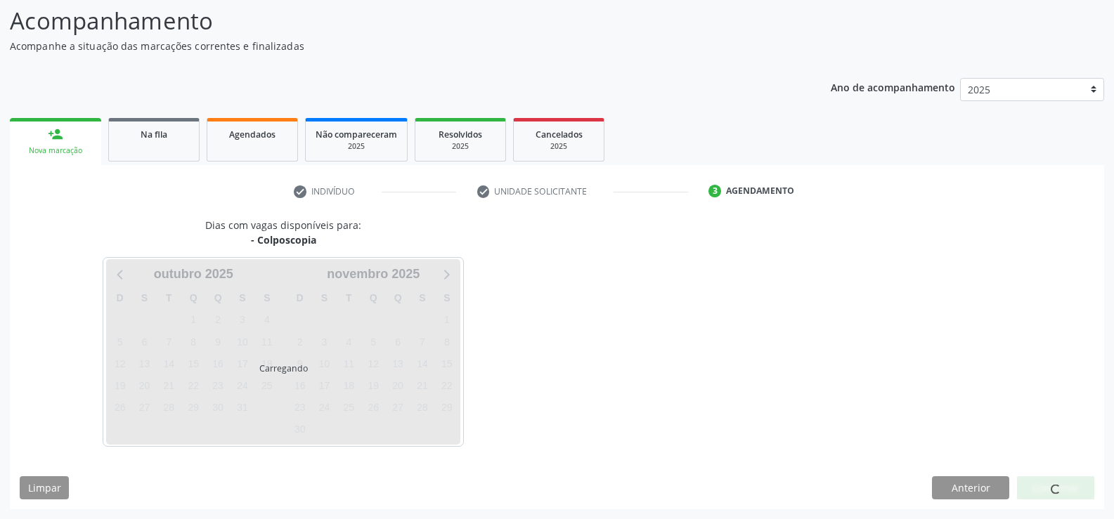
scroll to position [153, 0]
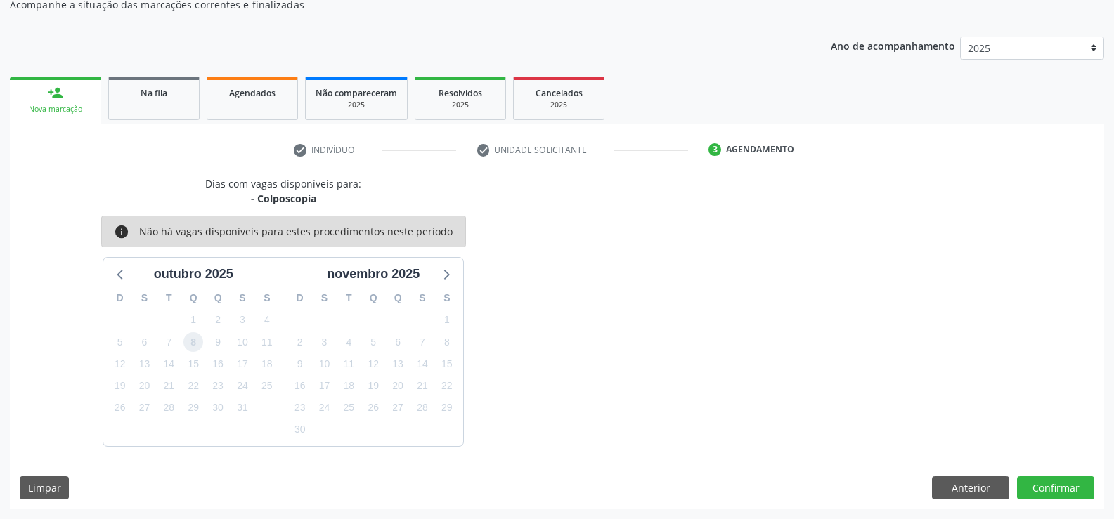
click at [192, 346] on span "8" at bounding box center [193, 342] width 20 height 20
click at [1039, 488] on button "Confirmar" at bounding box center [1055, 488] width 77 height 24
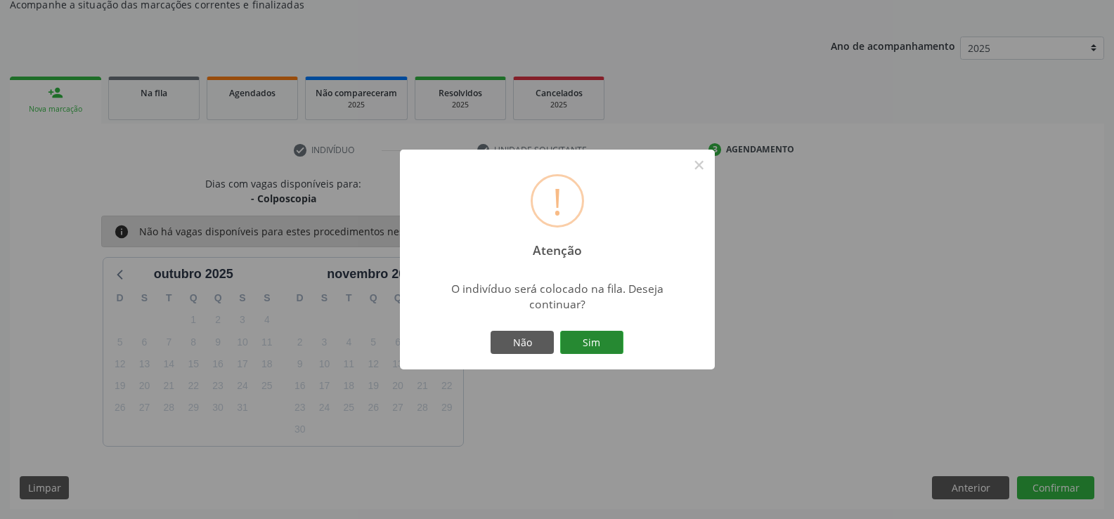
click at [599, 342] on button "Sim" at bounding box center [591, 343] width 63 height 24
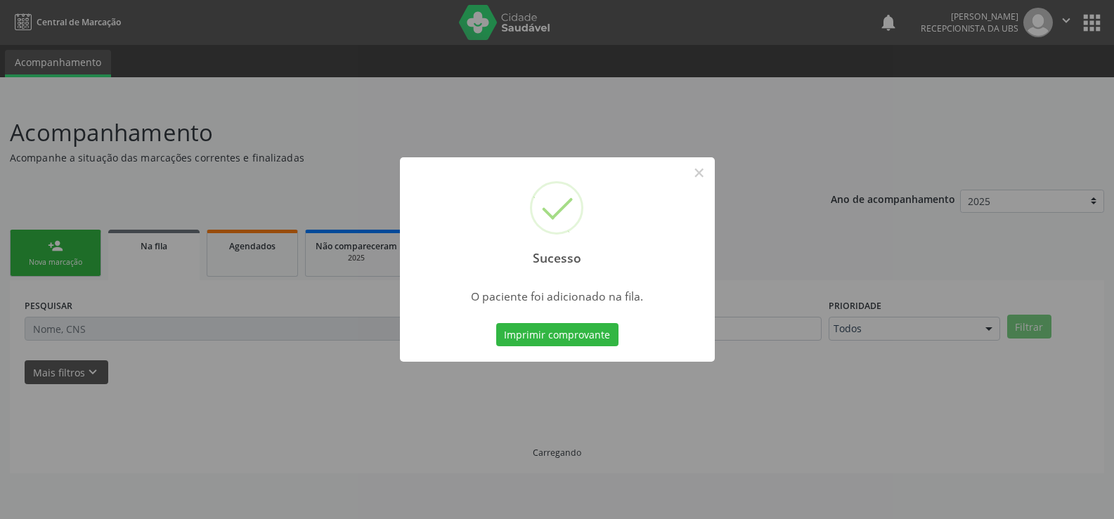
scroll to position [0, 0]
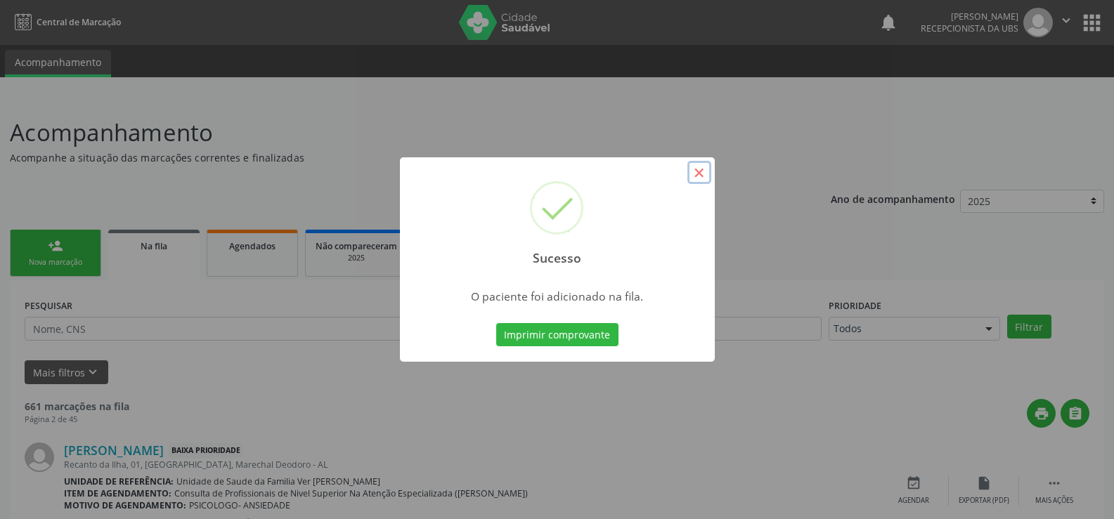
click at [705, 173] on button "×" at bounding box center [699, 173] width 24 height 24
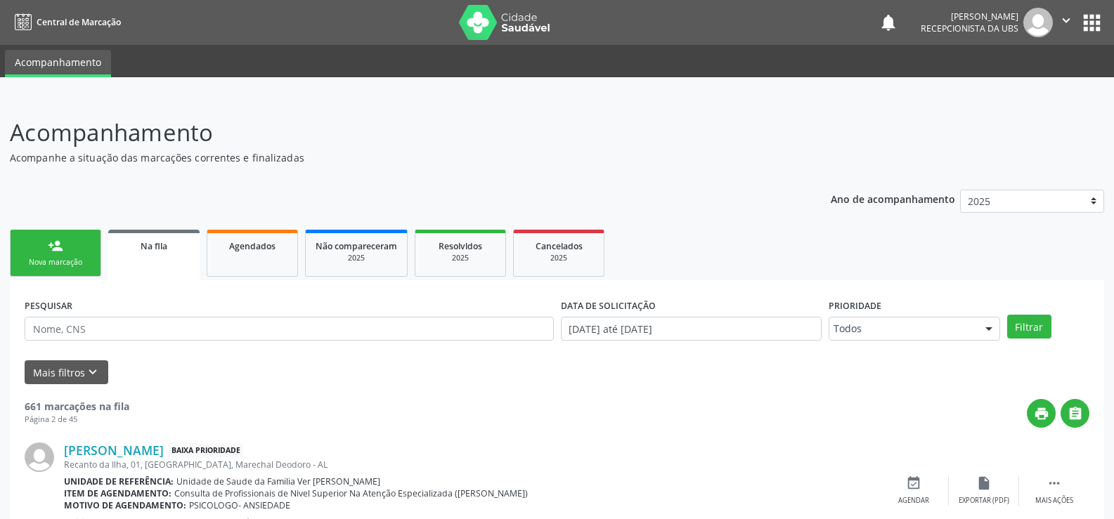
click at [65, 249] on link "person_add Nova marcação" at bounding box center [55, 253] width 91 height 47
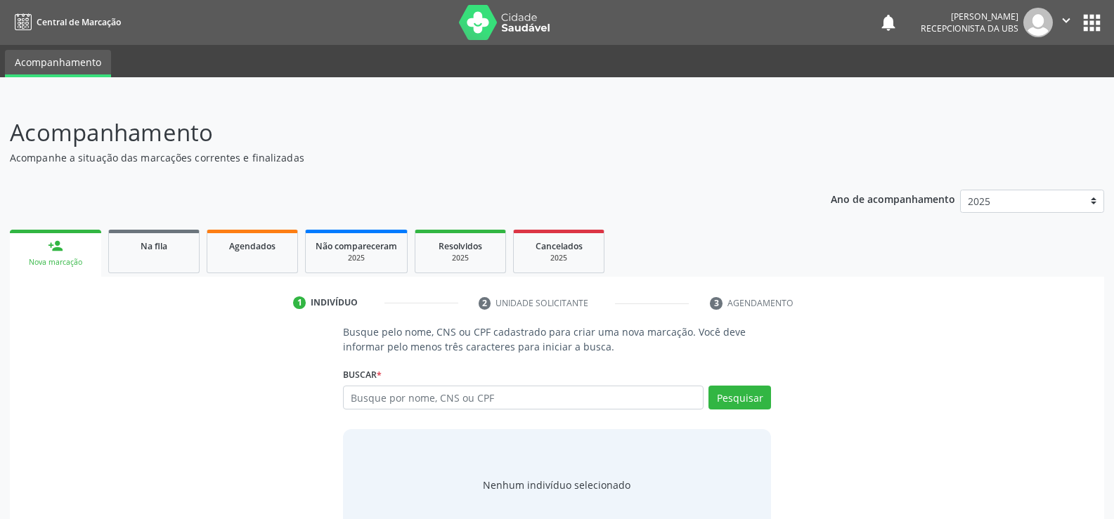
click at [65, 249] on link "person_add Nova marcação" at bounding box center [55, 253] width 91 height 47
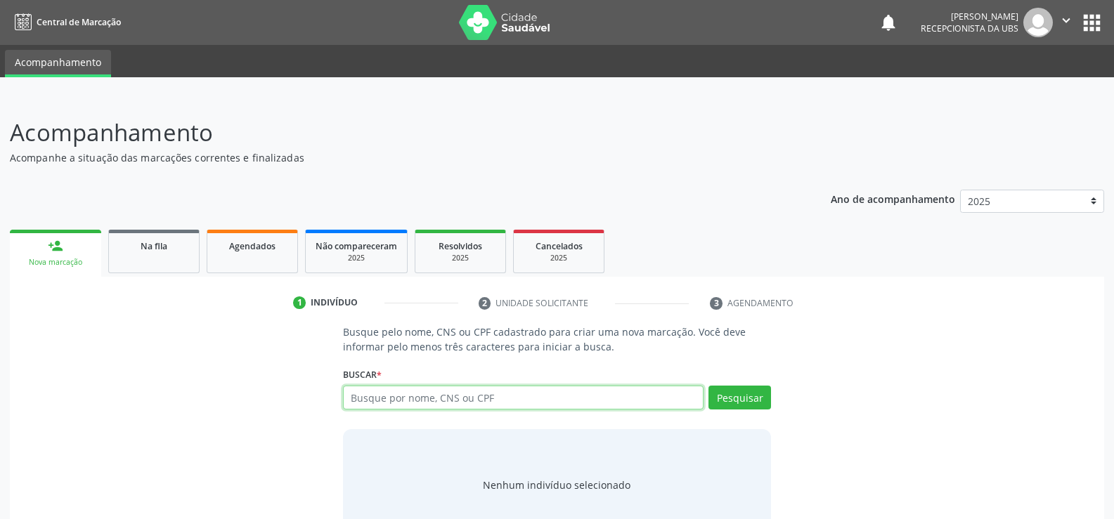
click at [363, 394] on input "text" at bounding box center [523, 398] width 360 height 24
type input "00730633470"
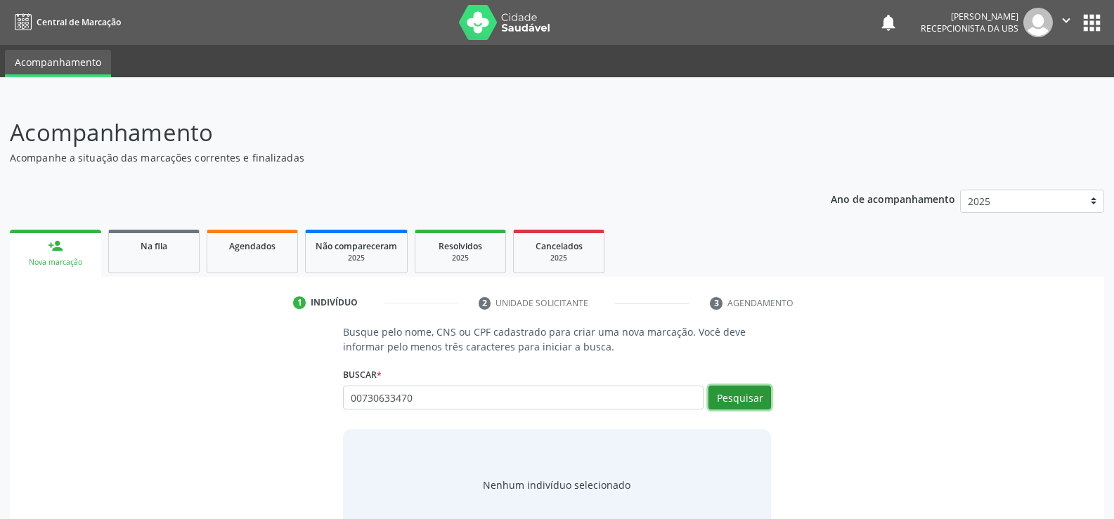
click at [740, 396] on button "Pesquisar" at bounding box center [739, 398] width 63 height 24
type input "00730633470"
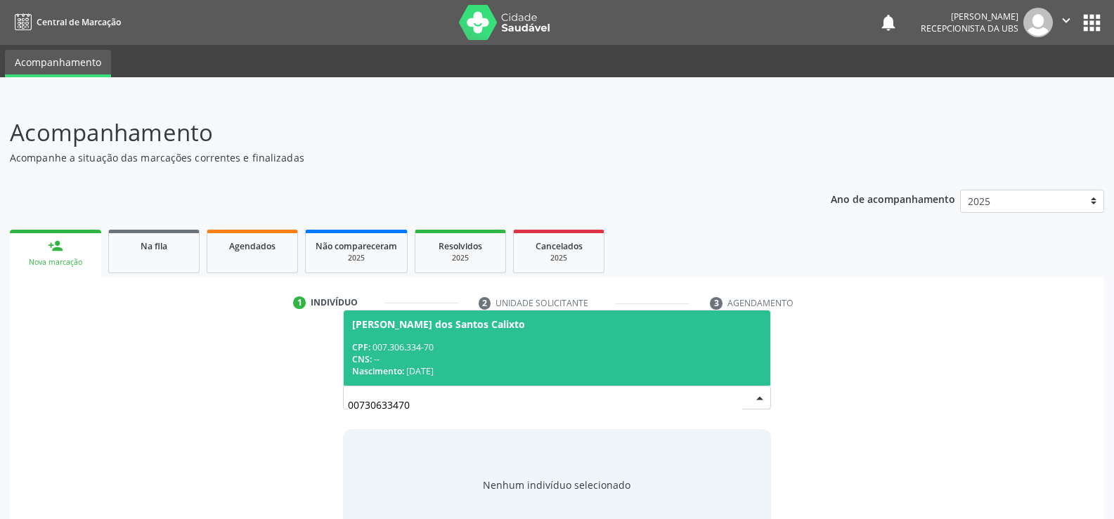
click at [402, 370] on span "Nascimento:" at bounding box center [378, 371] width 52 height 12
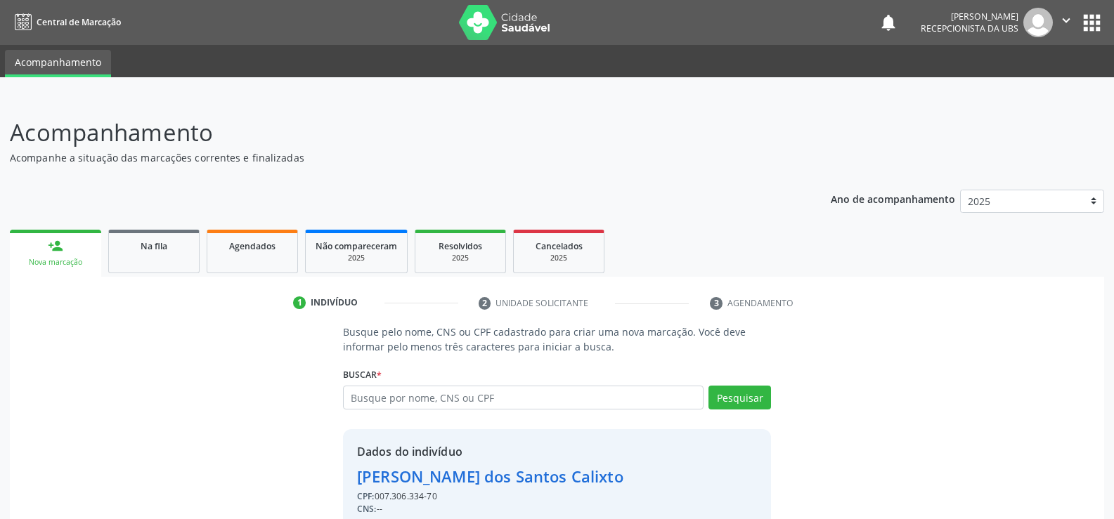
scroll to position [64, 0]
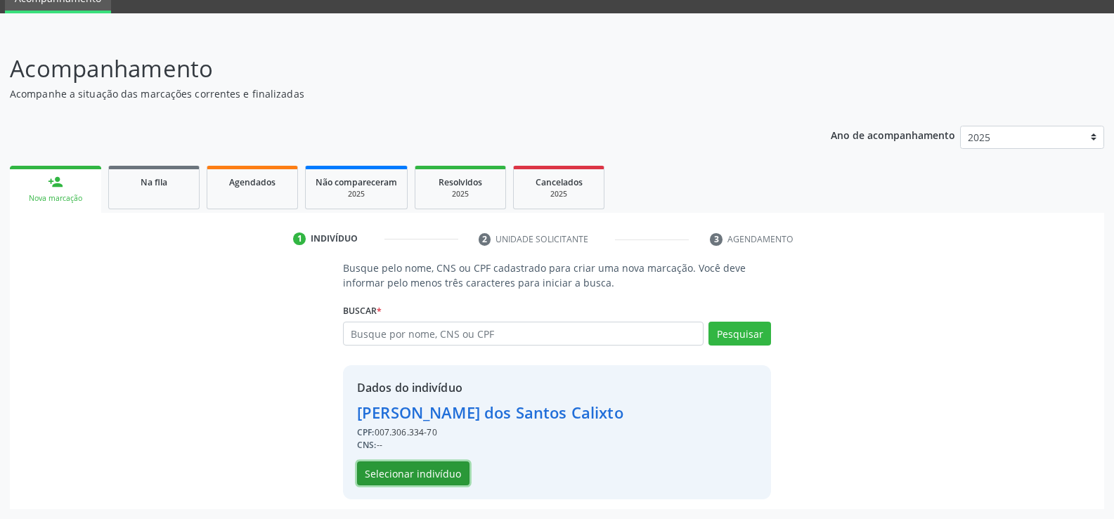
click at [436, 474] on button "Selecionar indivíduo" at bounding box center [413, 474] width 112 height 24
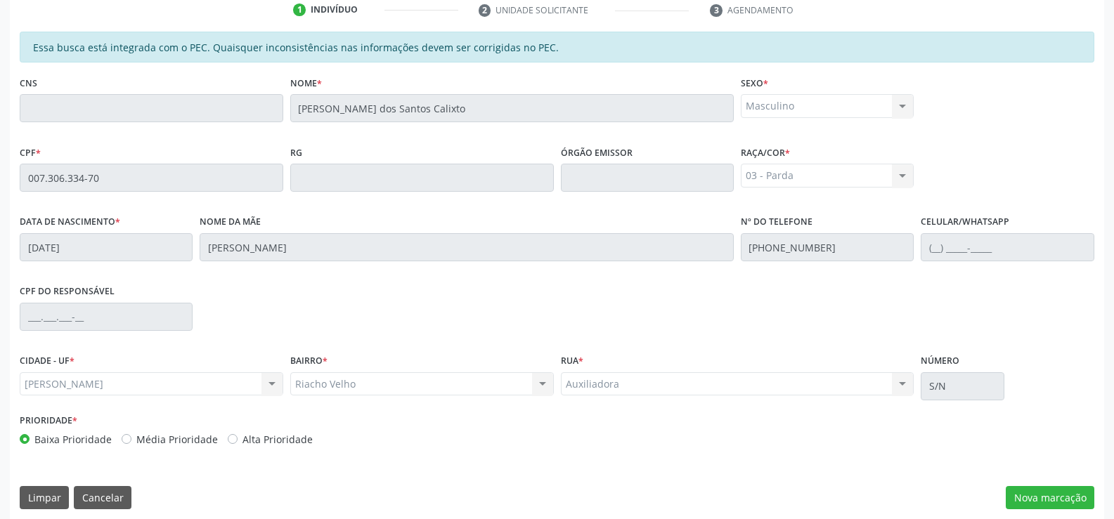
scroll to position [303, 0]
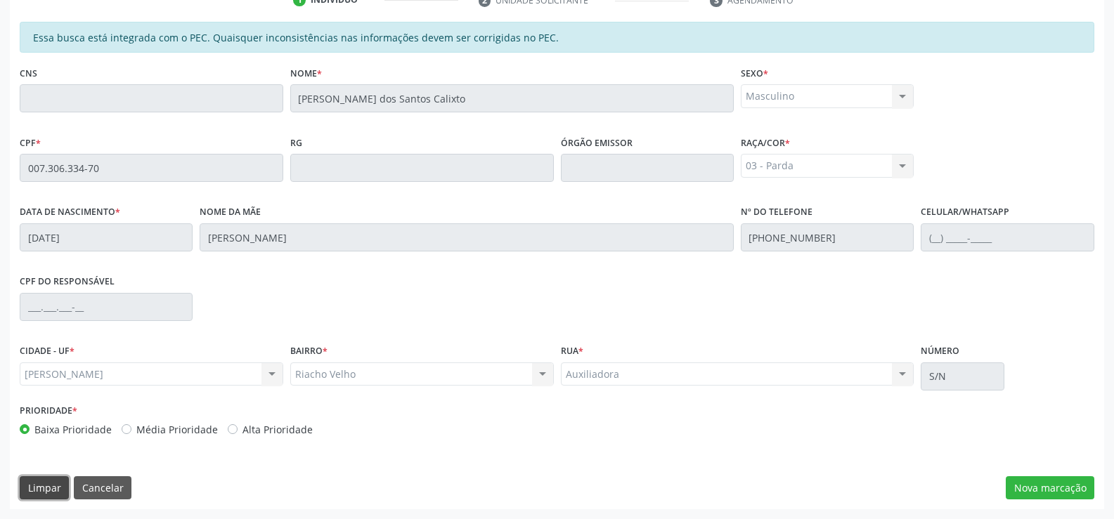
click at [46, 486] on button "Limpar" at bounding box center [44, 488] width 49 height 24
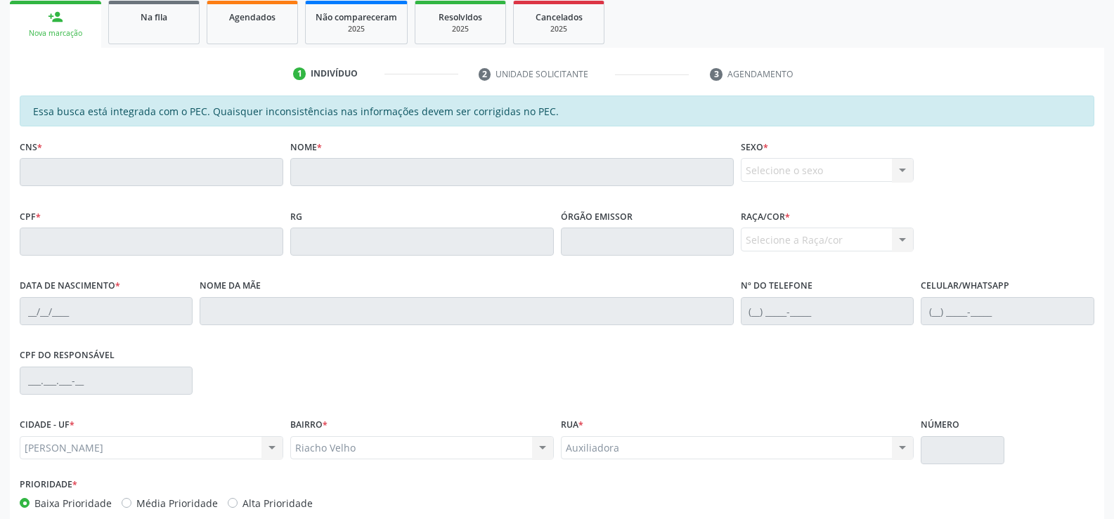
scroll to position [92, 0]
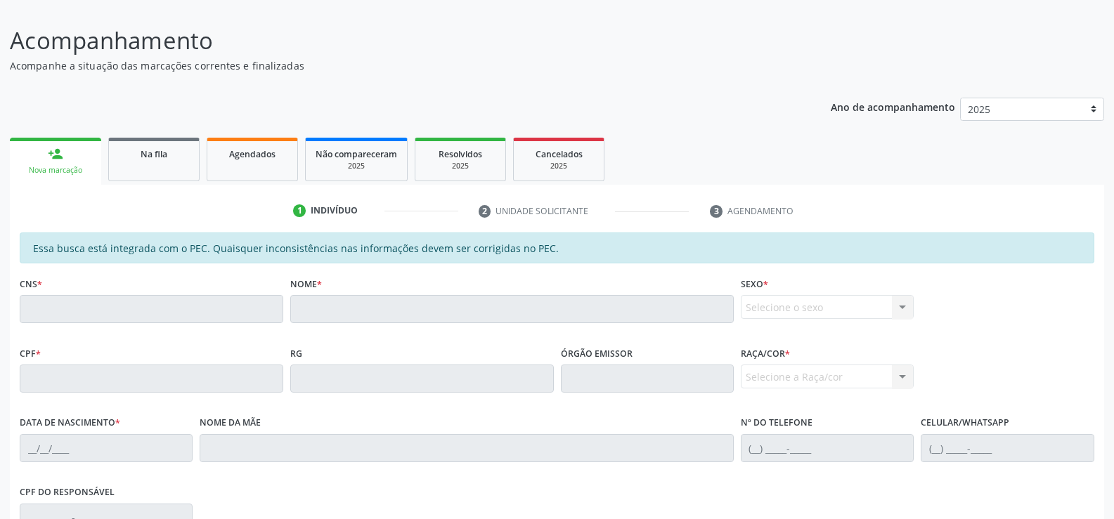
click at [72, 159] on link "person_add Nova marcação" at bounding box center [55, 161] width 91 height 47
click at [50, 157] on div "person_add" at bounding box center [55, 153] width 15 height 15
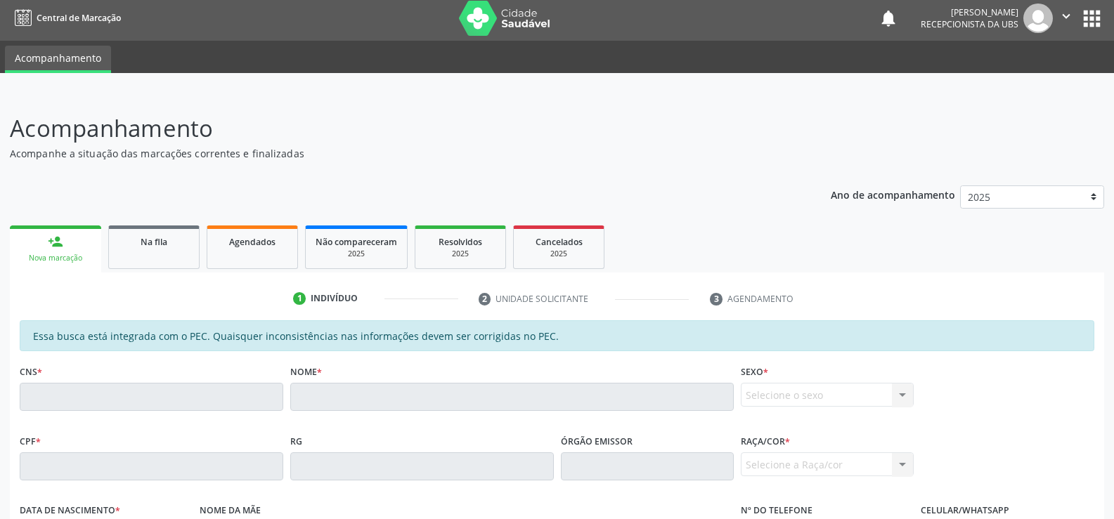
scroll to position [0, 0]
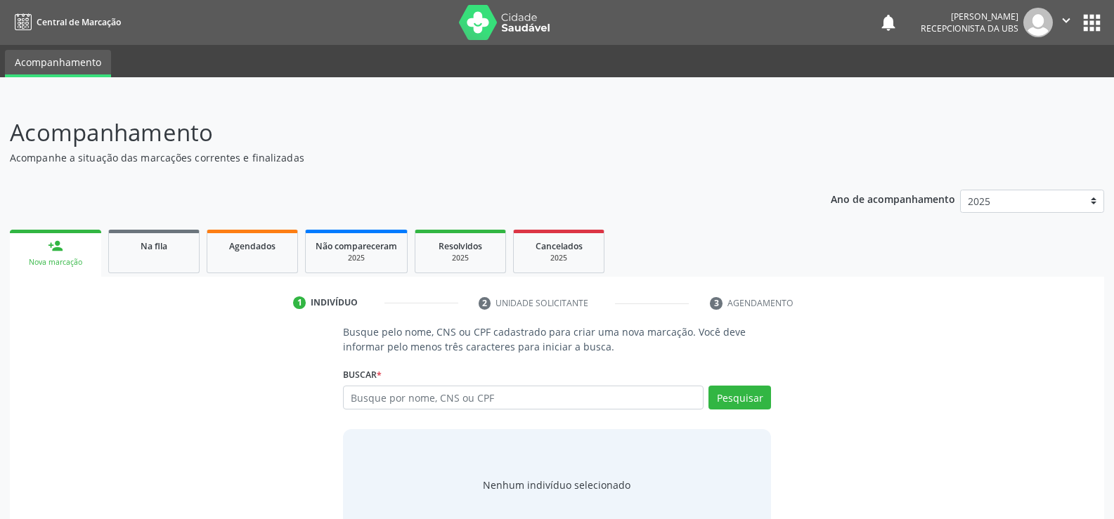
click at [78, 238] on link "person_add Nova marcação" at bounding box center [55, 253] width 91 height 47
click at [63, 254] on link "person_add Nova marcação" at bounding box center [55, 253] width 91 height 47
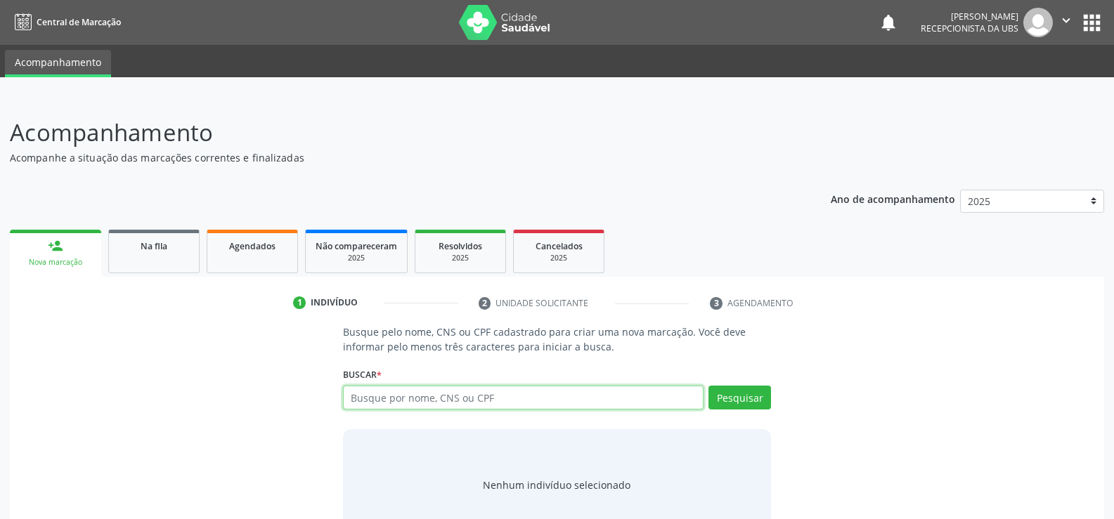
click at [382, 398] on input "text" at bounding box center [523, 398] width 360 height 24
type input "703203635500094"
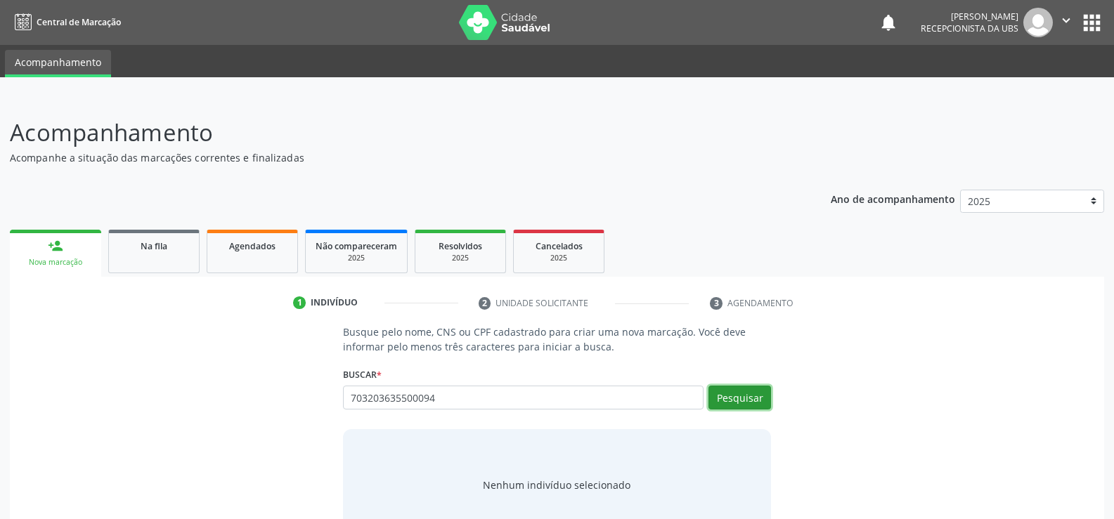
click at [725, 392] on button "Pesquisar" at bounding box center [739, 398] width 63 height 24
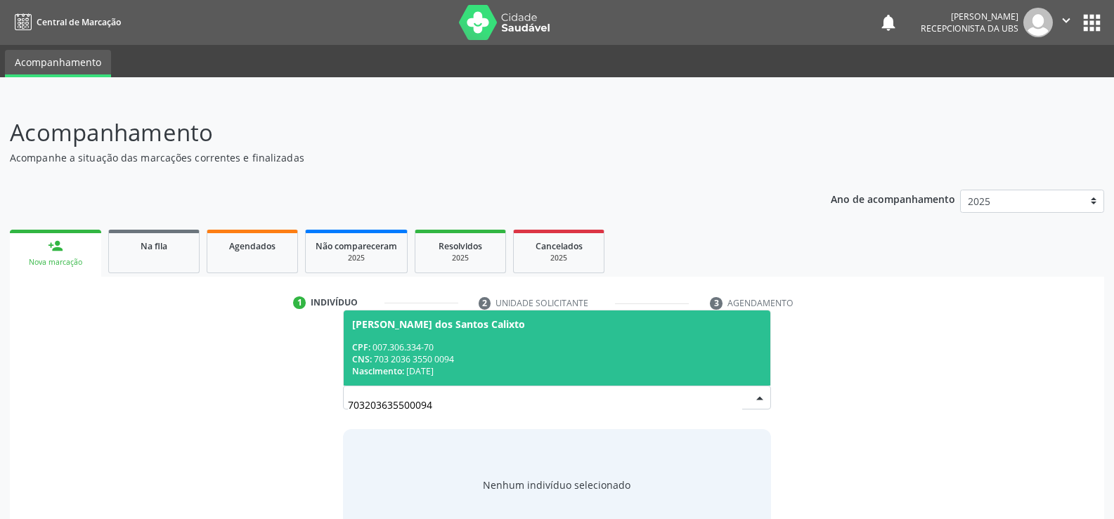
click at [402, 357] on div "CNS: 703 2036 3550 0094" at bounding box center [557, 359] width 410 height 12
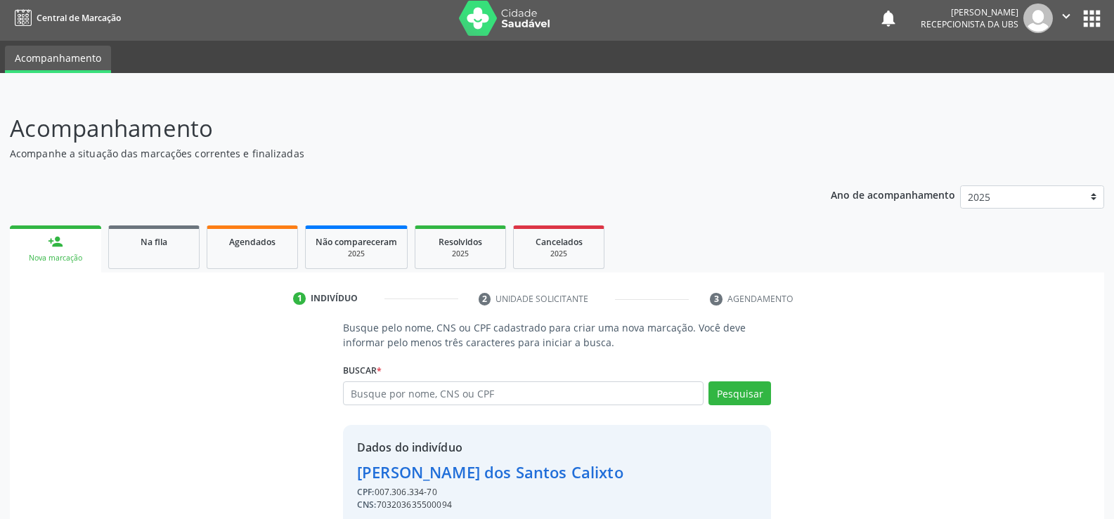
scroll to position [64, 0]
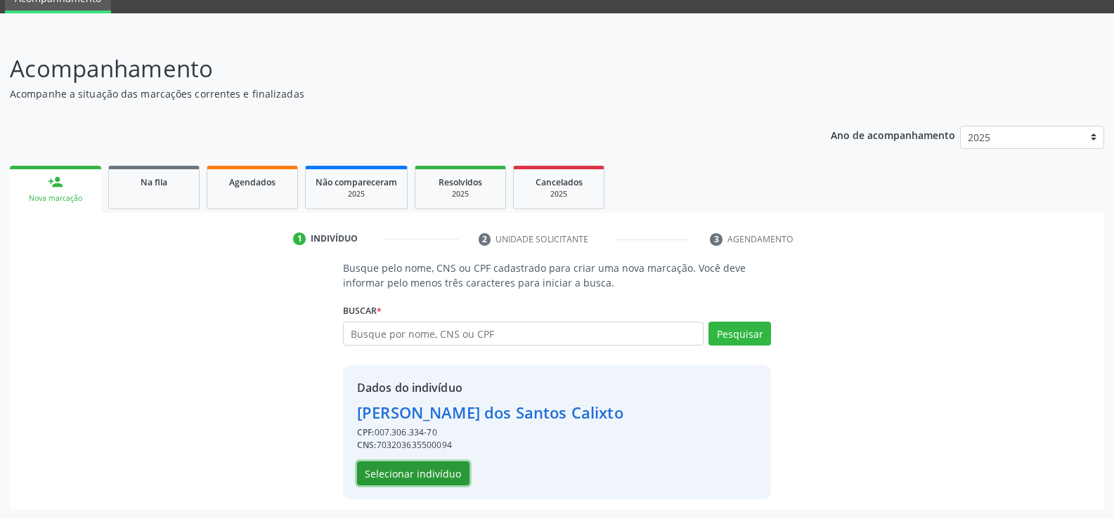
click at [415, 474] on button "Selecionar indivíduo" at bounding box center [413, 474] width 112 height 24
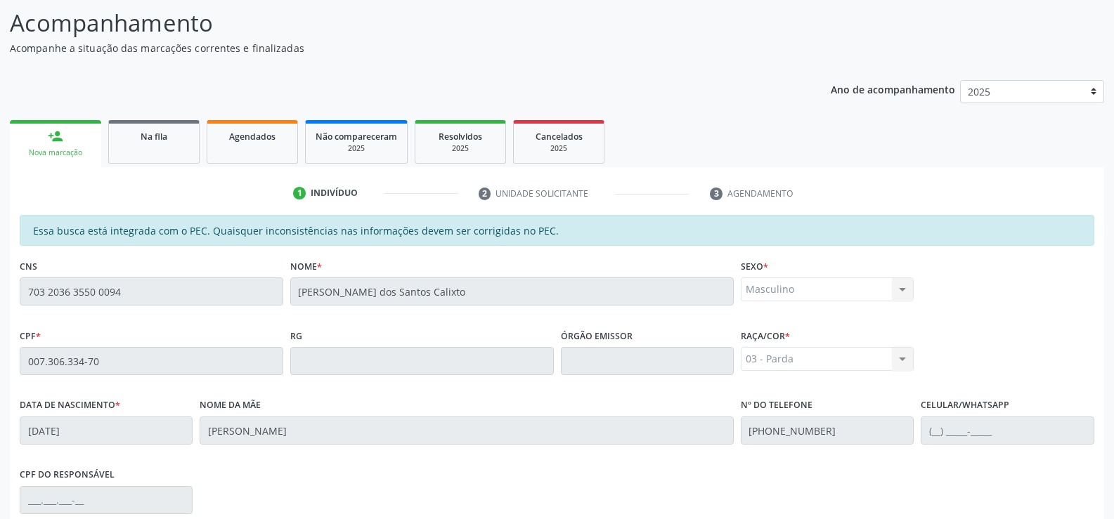
scroll to position [303, 0]
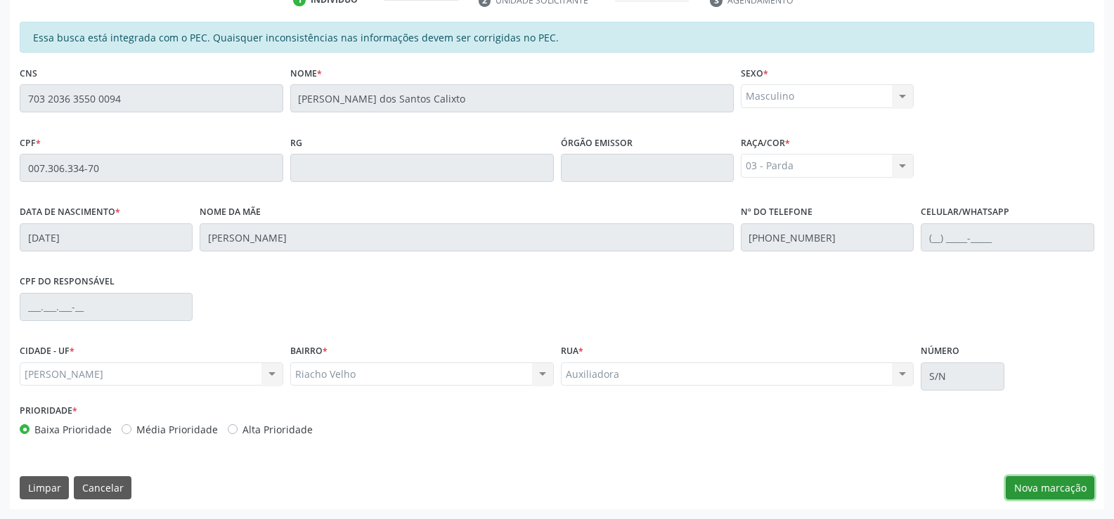
click at [1049, 485] on button "Nova marcação" at bounding box center [1050, 488] width 89 height 24
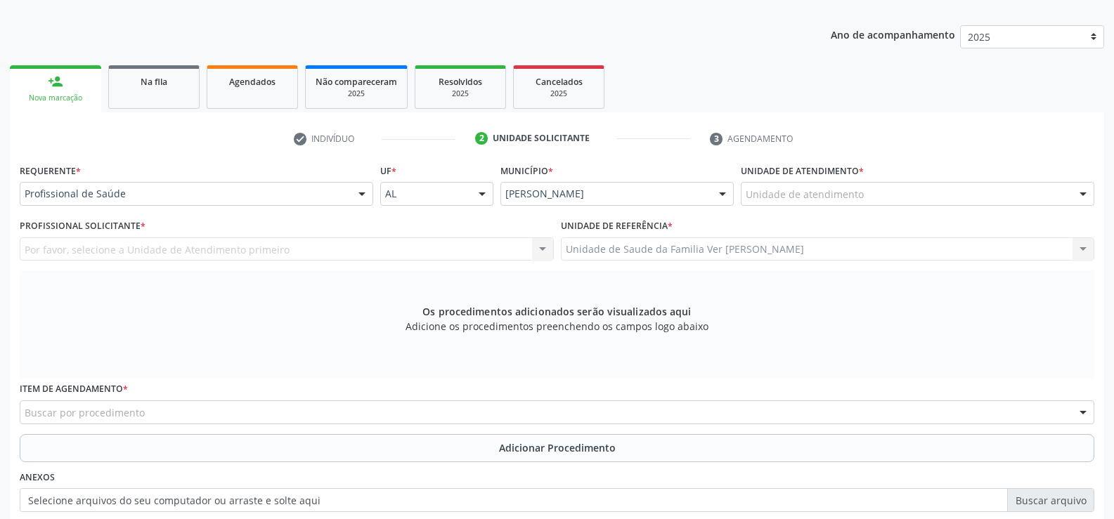
scroll to position [163, 0]
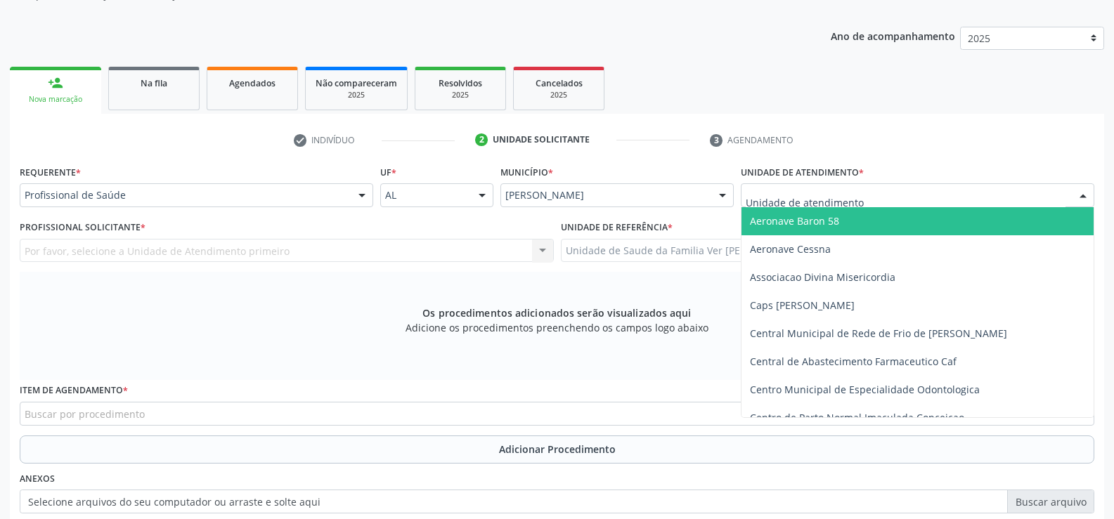
click at [1080, 194] on div at bounding box center [1082, 196] width 21 height 24
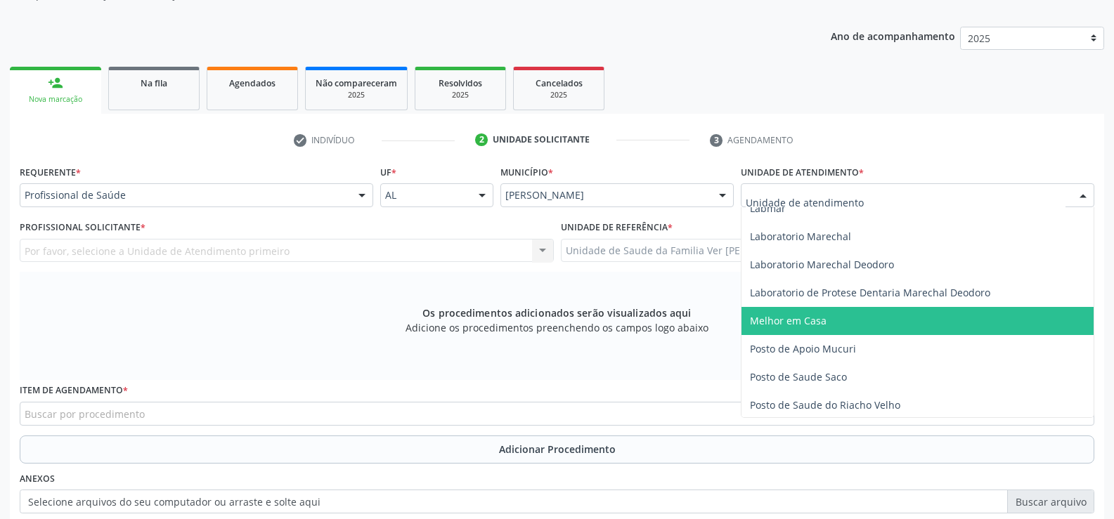
scroll to position [492, 0]
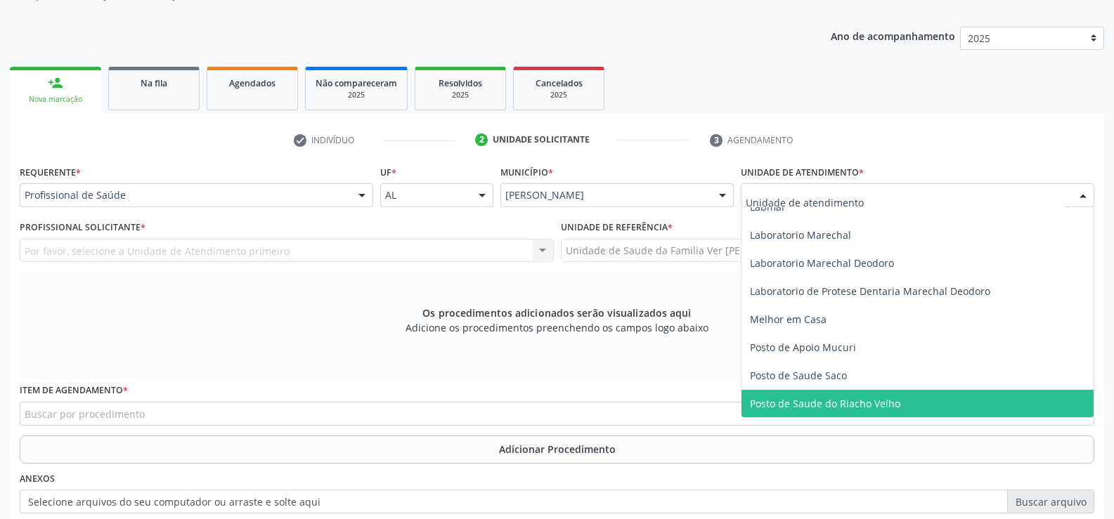
click at [877, 398] on span "Posto de Saude do Riacho Velho" at bounding box center [825, 403] width 150 height 13
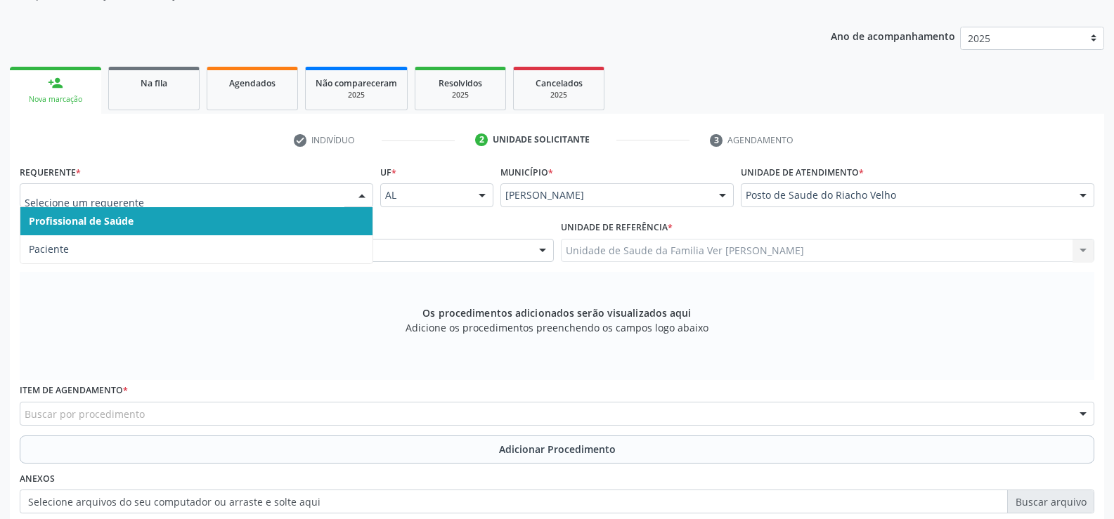
click at [366, 195] on div at bounding box center [361, 196] width 21 height 24
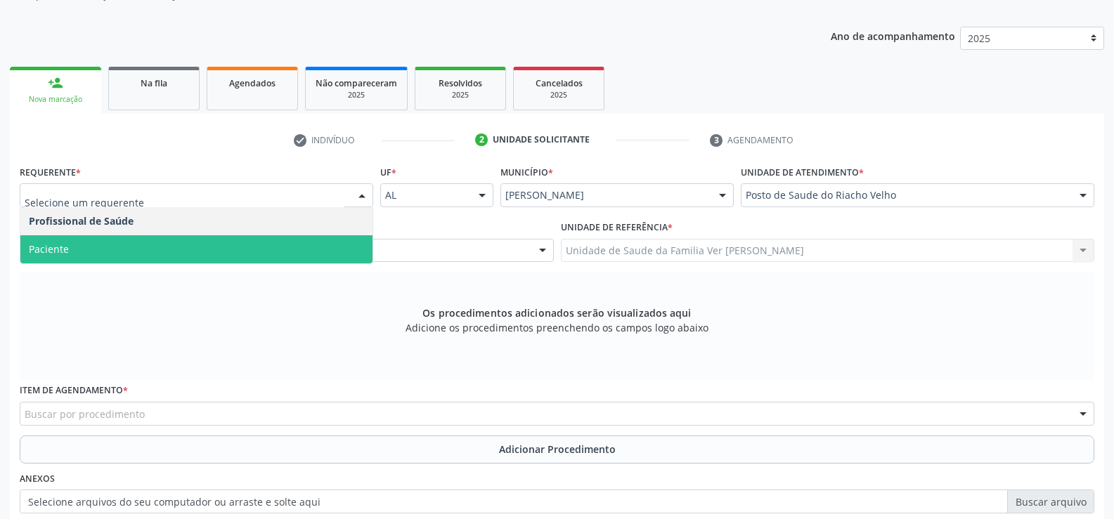
click at [273, 246] on span "Paciente" at bounding box center [196, 249] width 352 height 28
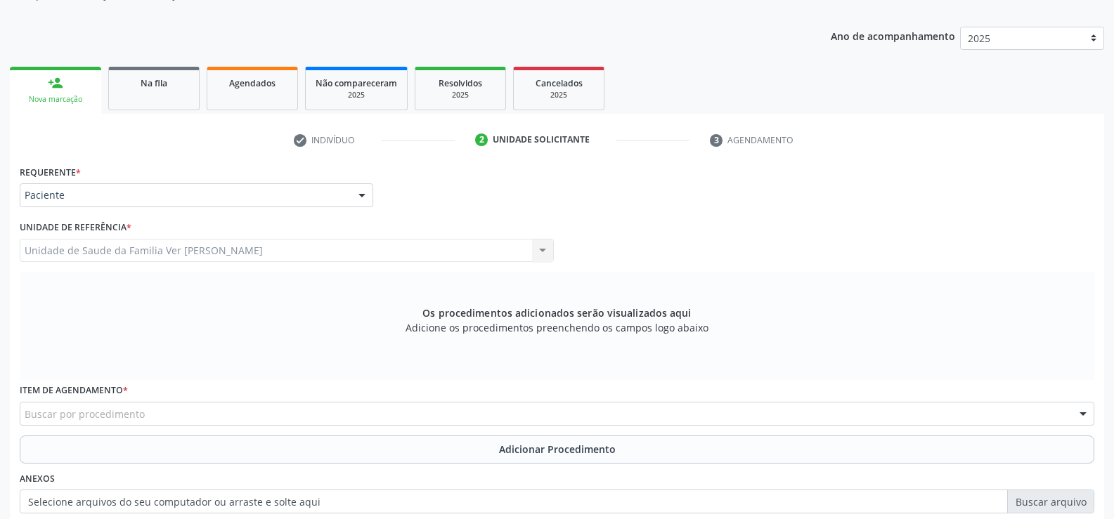
scroll to position [325, 0]
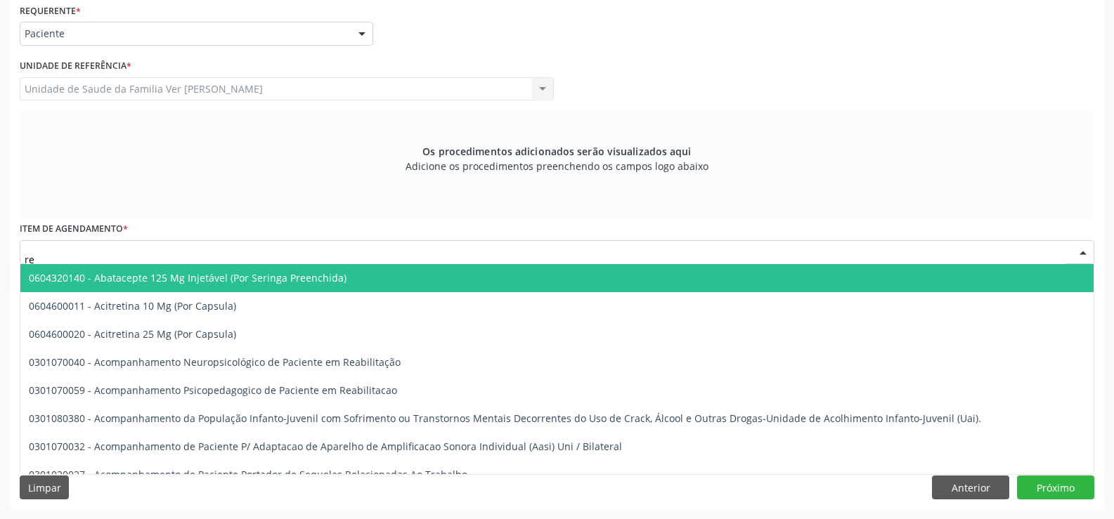
type input "r"
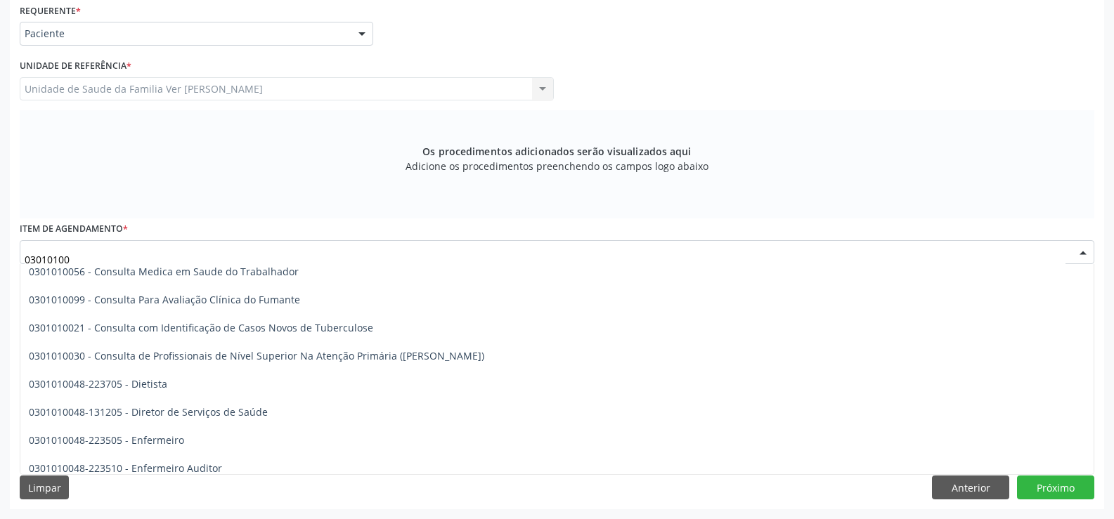
scroll to position [773, 0]
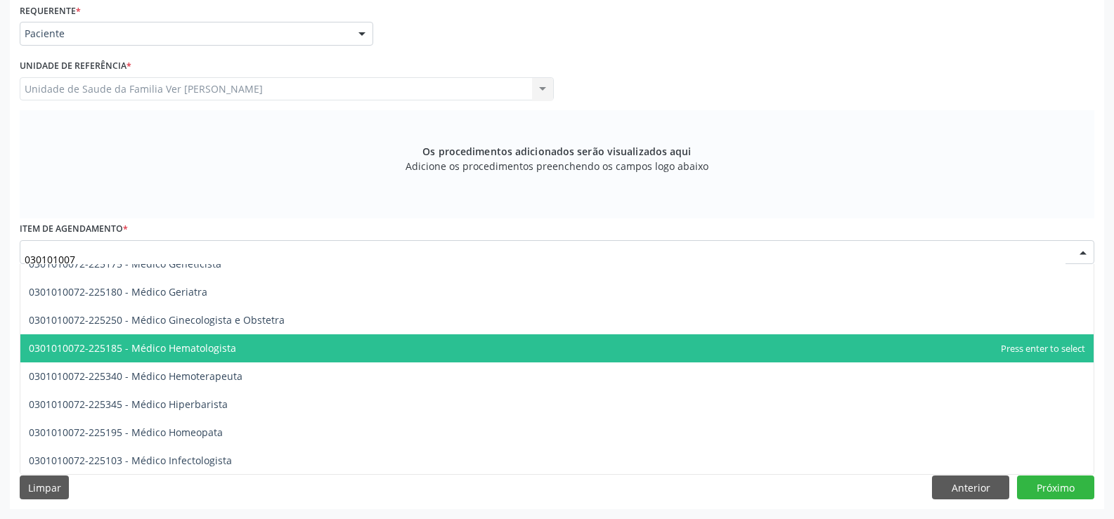
type input "0301010072"
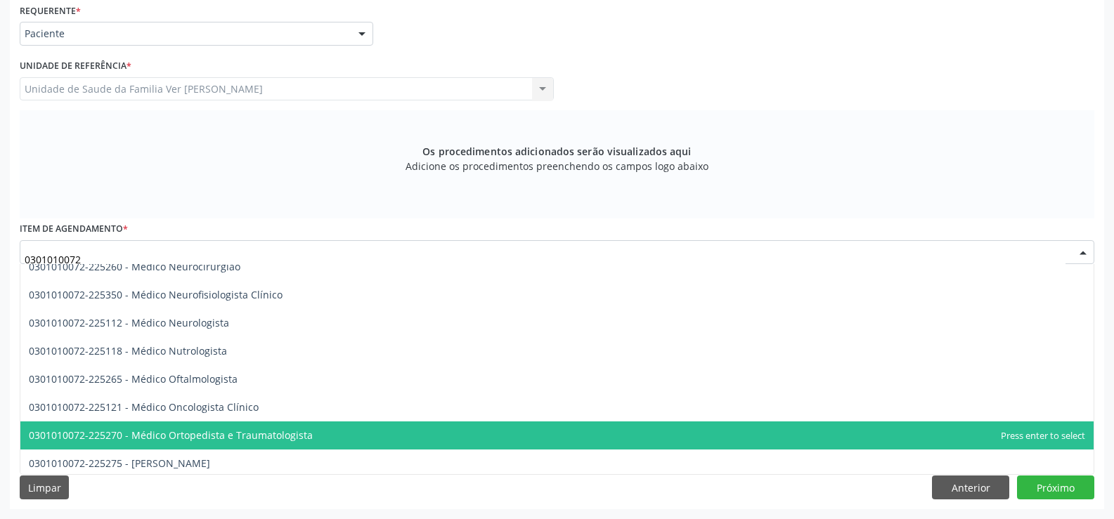
scroll to position [1054, 0]
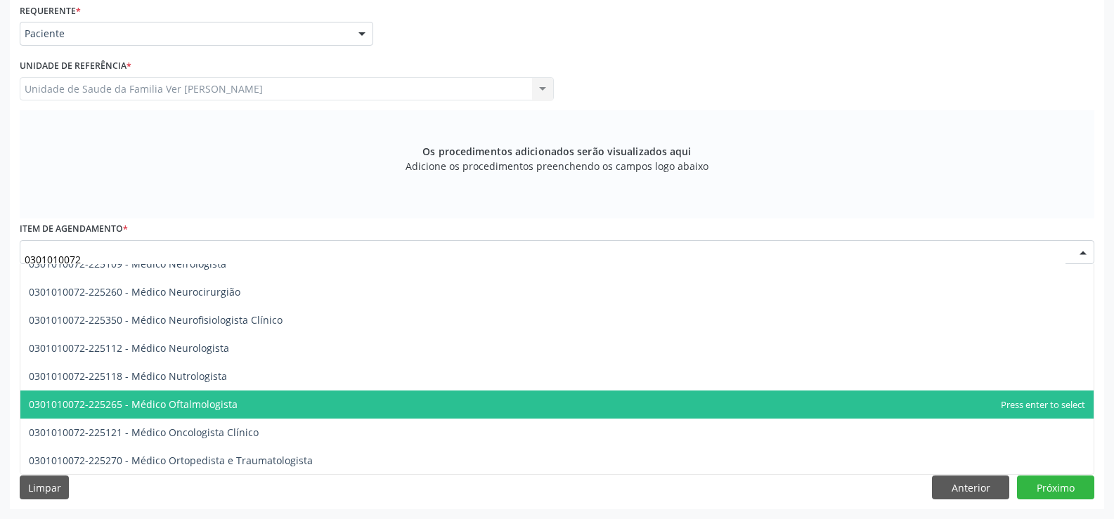
click at [380, 408] on span "0301010072-225265 - Médico Oftalmologista" at bounding box center [556, 405] width 1073 height 28
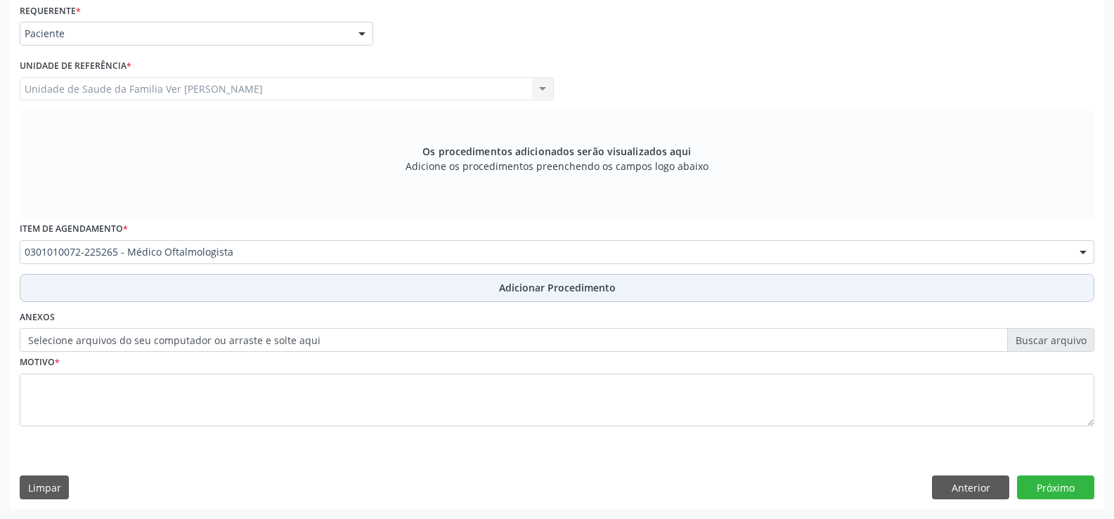
click at [554, 293] on span "Adicionar Procedimento" at bounding box center [557, 287] width 117 height 15
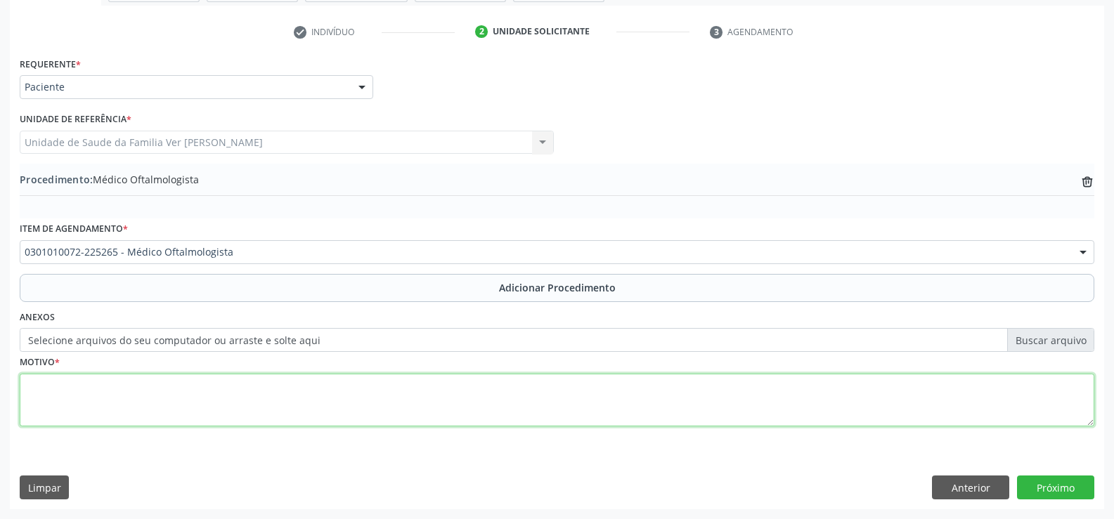
click at [70, 408] on textarea at bounding box center [557, 400] width 1074 height 53
type textarea "reflexo vermelho"
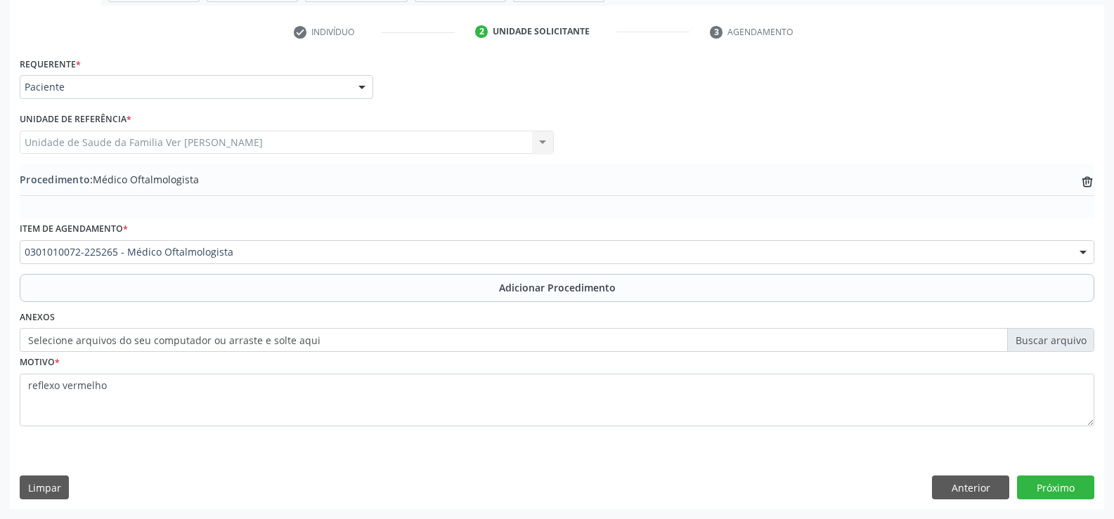
click at [1060, 341] on label "Selecione arquivos do seu computador ou arraste e solte aqui" at bounding box center [557, 340] width 1074 height 24
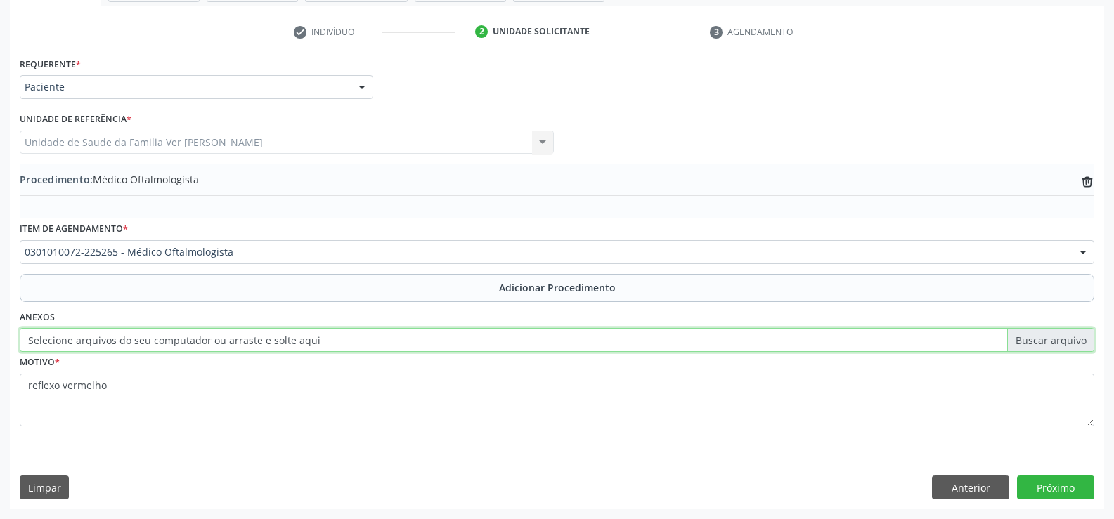
click at [1060, 341] on input "Selecione arquivos do seu computador ou arraste e solte aqui" at bounding box center [557, 340] width 1074 height 24
type input "C:\fakepath\WhatsApp Image 2025-10-08 at 12.30.05.jpeg"
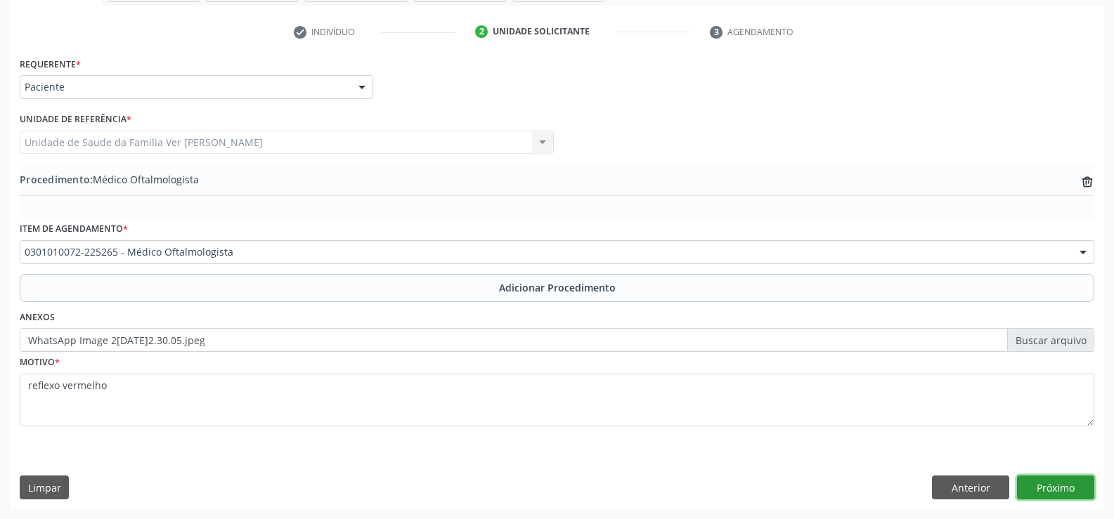
click at [1052, 481] on button "Próximo" at bounding box center [1055, 488] width 77 height 24
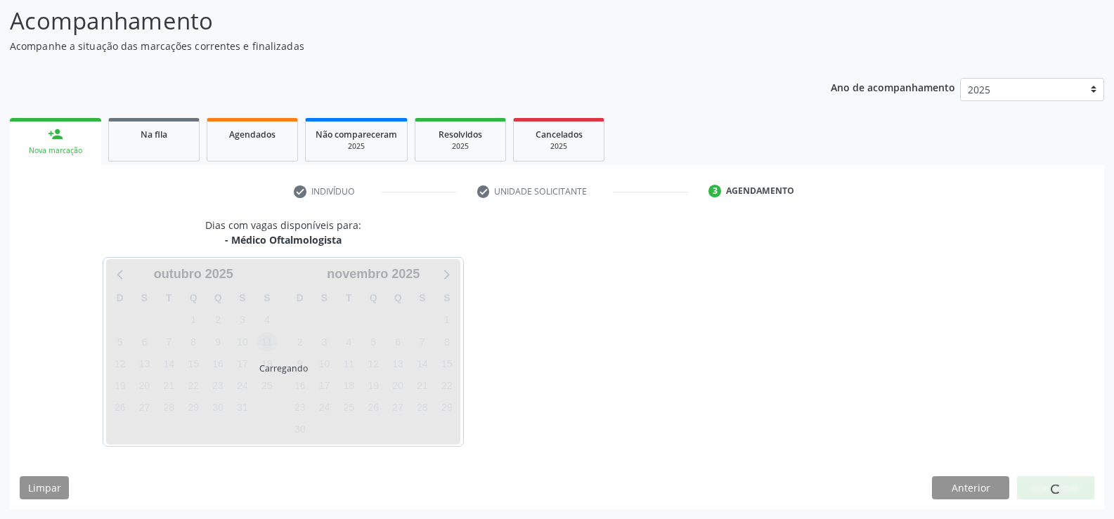
scroll to position [153, 0]
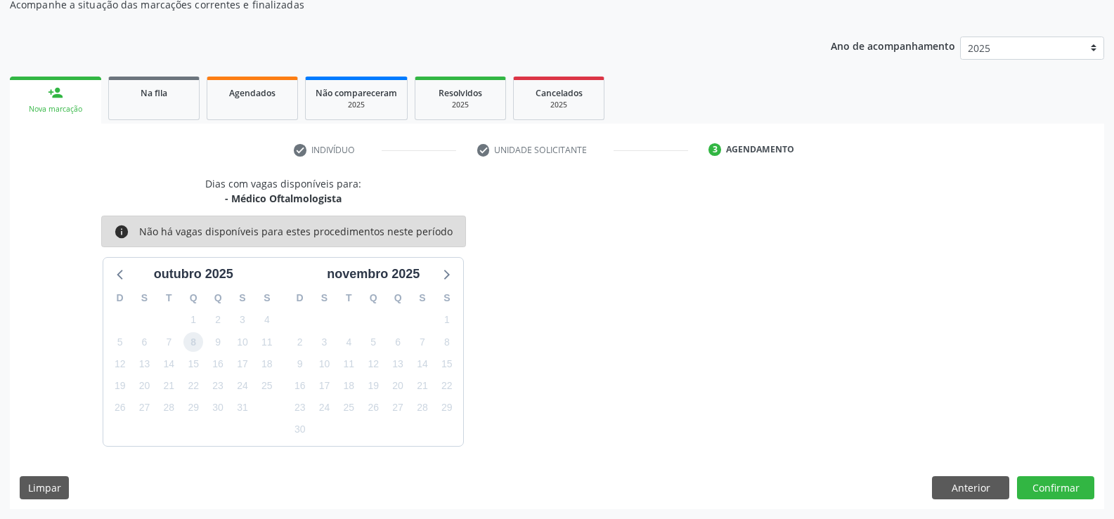
click at [190, 343] on span "8" at bounding box center [193, 342] width 20 height 20
click at [1063, 490] on button "Confirmar" at bounding box center [1055, 488] width 77 height 24
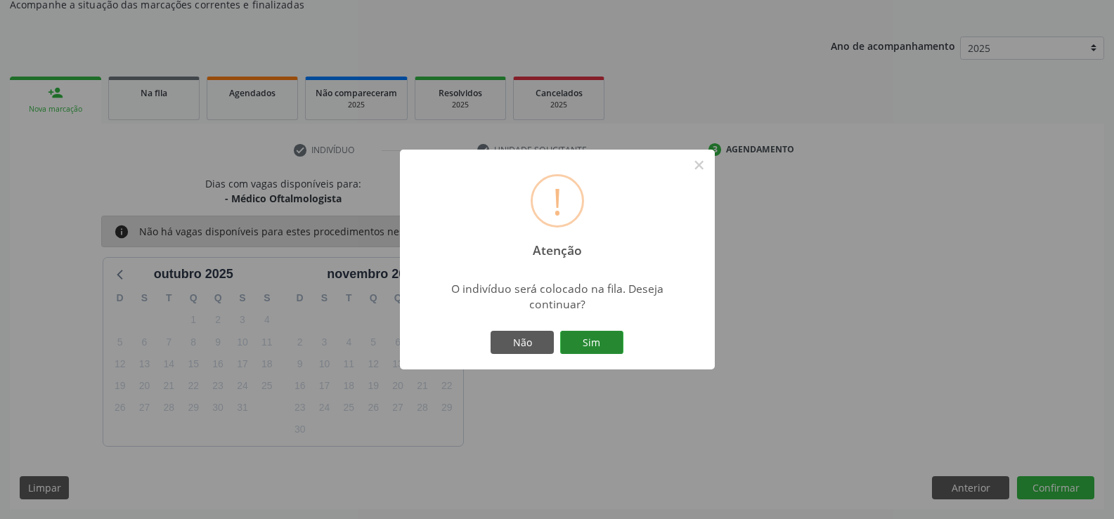
click at [580, 336] on button "Sim" at bounding box center [591, 343] width 63 height 24
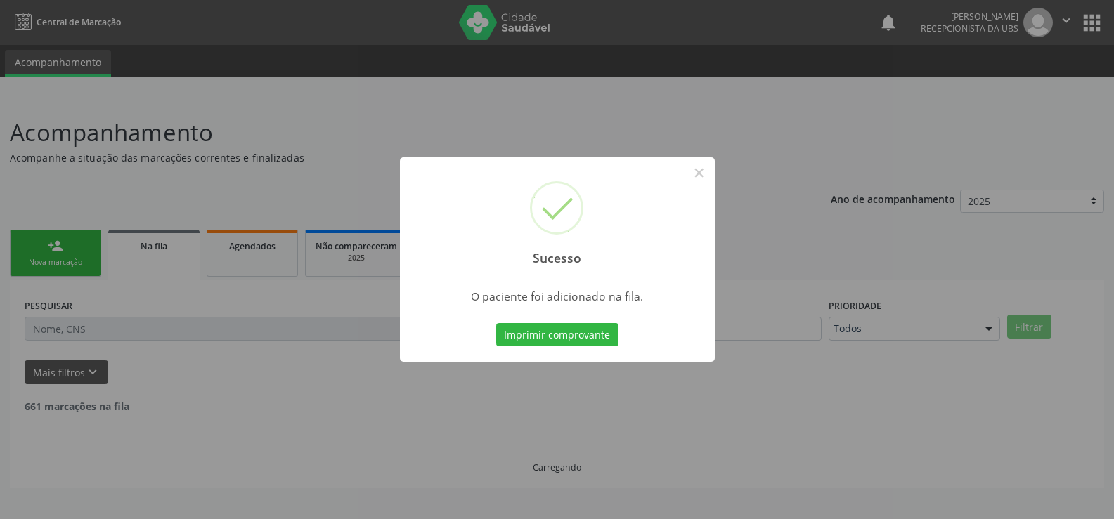
scroll to position [0, 0]
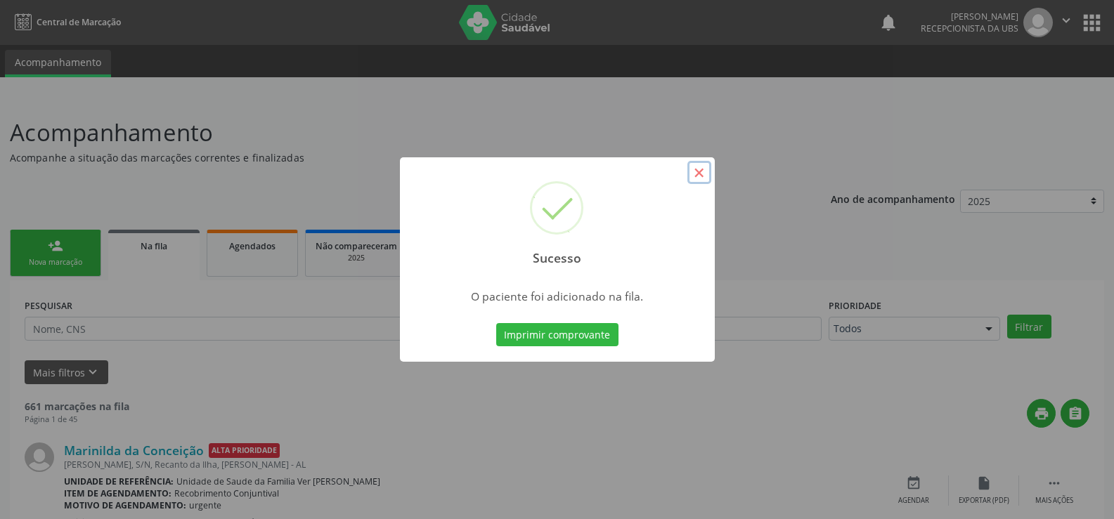
click at [699, 176] on button "×" at bounding box center [699, 173] width 24 height 24
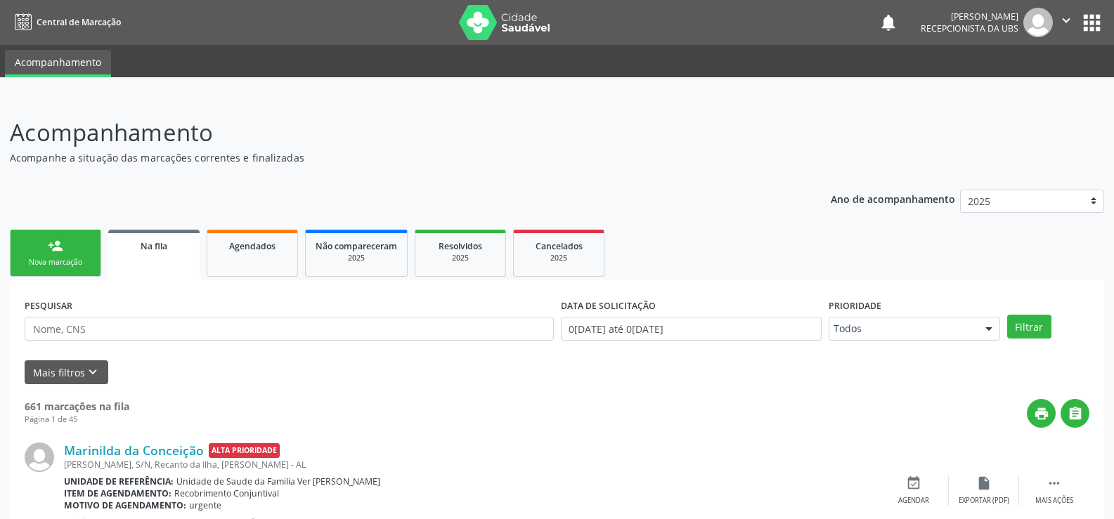
click at [50, 261] on div "Nova marcação" at bounding box center [55, 262] width 70 height 11
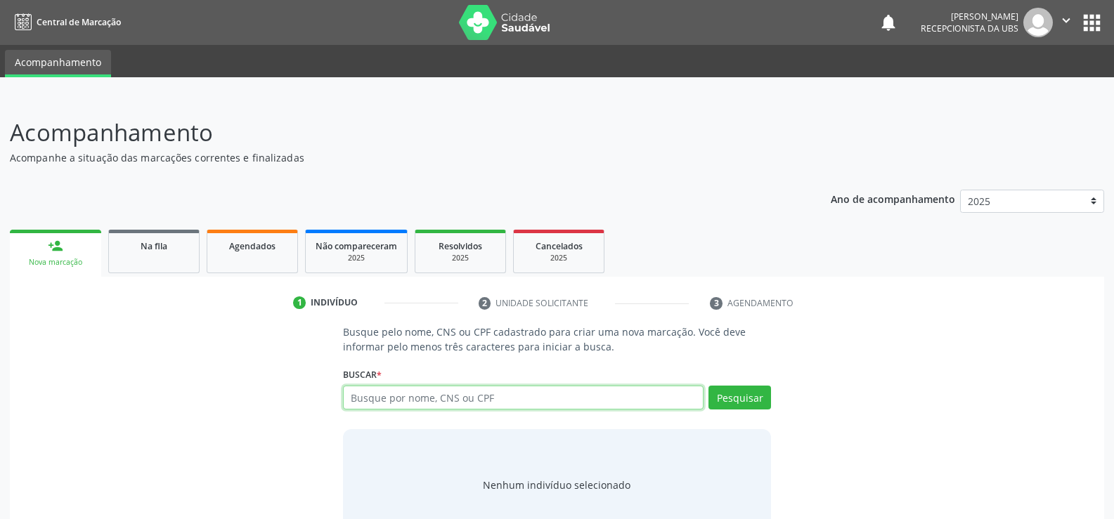
click at [395, 391] on input "text" at bounding box center [523, 398] width 360 height 24
type input "701005870974596"
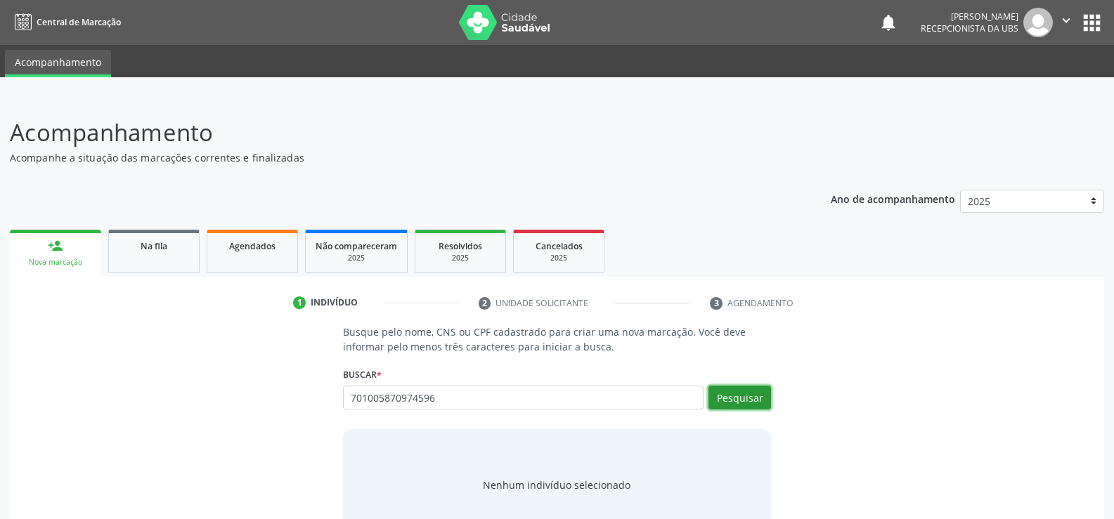
click at [727, 404] on button "Pesquisar" at bounding box center [739, 398] width 63 height 24
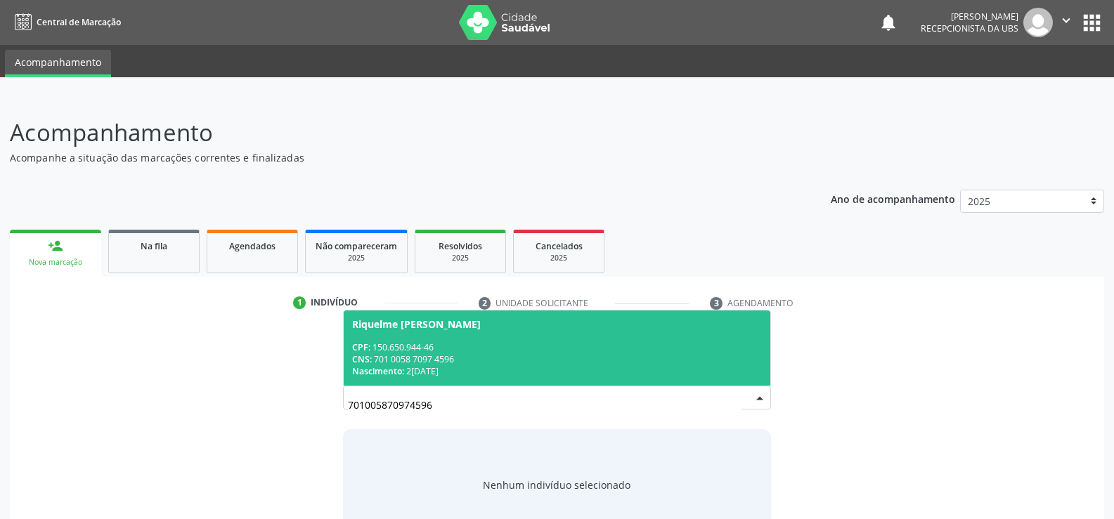
click at [420, 358] on div "CNS: 701 0058 7097 4596" at bounding box center [557, 359] width 410 height 12
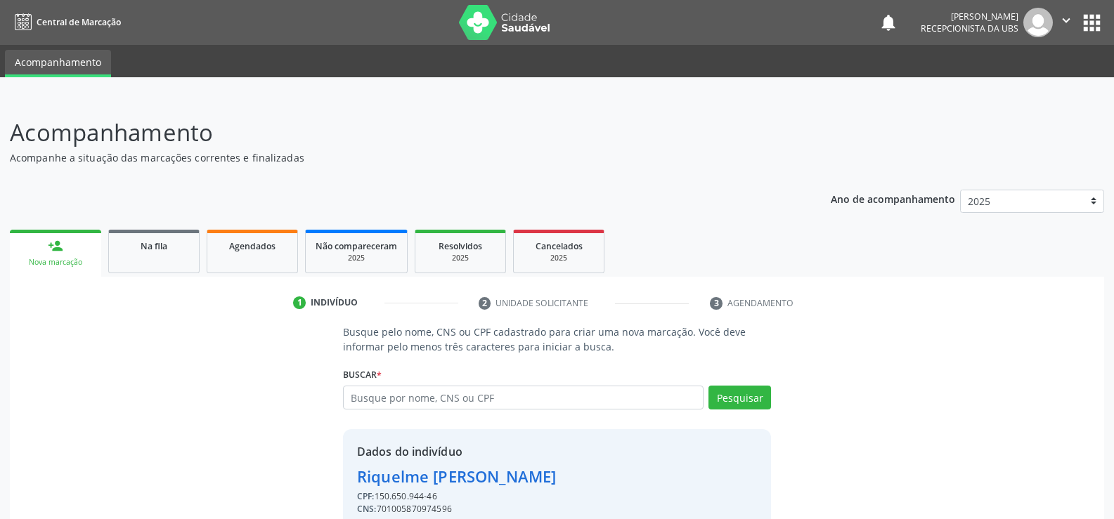
scroll to position [64, 0]
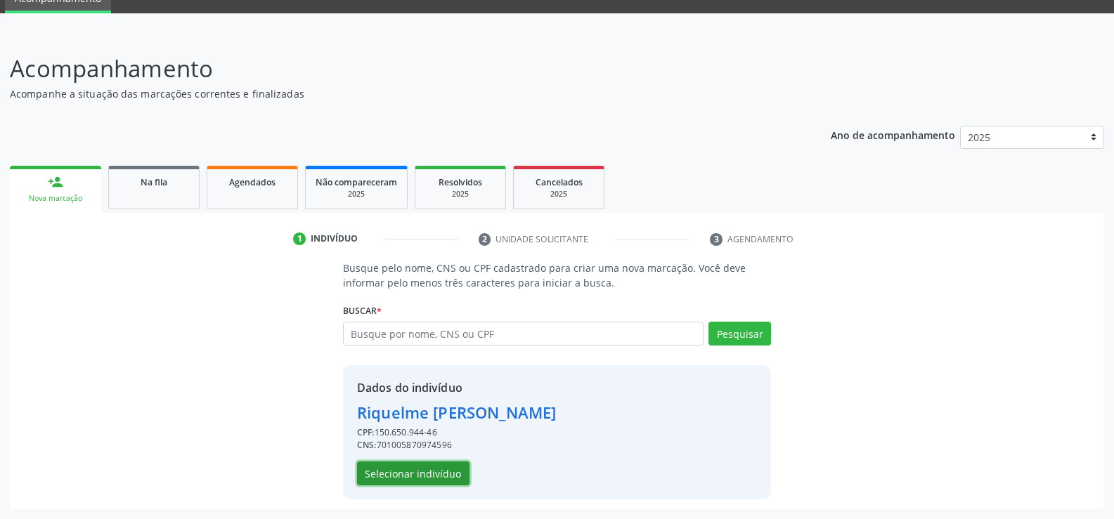
click at [406, 477] on button "Selecionar indivíduo" at bounding box center [413, 474] width 112 height 24
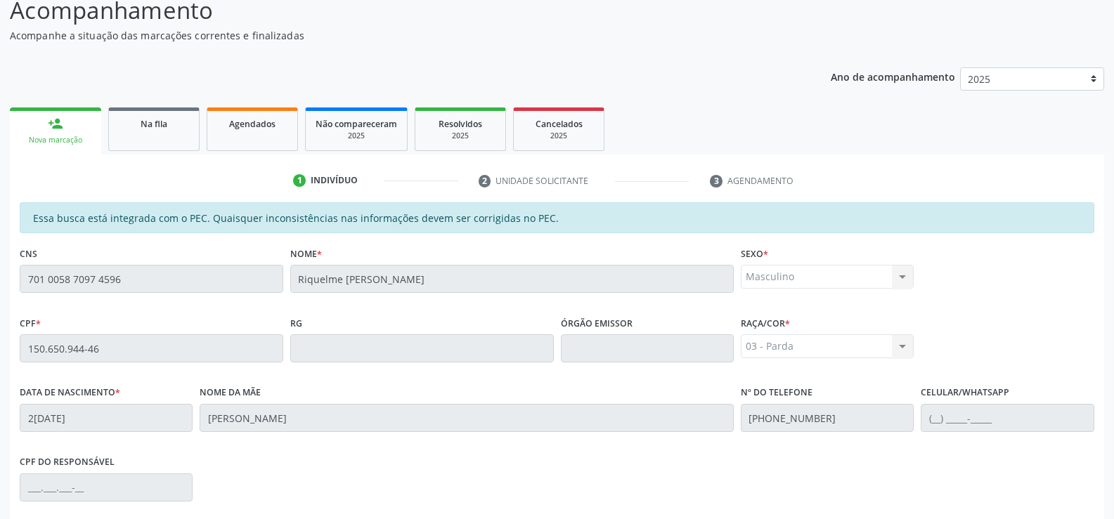
scroll to position [303, 0]
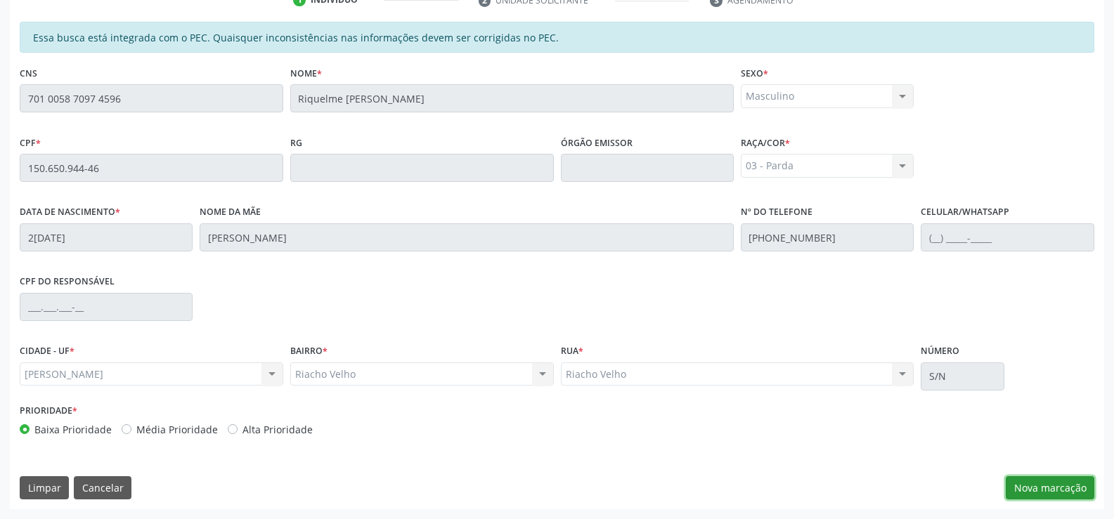
click at [1050, 481] on button "Nova marcação" at bounding box center [1050, 488] width 89 height 24
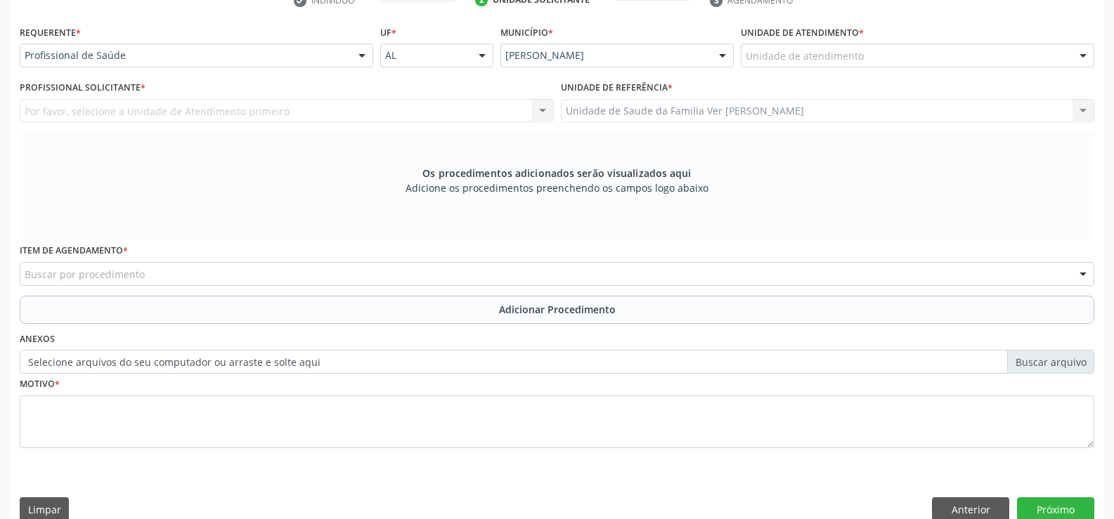
scroll to position [304, 0]
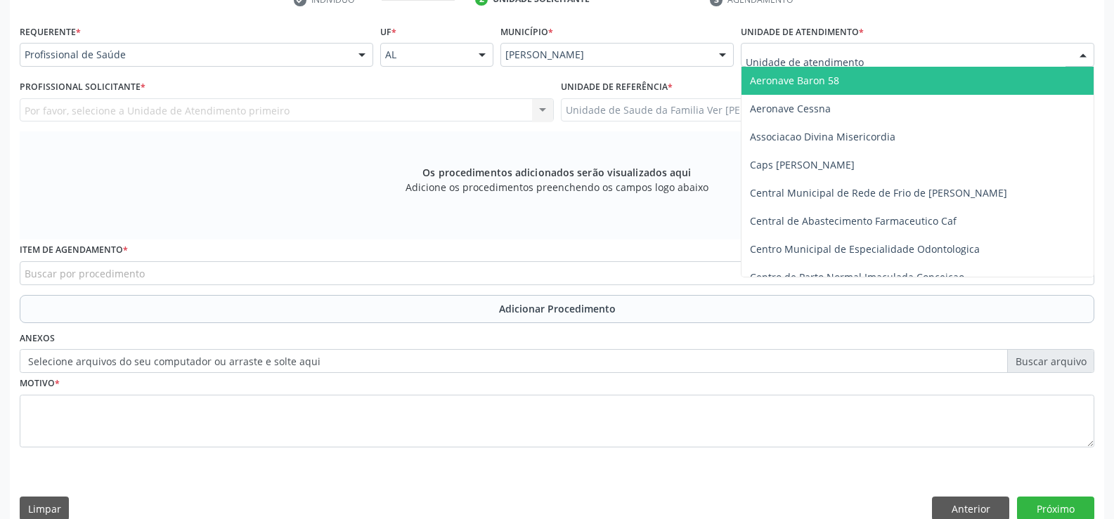
click at [1079, 56] on div at bounding box center [1082, 56] width 21 height 24
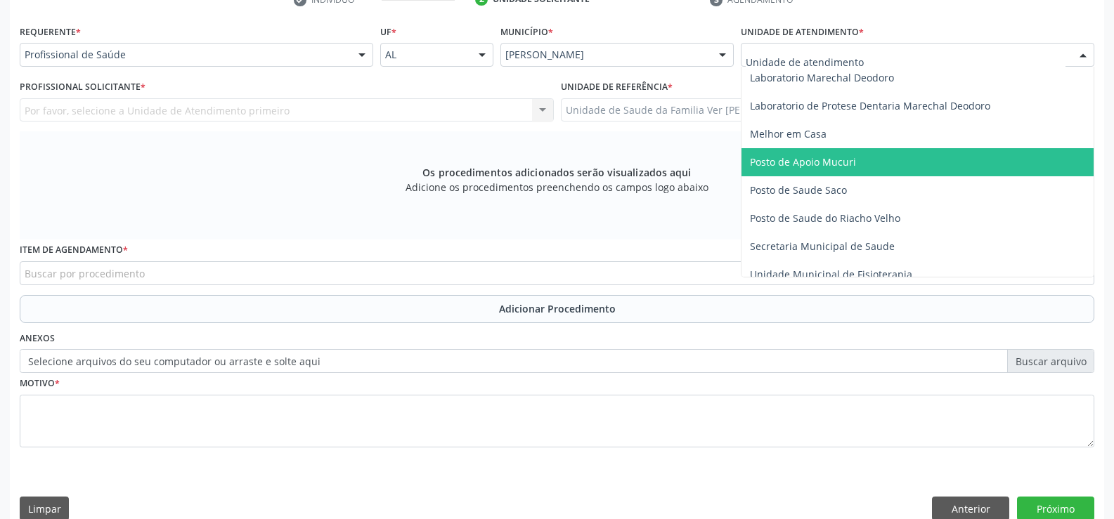
scroll to position [562, 0]
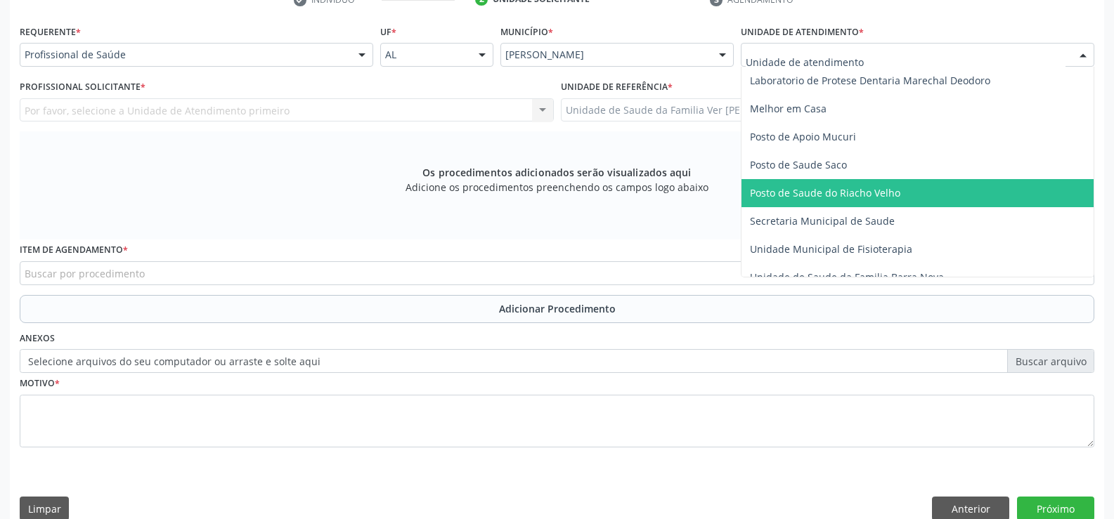
click at [923, 192] on span "Posto de Saude do Riacho Velho" at bounding box center [917, 193] width 352 height 28
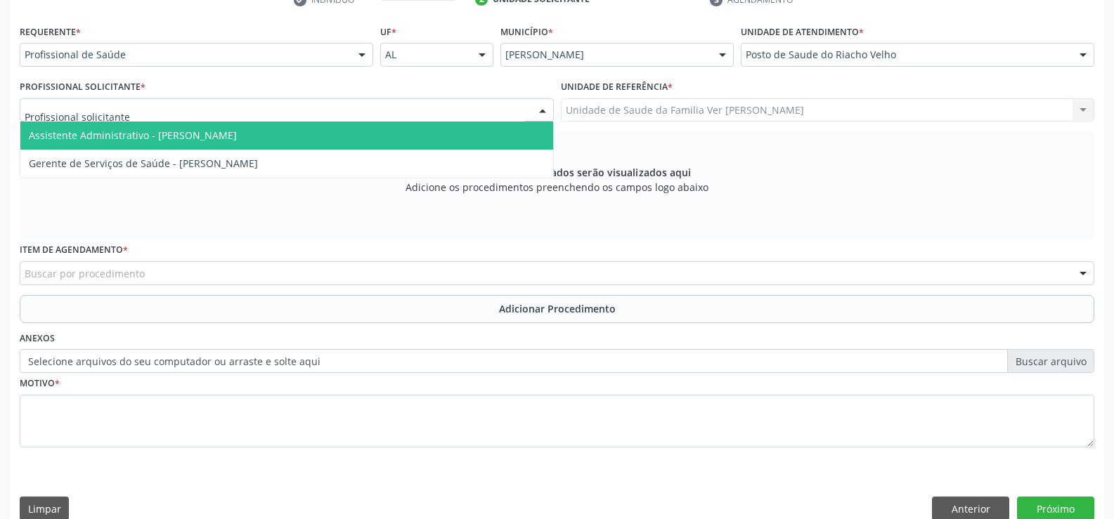
click at [538, 110] on div at bounding box center [542, 111] width 21 height 24
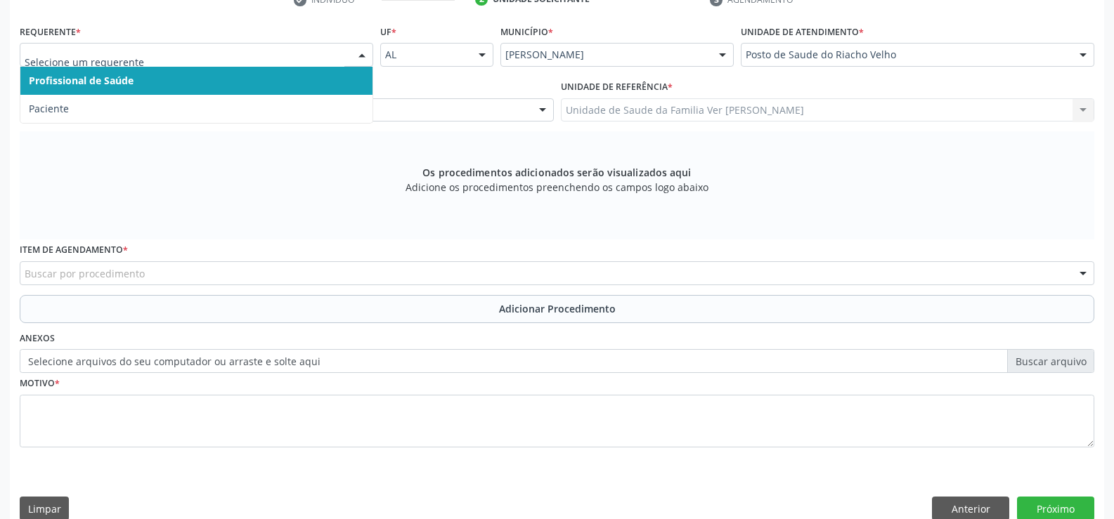
click at [360, 53] on div at bounding box center [361, 56] width 21 height 24
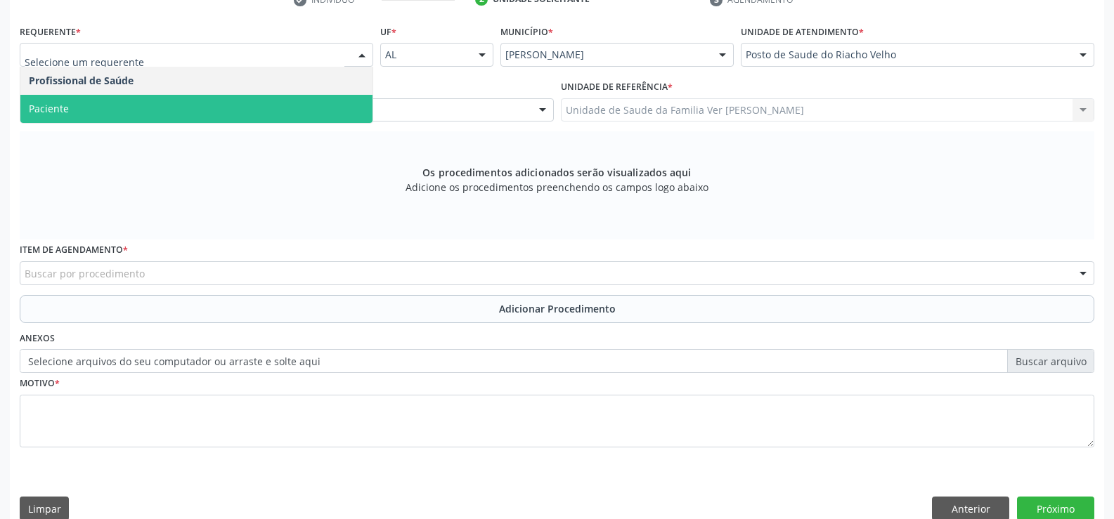
drag, startPoint x: 228, startPoint y: 105, endPoint x: 251, endPoint y: 103, distance: 22.5
click at [230, 105] on span "Paciente" at bounding box center [196, 109] width 352 height 28
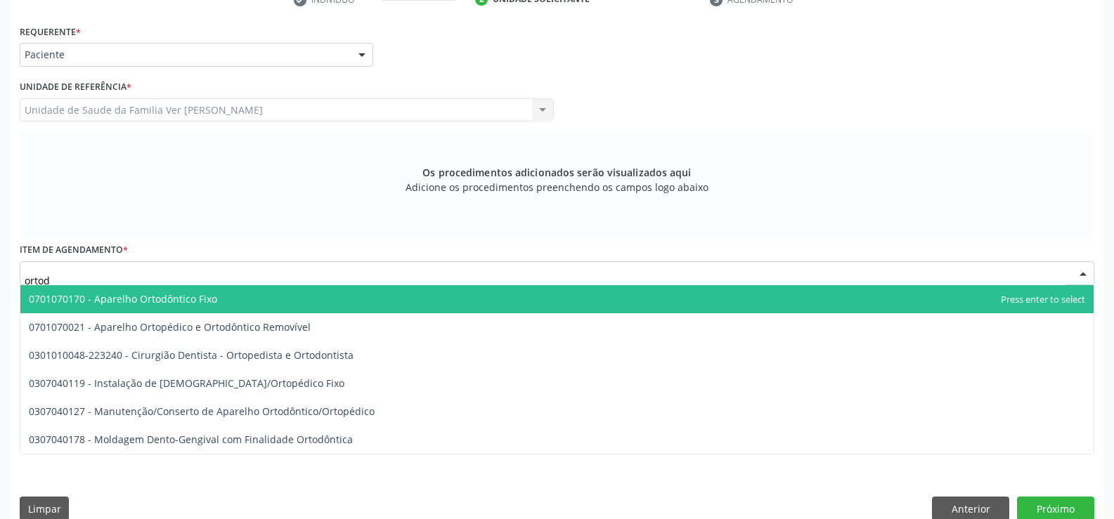
type input "ortodo"
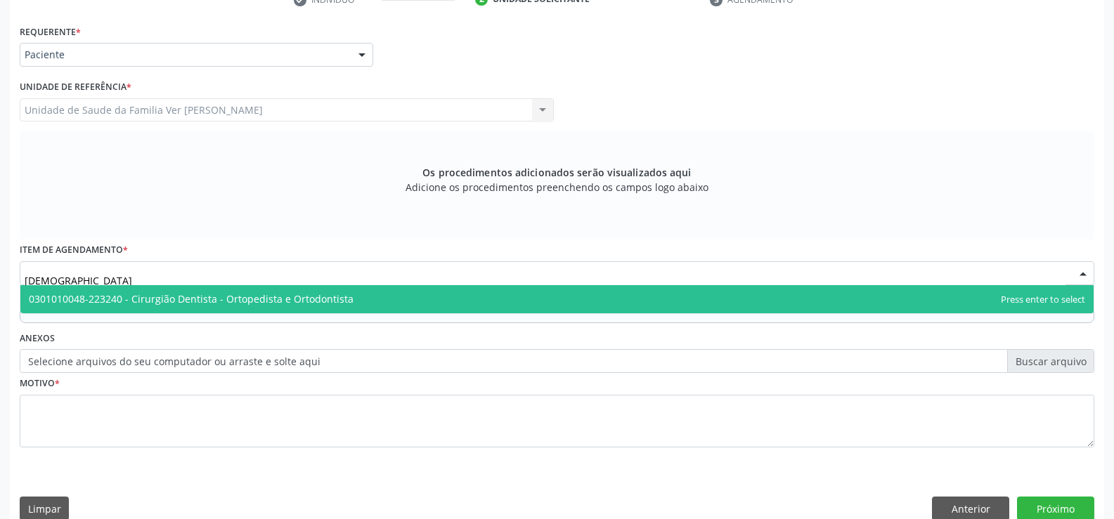
click at [322, 304] on span "0301010048-223240 - Cirurgião Dentista - Ortopedista e Ortodontista" at bounding box center [191, 298] width 325 height 13
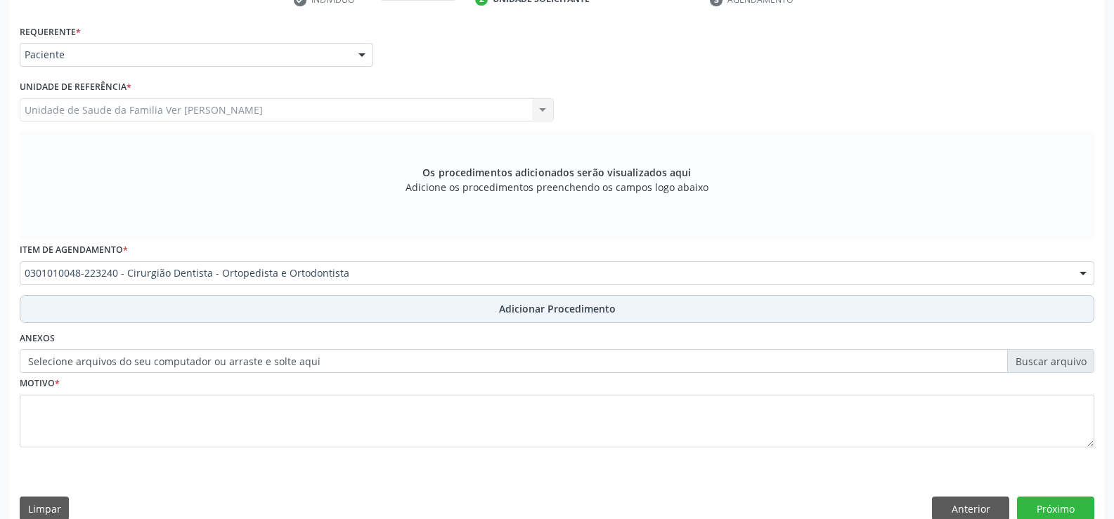
click at [519, 302] on span "Adicionar Procedimento" at bounding box center [557, 308] width 117 height 15
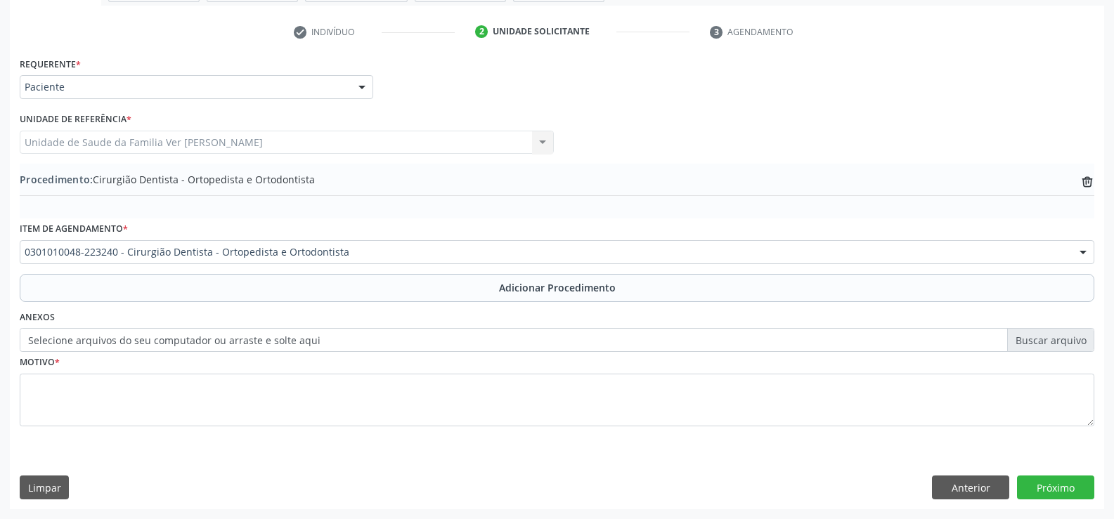
click at [273, 344] on label "Selecione arquivos do seu computador ou arraste e solte aqui" at bounding box center [557, 340] width 1074 height 24
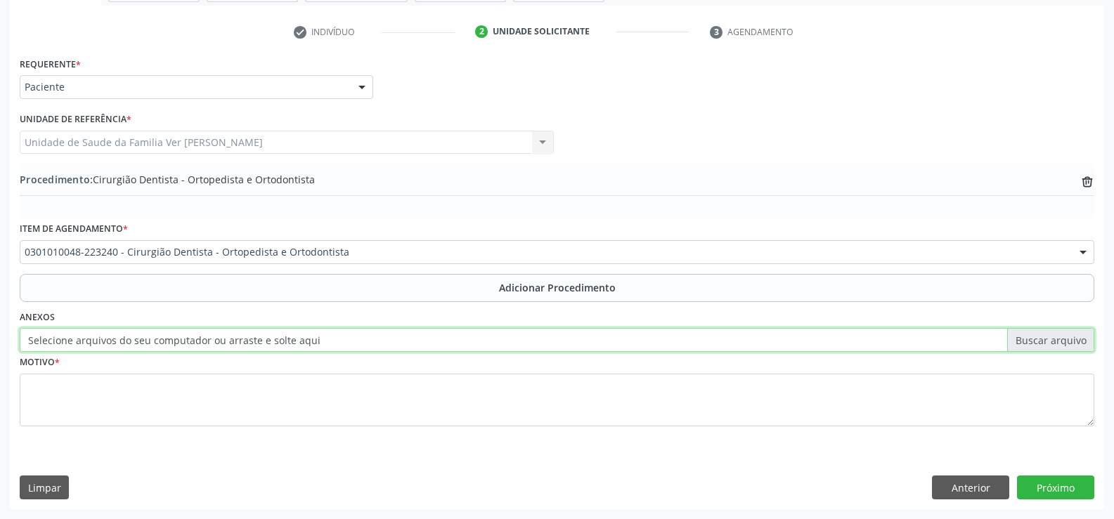
click at [273, 344] on input "Selecione arquivos do seu computador ou arraste e solte aqui" at bounding box center [557, 340] width 1074 height 24
type input "C:\fakepath\WhatsApp Image 2025-10-08 at 12.39.26.jpeg"
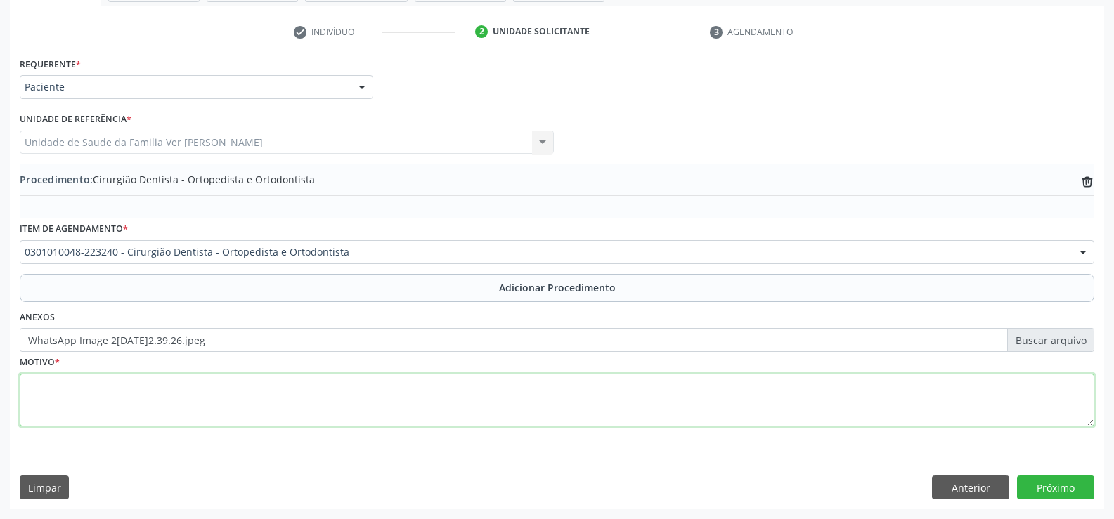
click at [77, 405] on textarea at bounding box center [557, 400] width 1074 height 53
type textarea "Não tem"
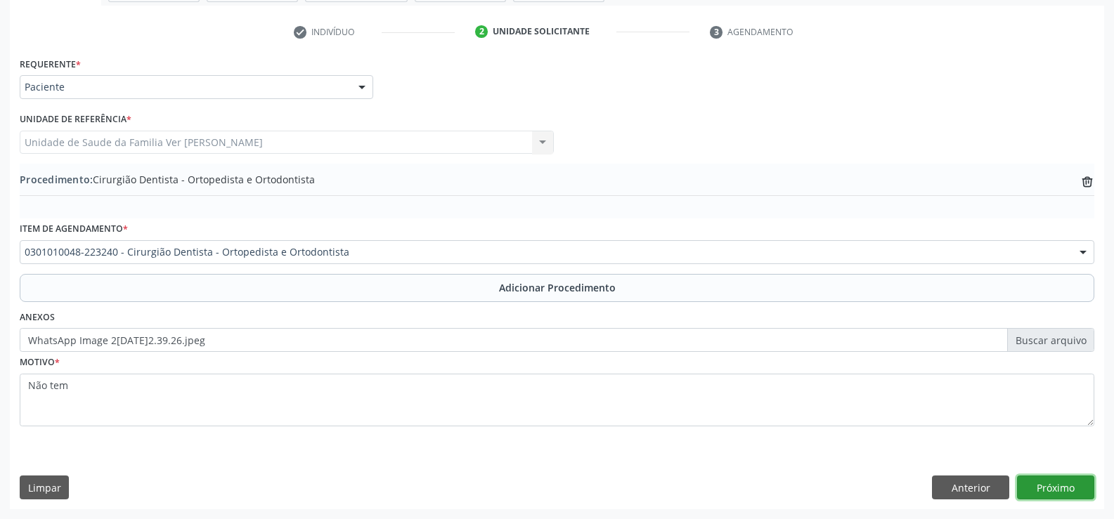
click at [1054, 492] on button "Próximo" at bounding box center [1055, 488] width 77 height 24
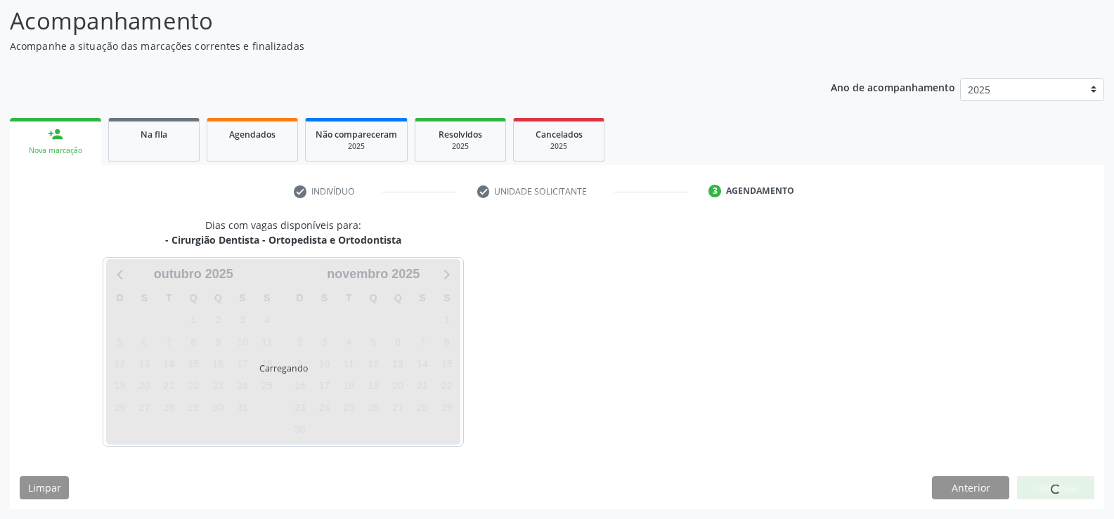
scroll to position [153, 0]
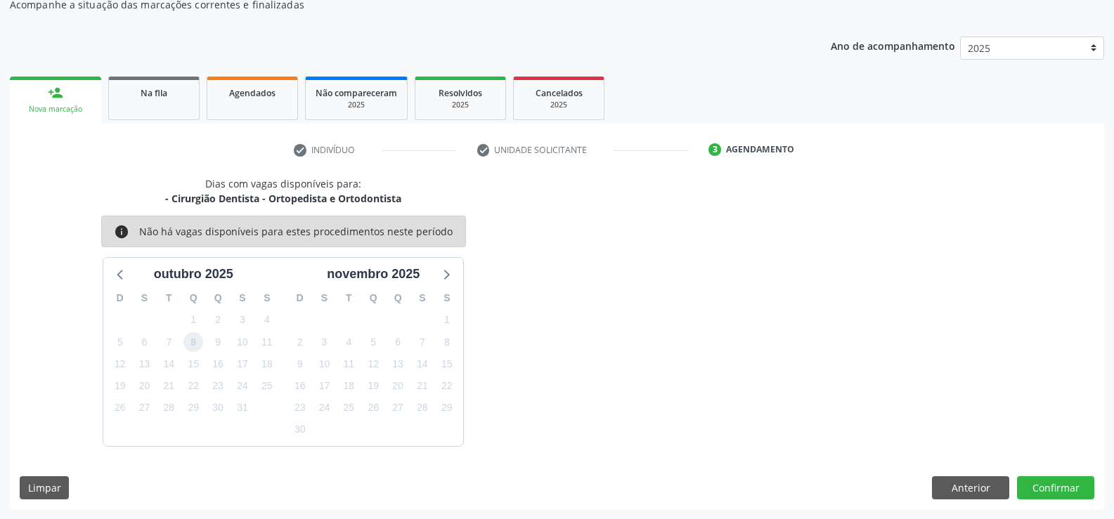
click at [200, 339] on span "8" at bounding box center [193, 342] width 20 height 20
click at [1062, 487] on button "Confirmar" at bounding box center [1055, 488] width 77 height 24
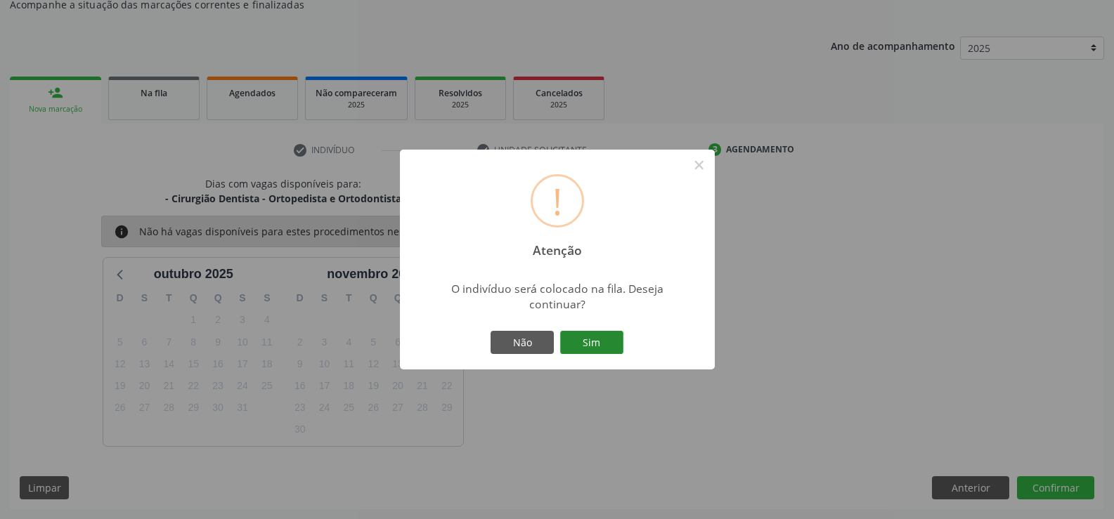
click at [593, 337] on button "Sim" at bounding box center [591, 343] width 63 height 24
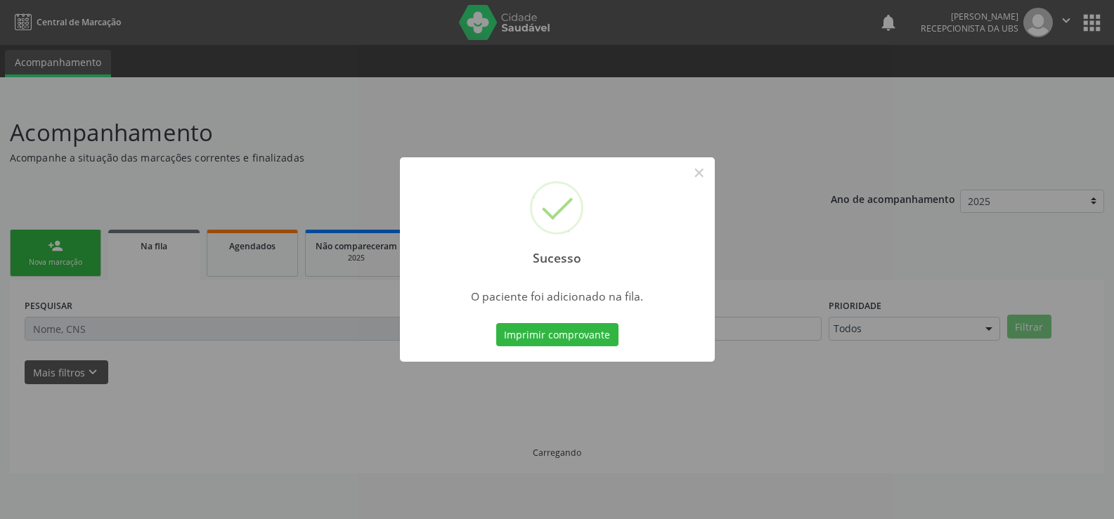
scroll to position [0, 0]
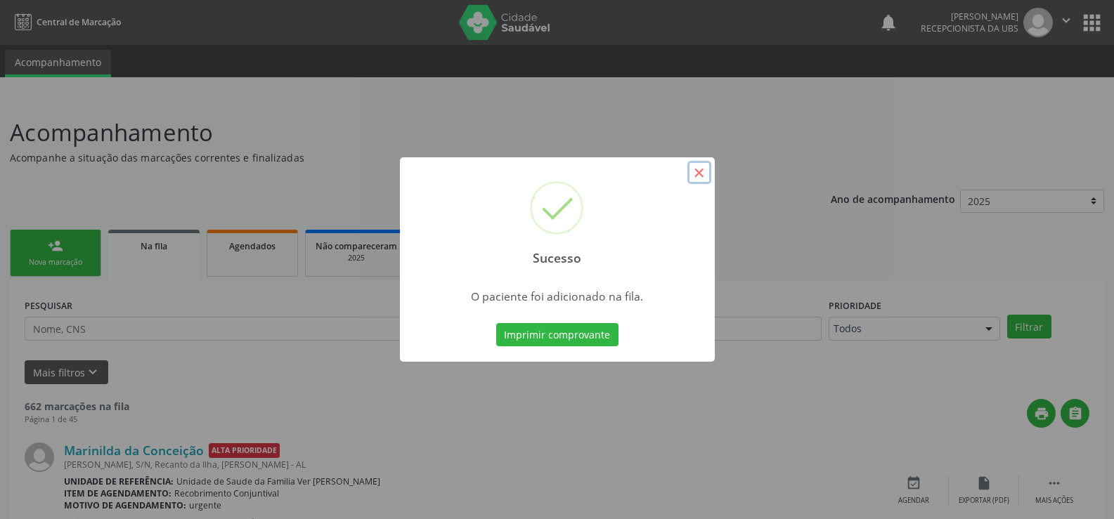
click at [696, 172] on button "×" at bounding box center [699, 173] width 24 height 24
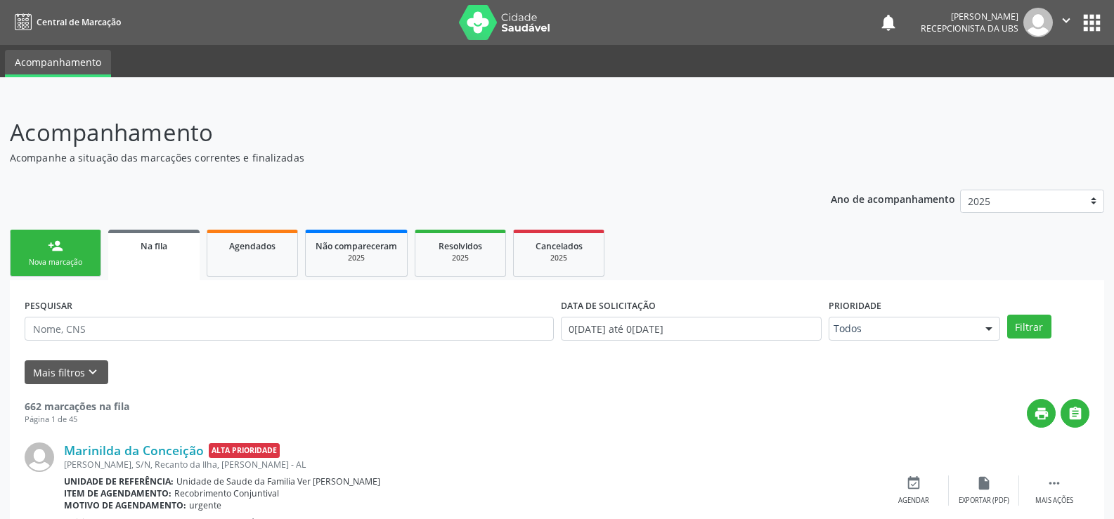
click at [45, 254] on link "person_add Nova marcação" at bounding box center [55, 253] width 91 height 47
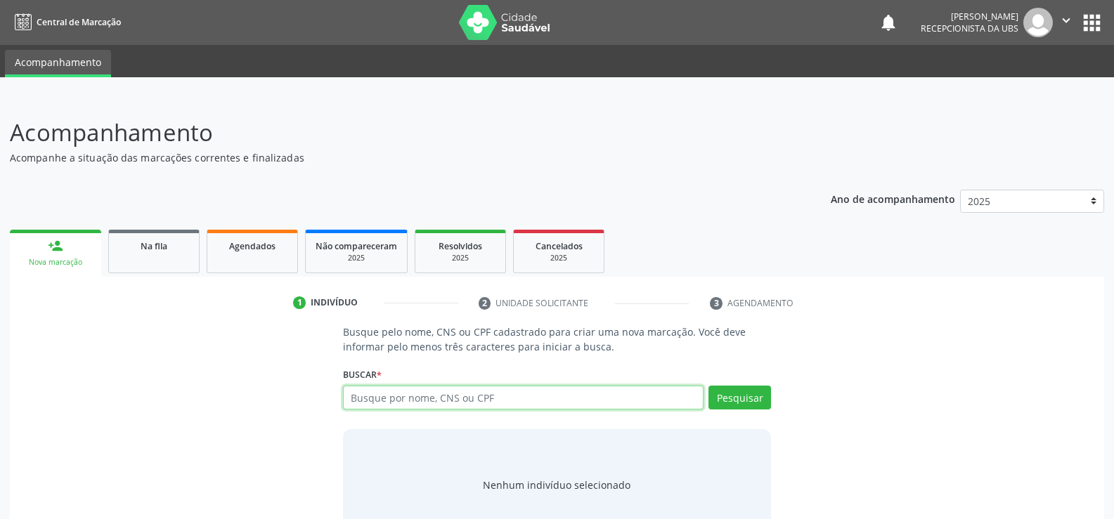
click at [369, 396] on input "text" at bounding box center [523, 398] width 360 height 24
type input "70510536437340"
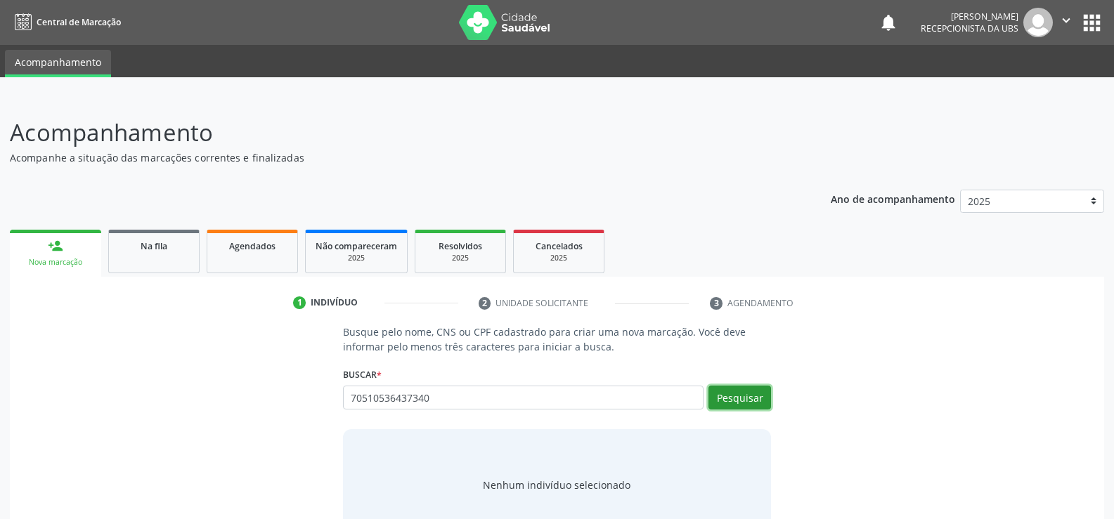
click at [735, 396] on button "Pesquisar" at bounding box center [739, 398] width 63 height 24
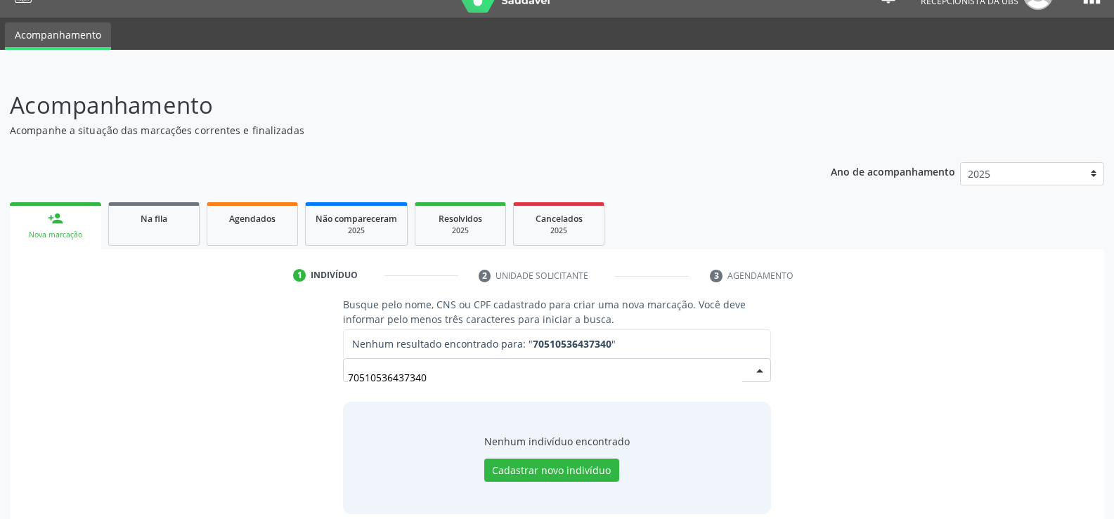
scroll to position [42, 0]
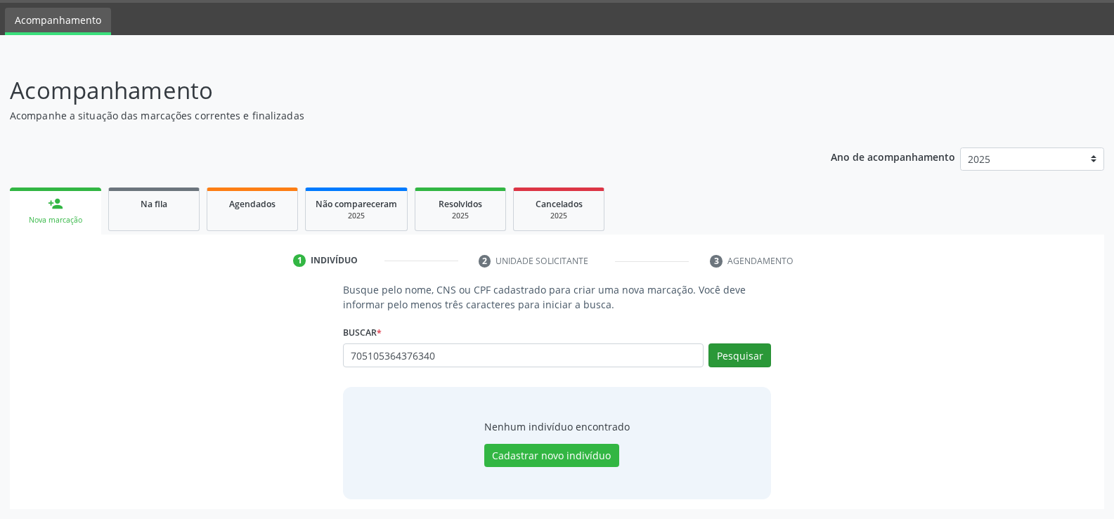
type input "705105364376340"
click at [755, 352] on button "Pesquisar" at bounding box center [739, 356] width 63 height 24
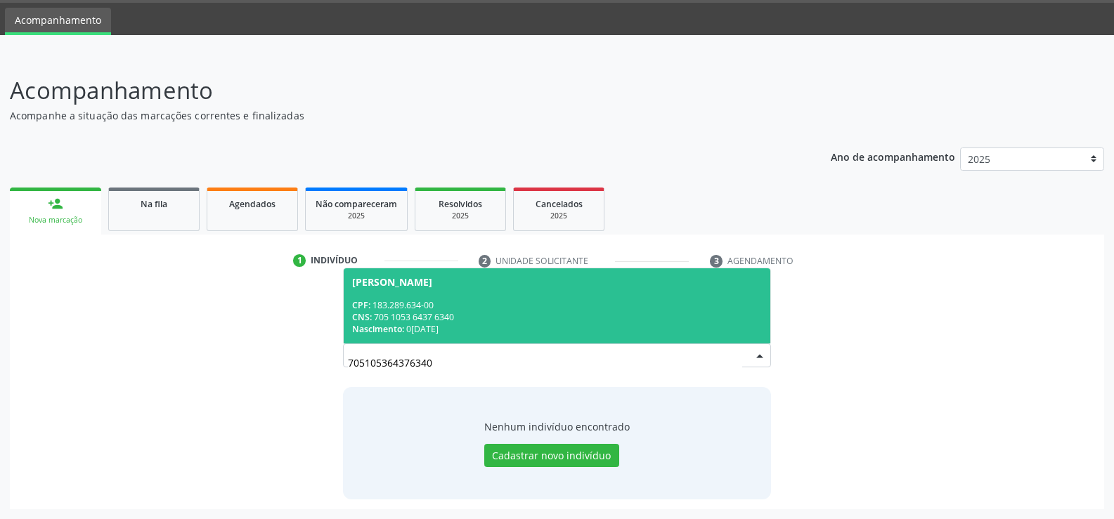
click at [431, 306] on div "CPF: 183.289.634-00" at bounding box center [557, 305] width 410 height 12
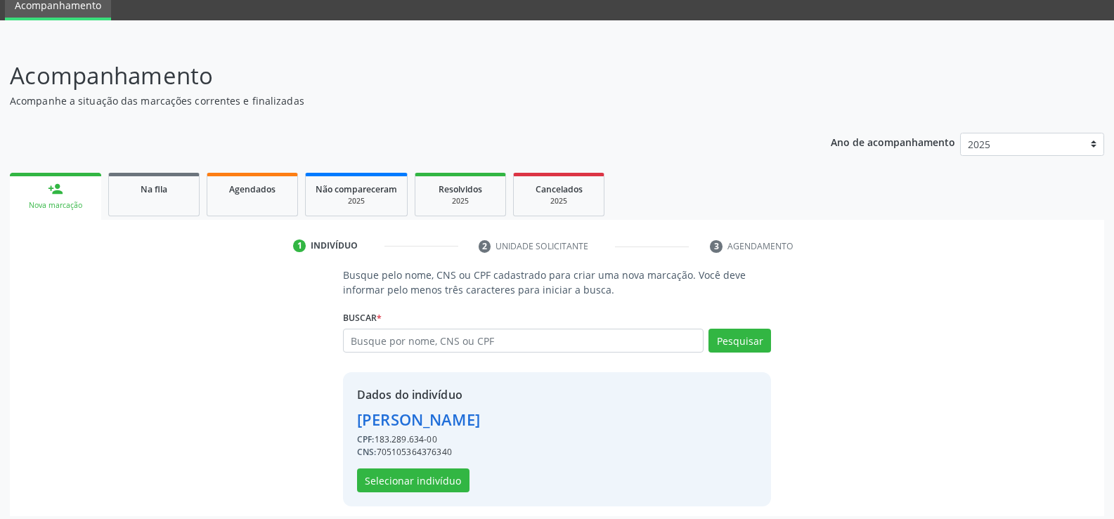
scroll to position [64, 0]
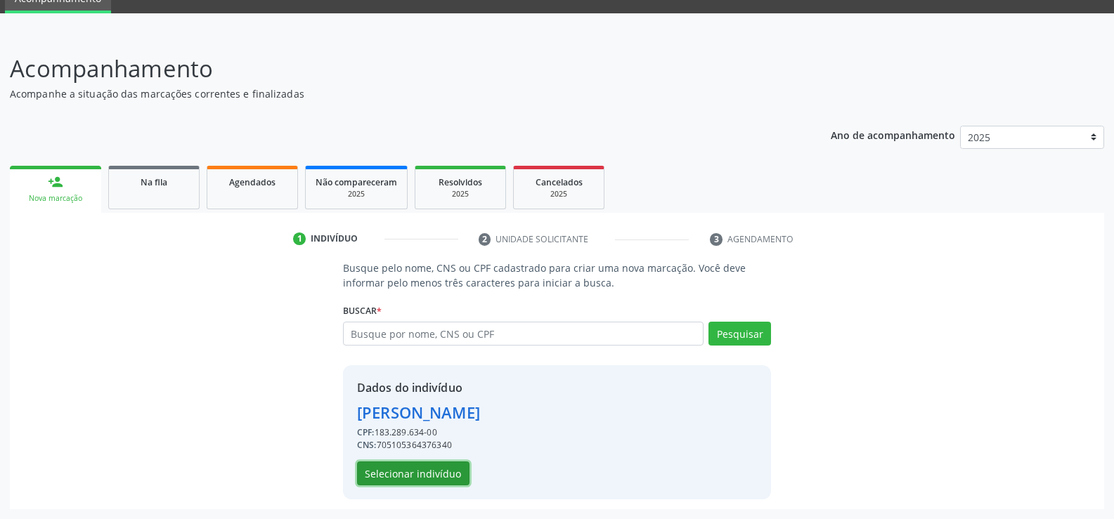
click at [409, 474] on button "Selecionar indivíduo" at bounding box center [413, 474] width 112 height 24
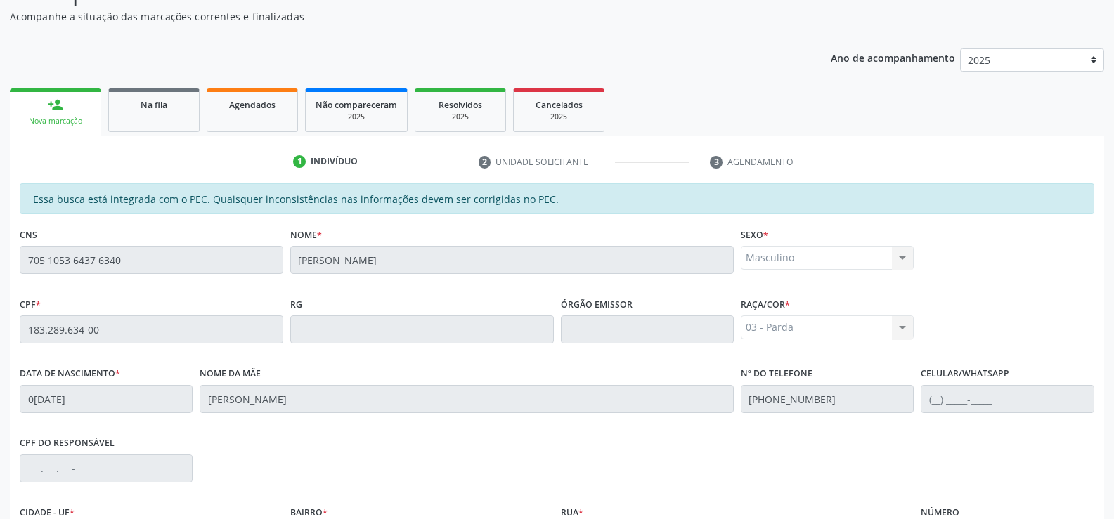
scroll to position [303, 0]
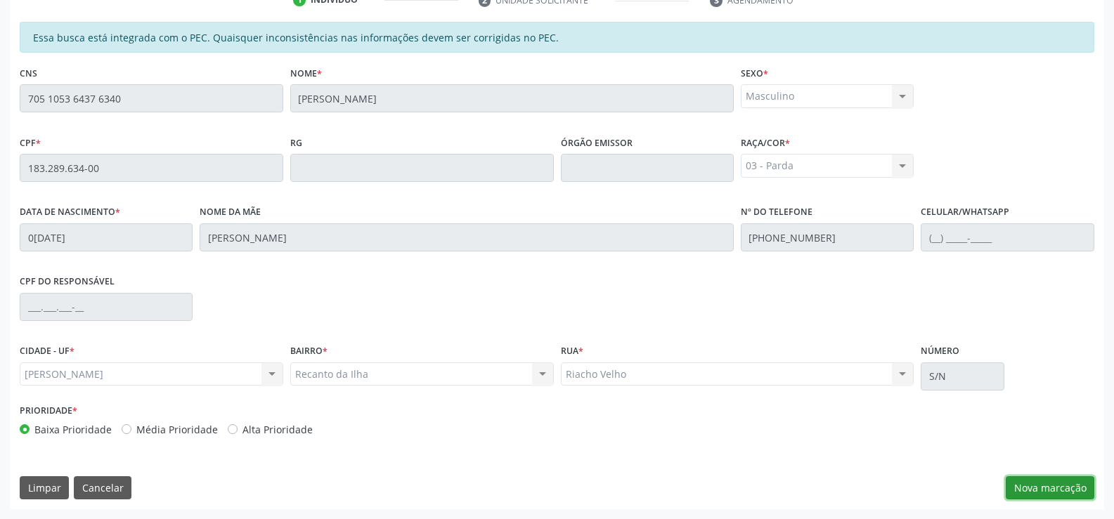
click at [1062, 481] on button "Nova marcação" at bounding box center [1050, 488] width 89 height 24
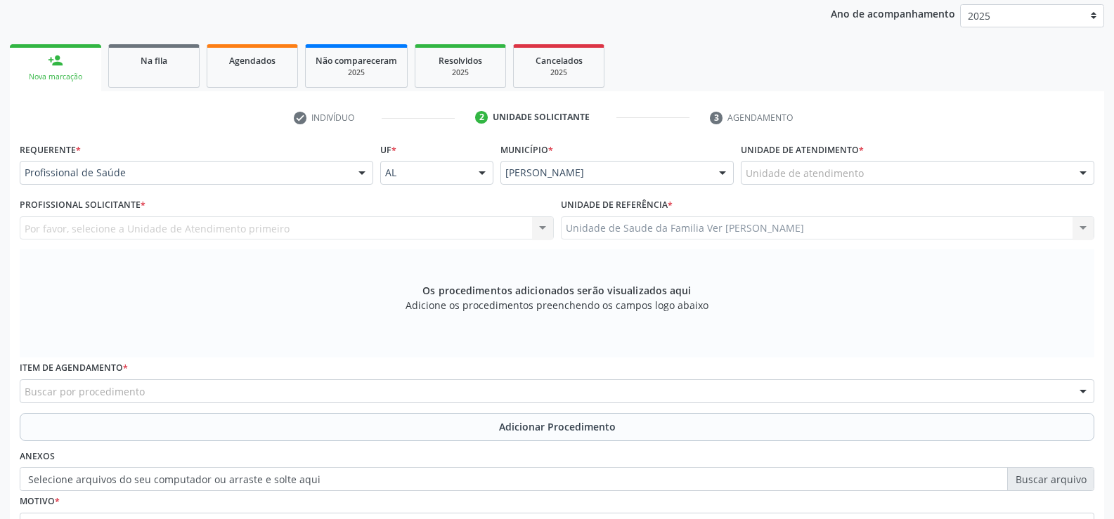
scroll to position [163, 0]
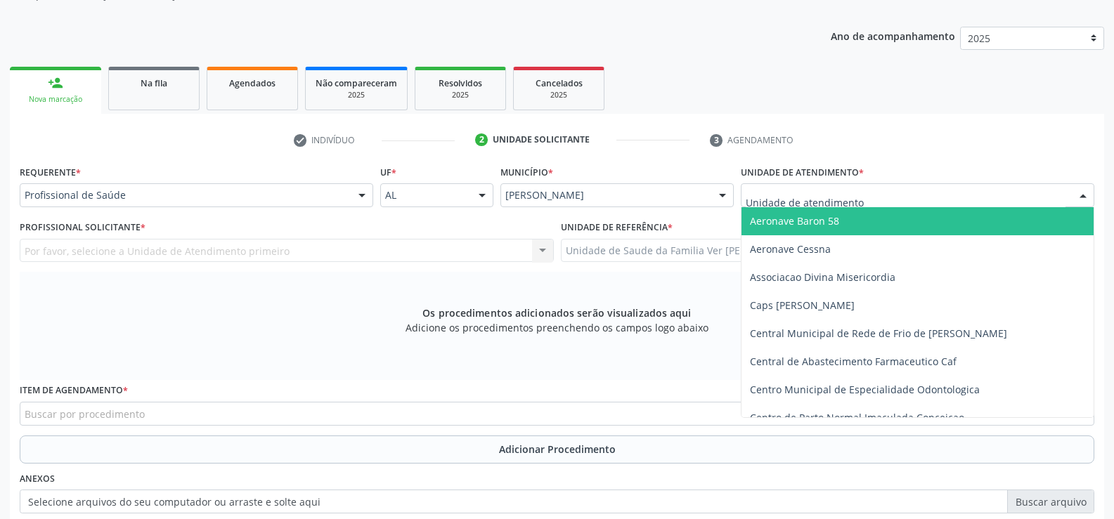
click at [1084, 194] on div at bounding box center [1082, 196] width 21 height 24
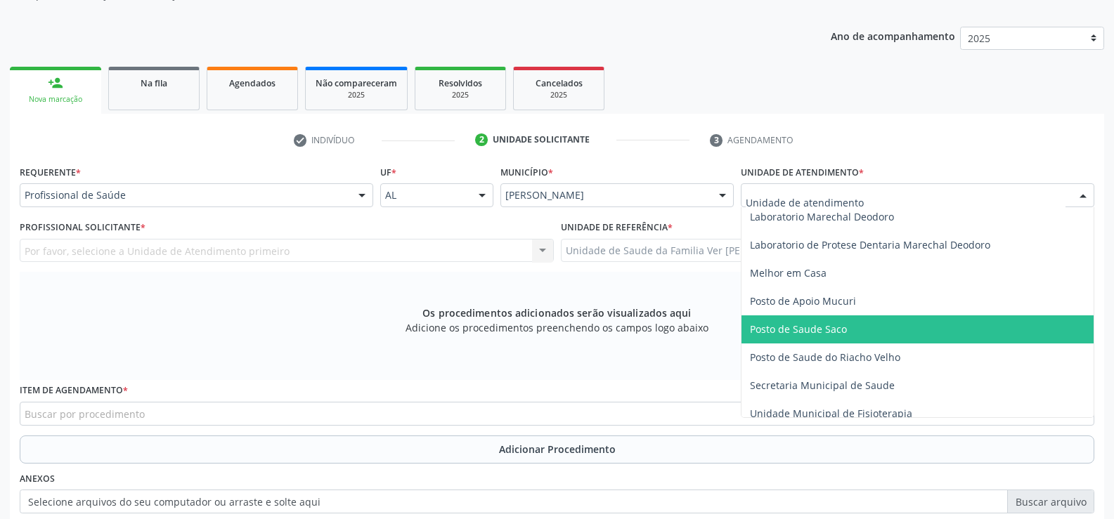
scroll to position [562, 0]
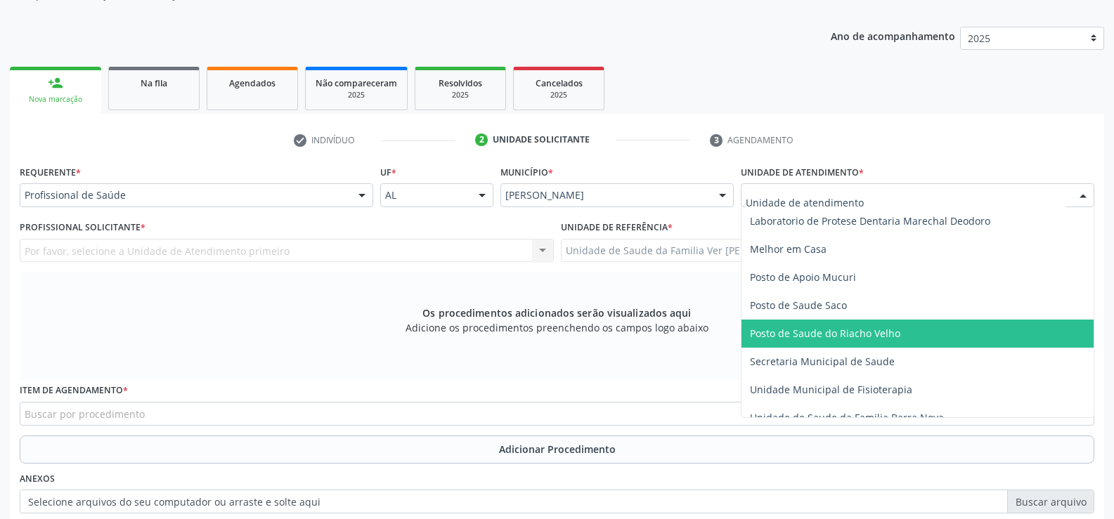
click at [934, 324] on span "Posto de Saude do Riacho Velho" at bounding box center [917, 334] width 352 height 28
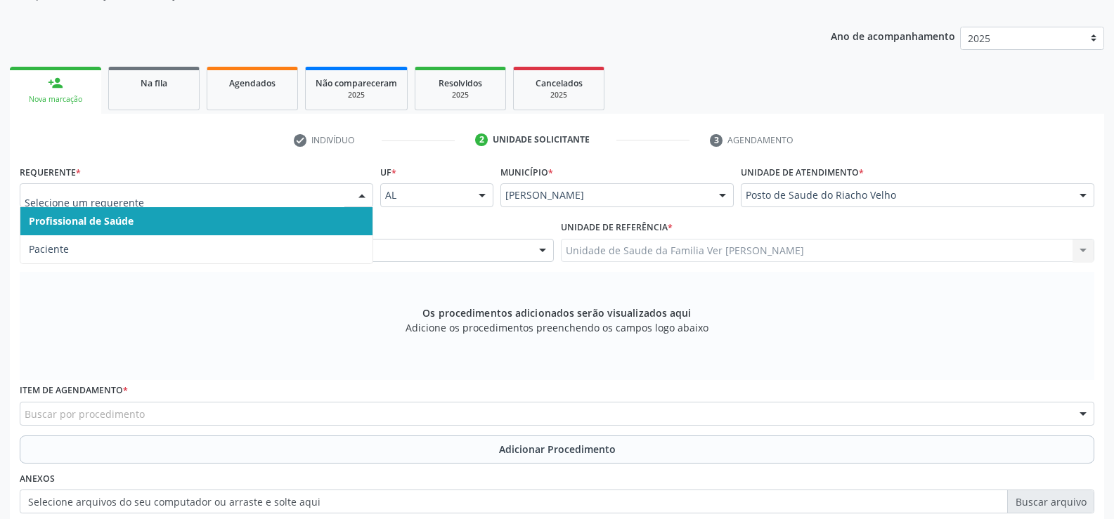
click at [360, 197] on div at bounding box center [361, 196] width 21 height 24
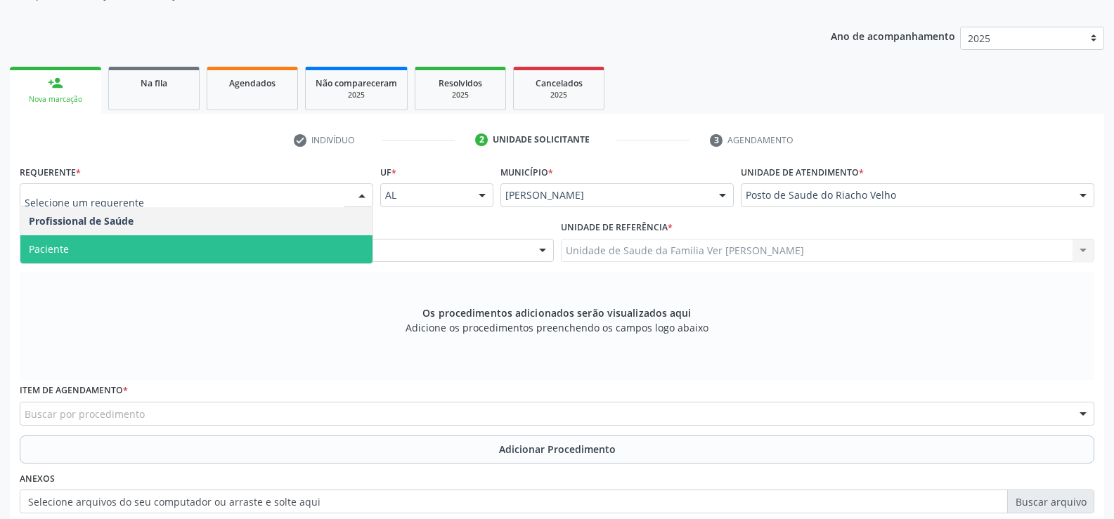
click at [333, 244] on span "Paciente" at bounding box center [196, 249] width 352 height 28
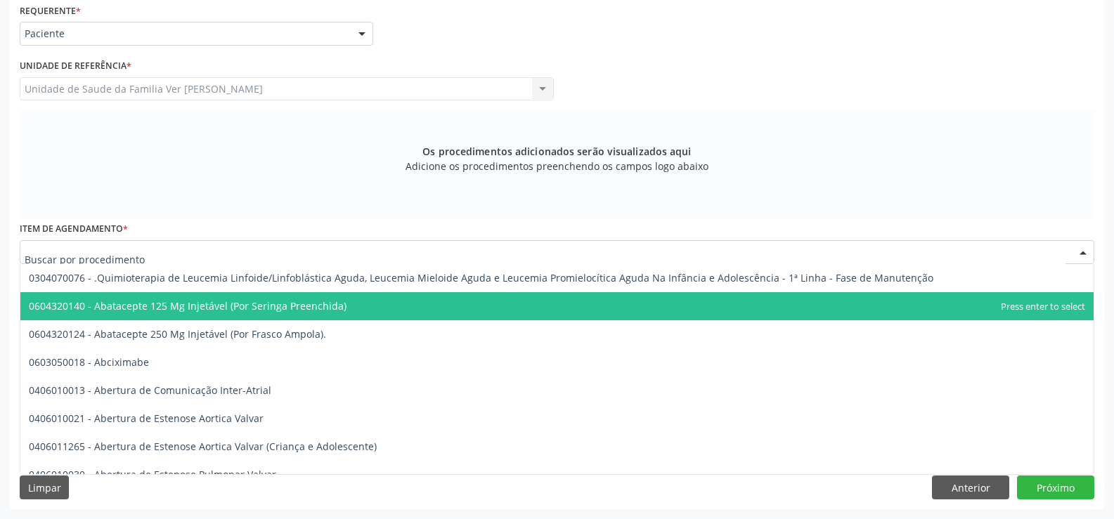
scroll to position [70, 0]
